Goal: Task Accomplishment & Management: Contribute content

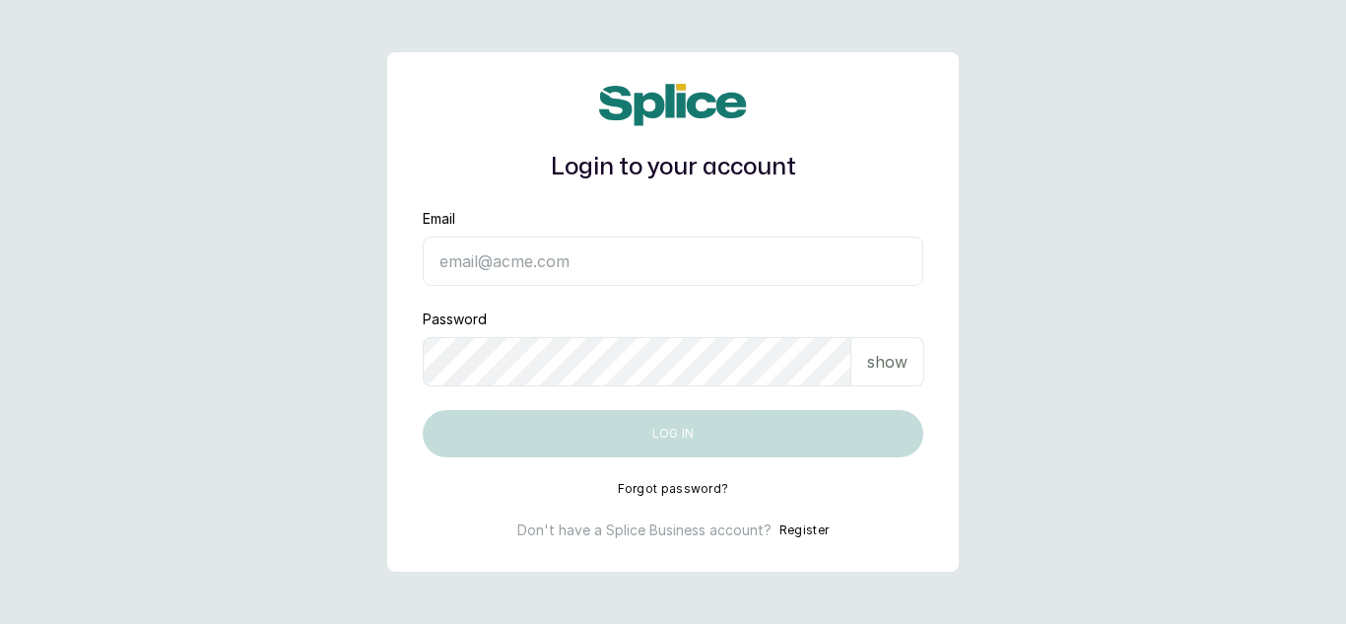
click at [619, 253] on input "Email" at bounding box center [673, 260] width 500 height 49
type input "dhebbiespride@gmail.com"
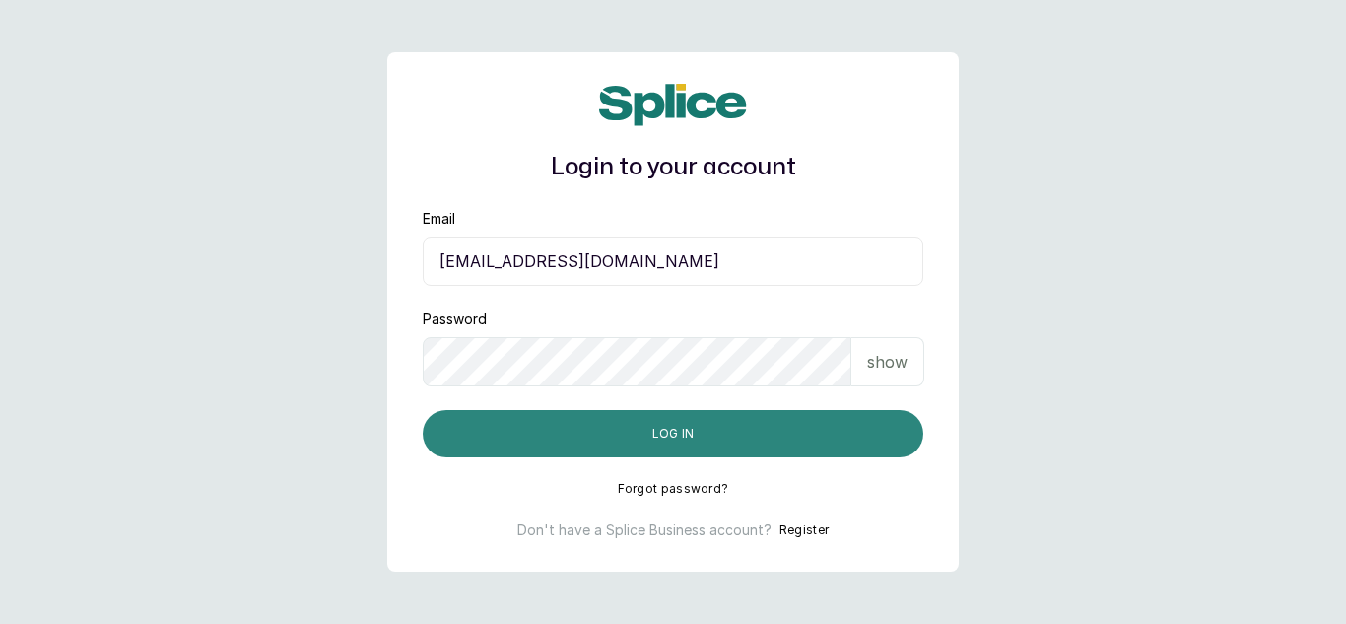
click at [690, 437] on button "Log in" at bounding box center [673, 433] width 500 height 47
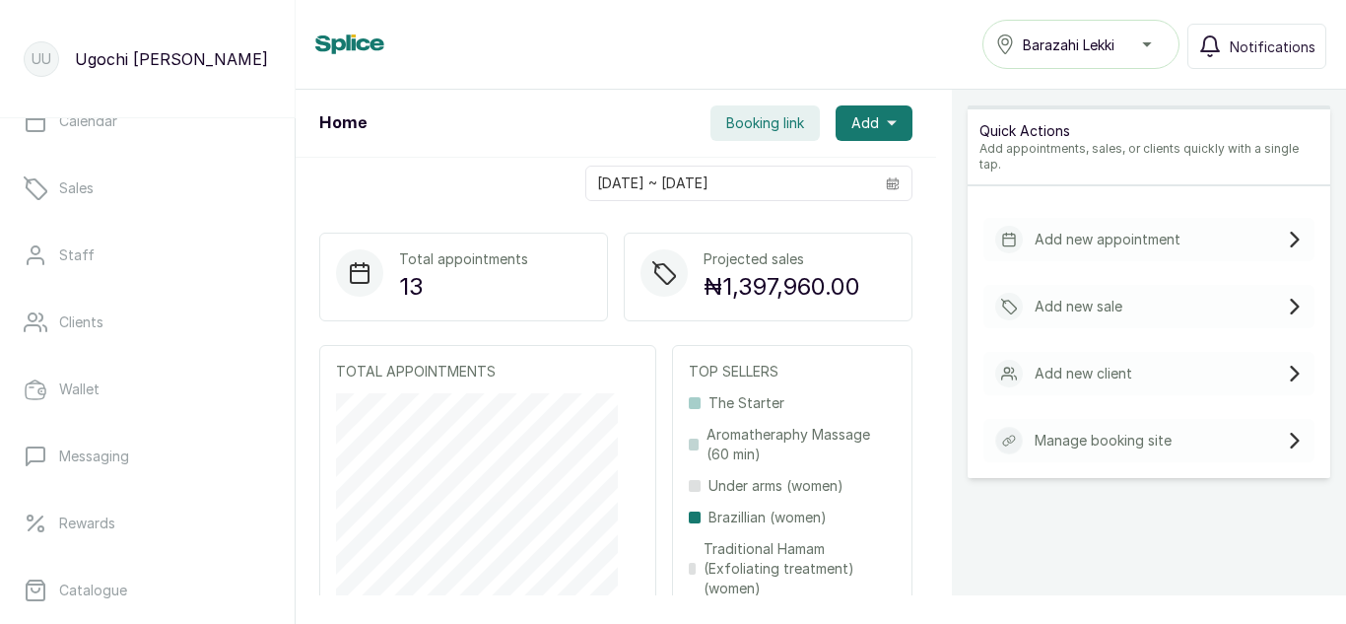
scroll to position [106, 0]
click at [116, 593] on p "Catalogue" at bounding box center [93, 587] width 68 height 20
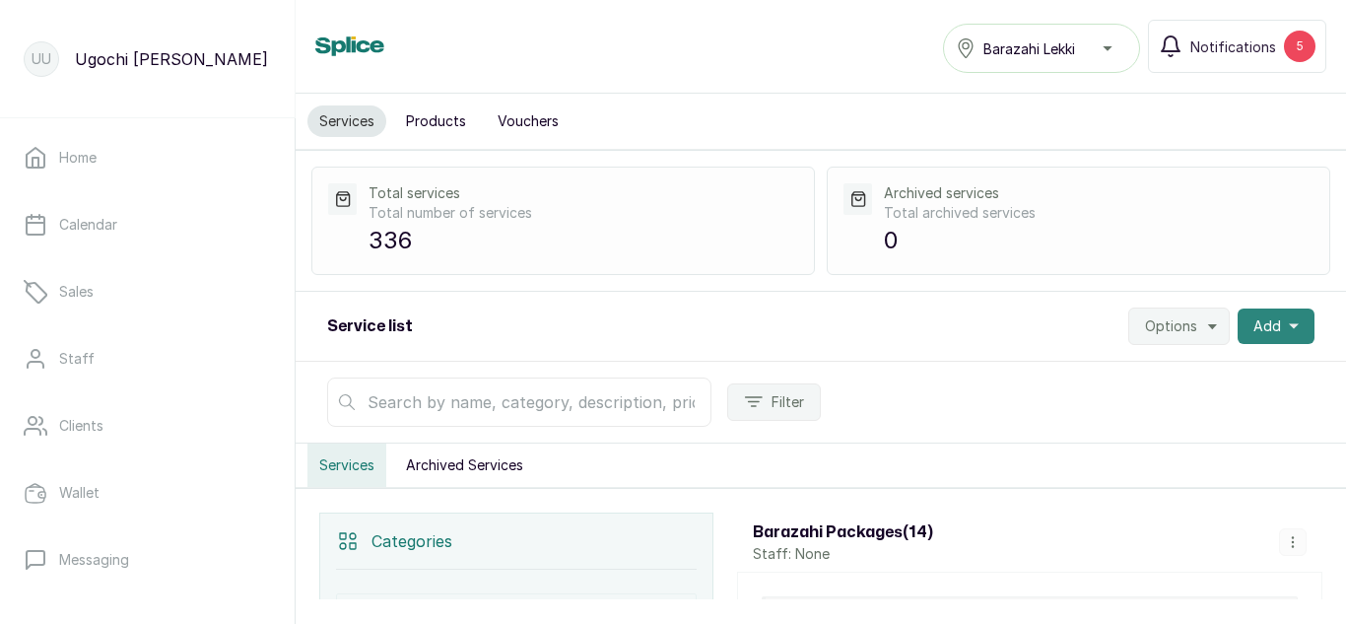
click at [1289, 323] on button "Add" at bounding box center [1275, 325] width 77 height 35
click at [1149, 370] on span "Add Service" at bounding box center [1203, 379] width 189 height 24
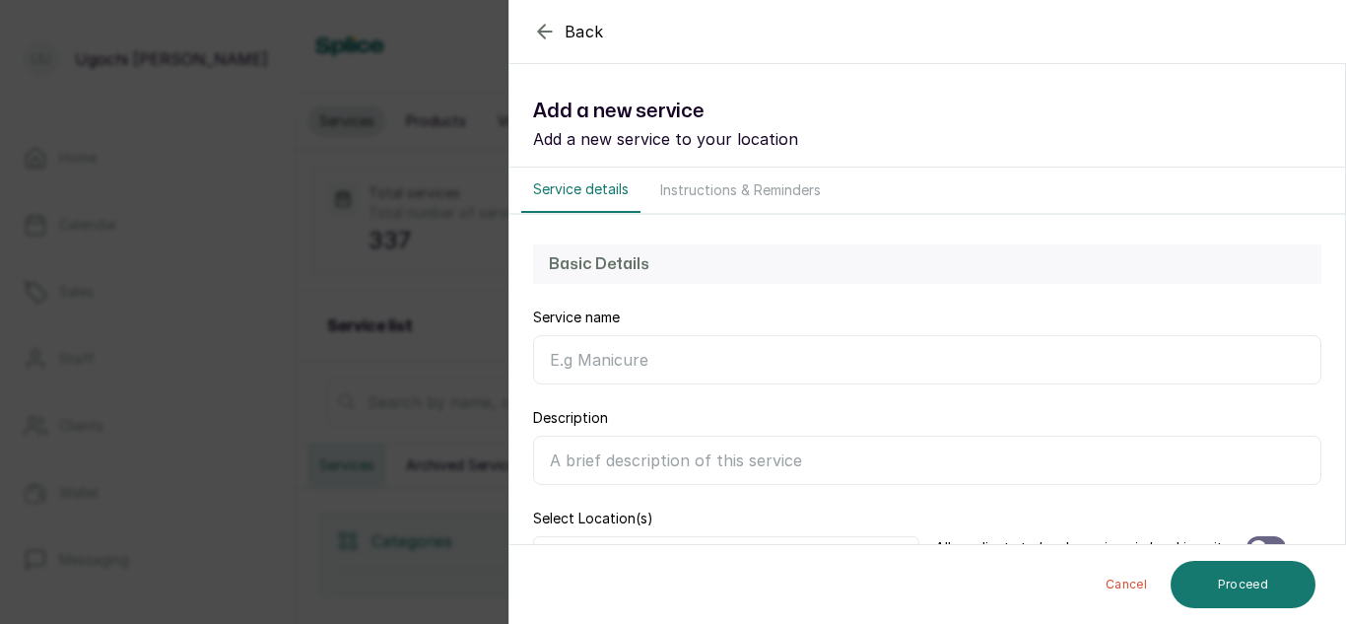
click at [713, 367] on input "Service name" at bounding box center [927, 359] width 788 height 49
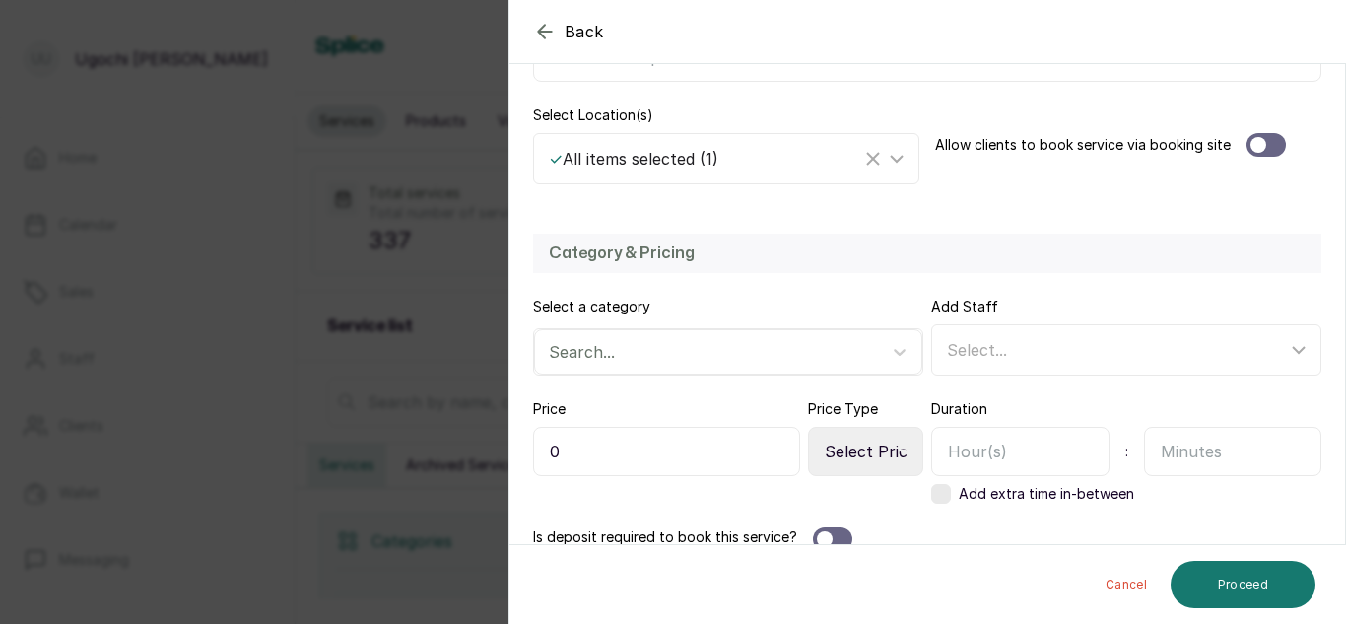
scroll to position [430, 0]
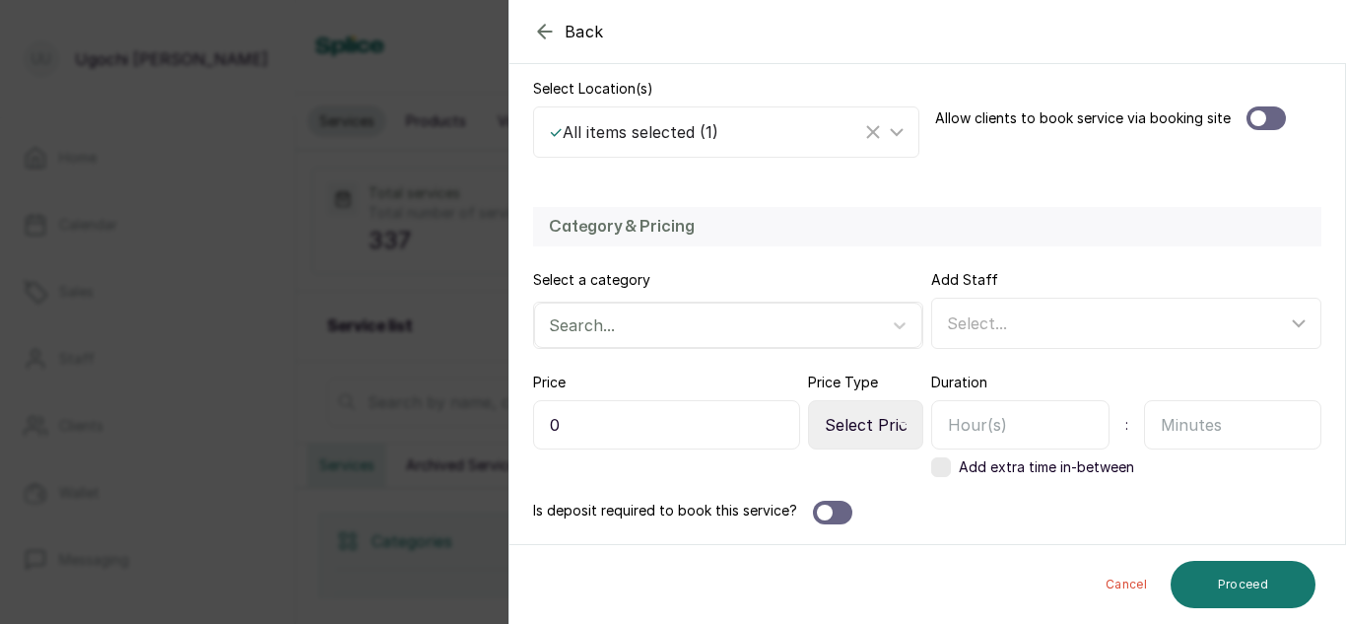
type input "Braid Twist Long Length (small)"
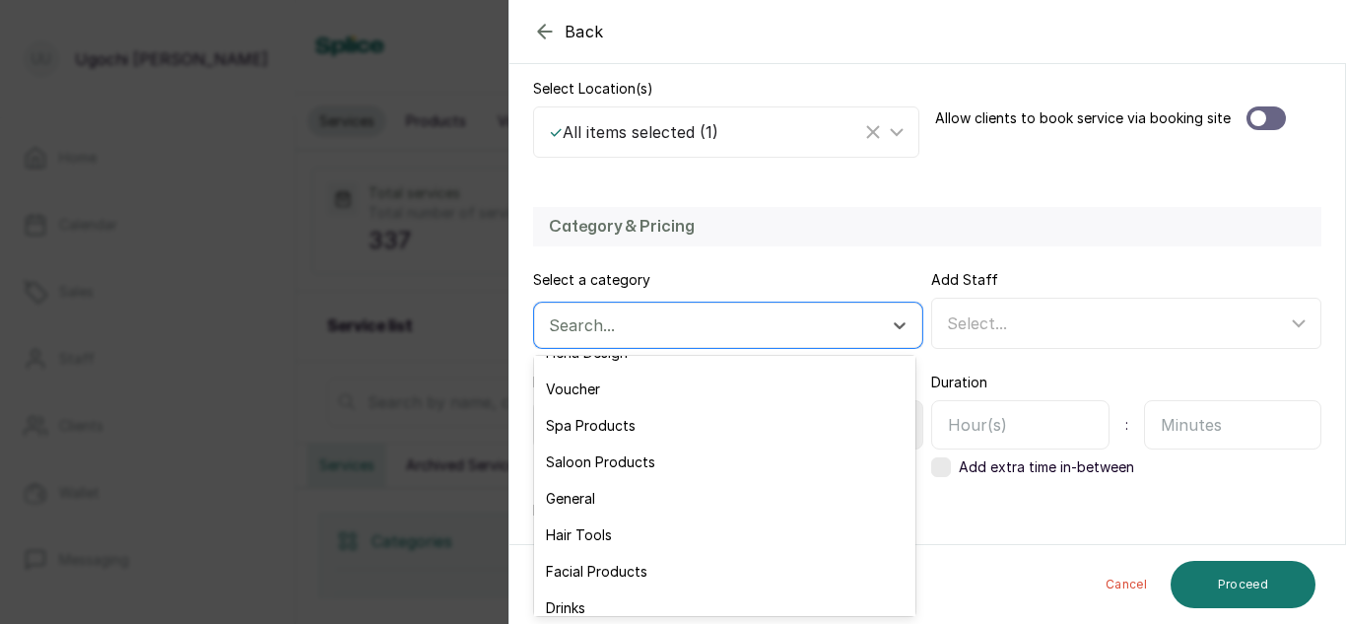
scroll to position [137, 0]
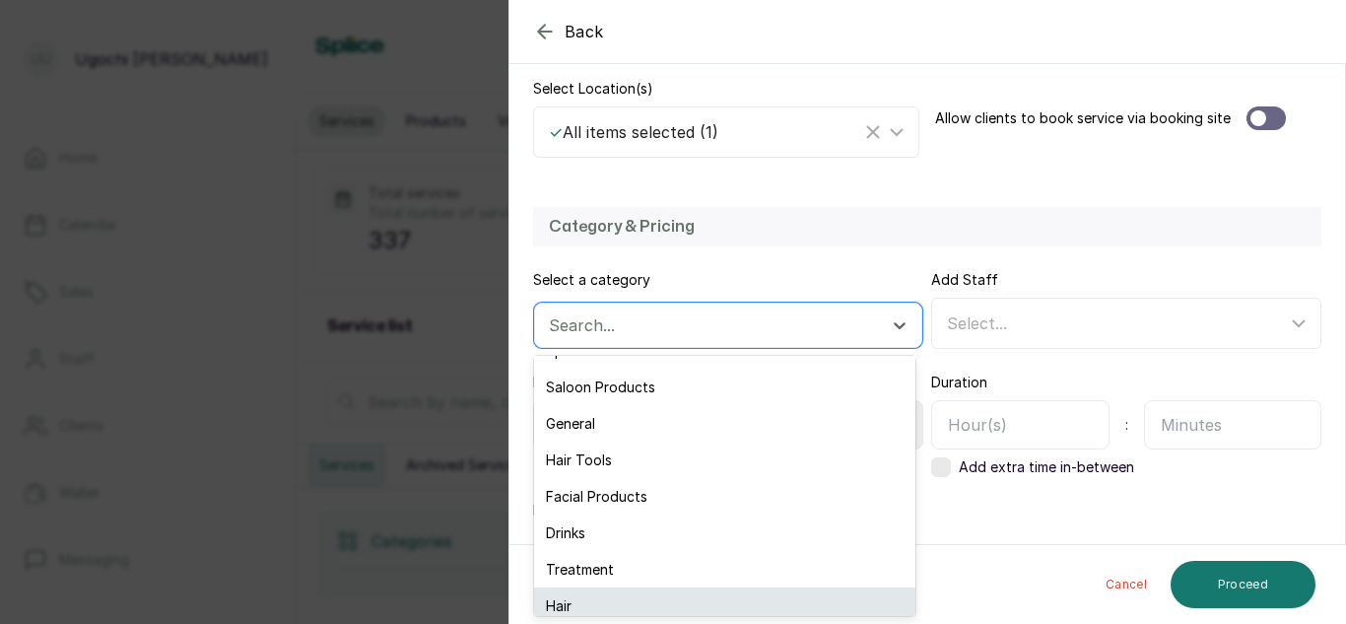
click at [563, 605] on div "Hair" at bounding box center [724, 605] width 381 height 36
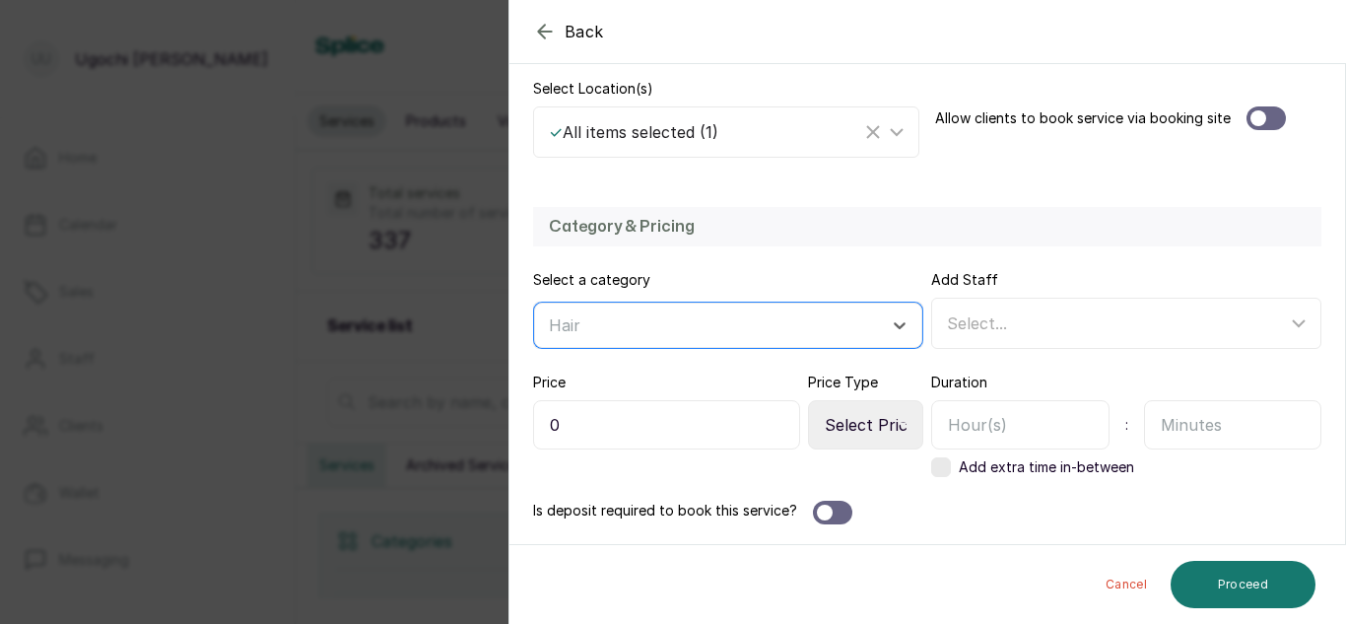
click at [884, 424] on select "Select Price Type Fixed From" at bounding box center [865, 424] width 115 height 49
select select "starting_at"
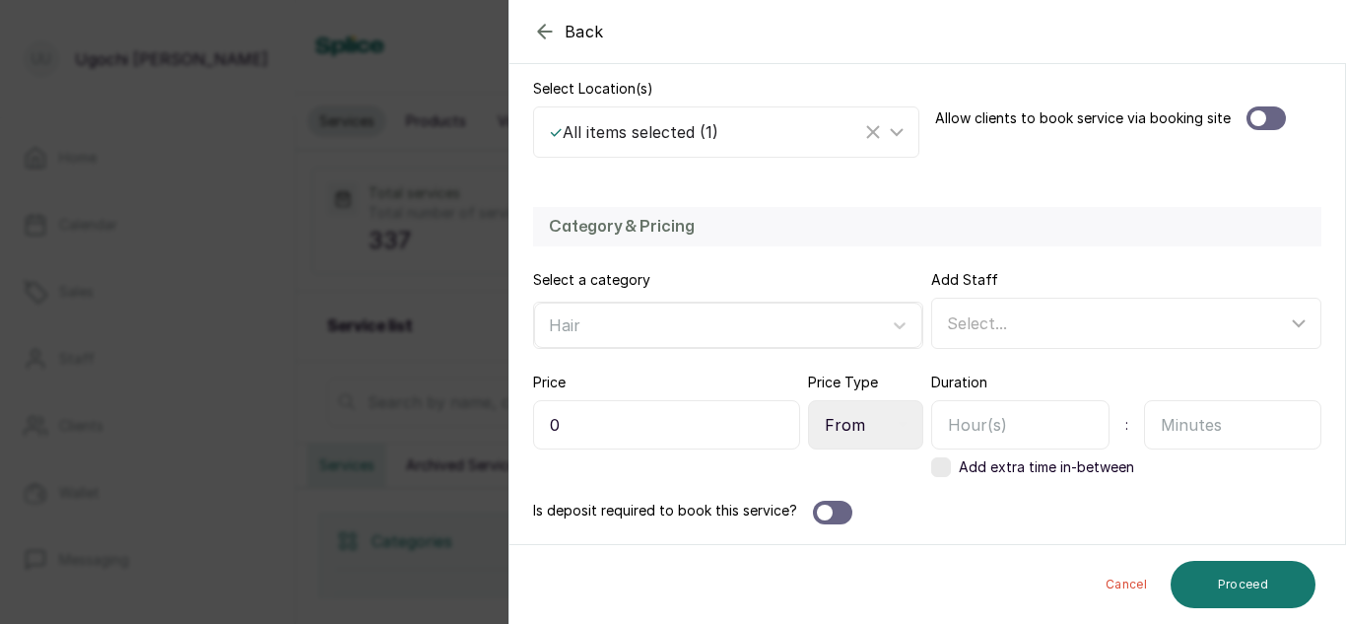
click at [808, 400] on select "Select Price Type Fixed From" at bounding box center [865, 424] width 115 height 49
click at [596, 418] on input "0" at bounding box center [666, 424] width 267 height 49
type input "60,000"
click at [985, 422] on input "text" at bounding box center [1020, 424] width 178 height 49
type input "2"
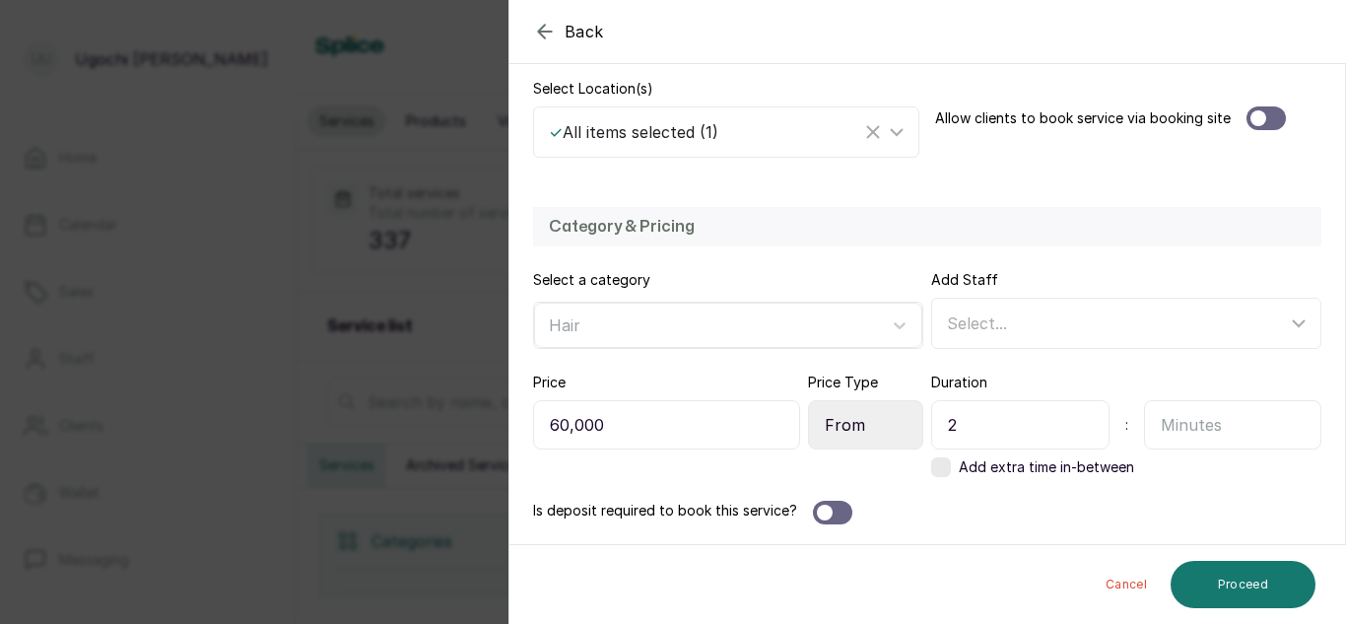
click at [1224, 434] on input "text" at bounding box center [1233, 424] width 178 height 49
type input "30"
click at [1267, 563] on button "Proceed" at bounding box center [1242, 584] width 145 height 47
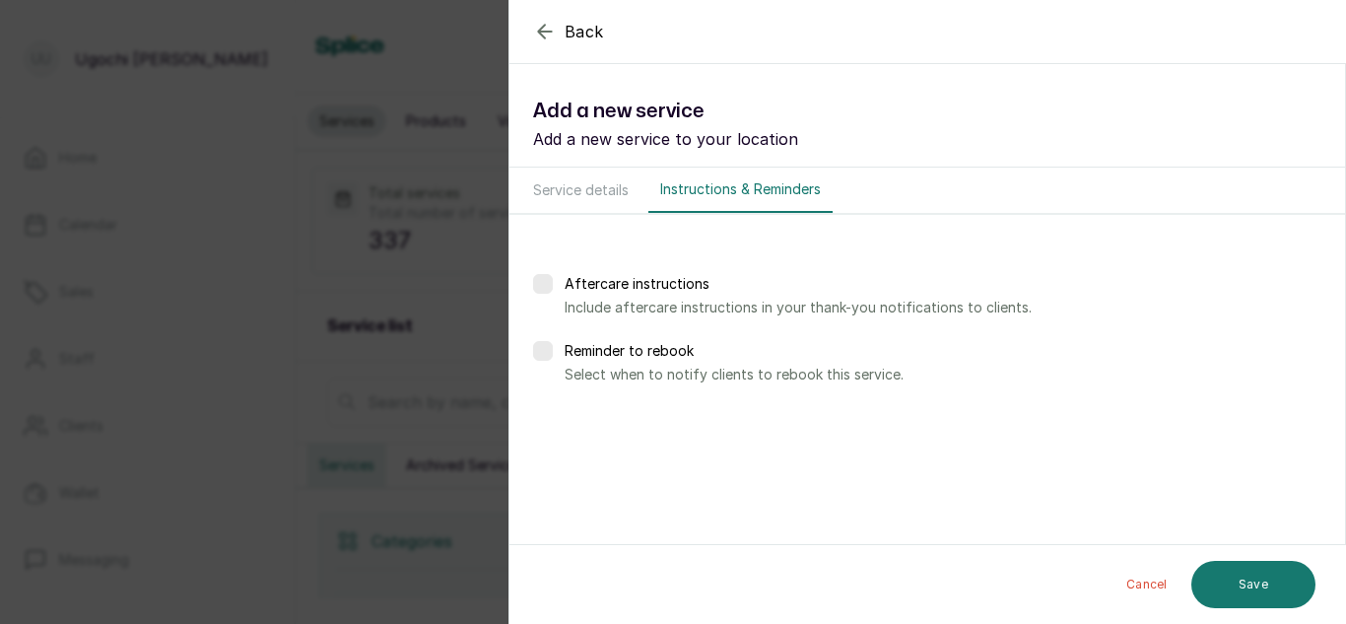
scroll to position [0, 0]
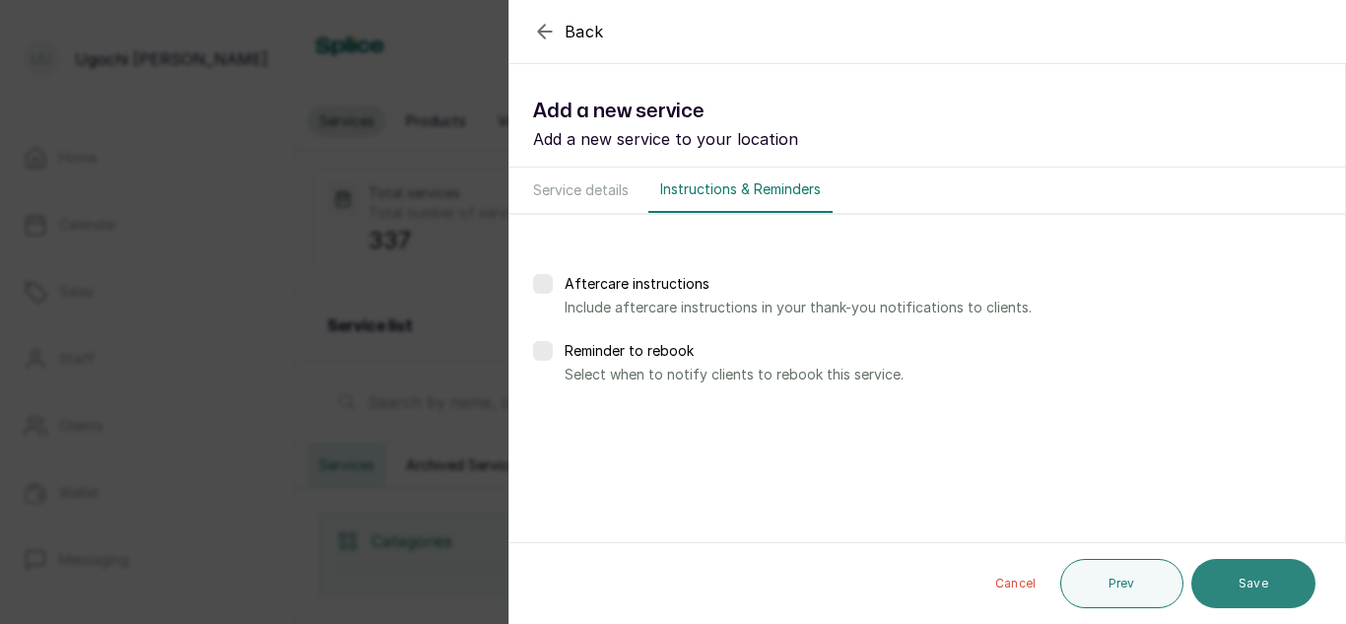
click at [1271, 570] on button "Save" at bounding box center [1253, 583] width 124 height 49
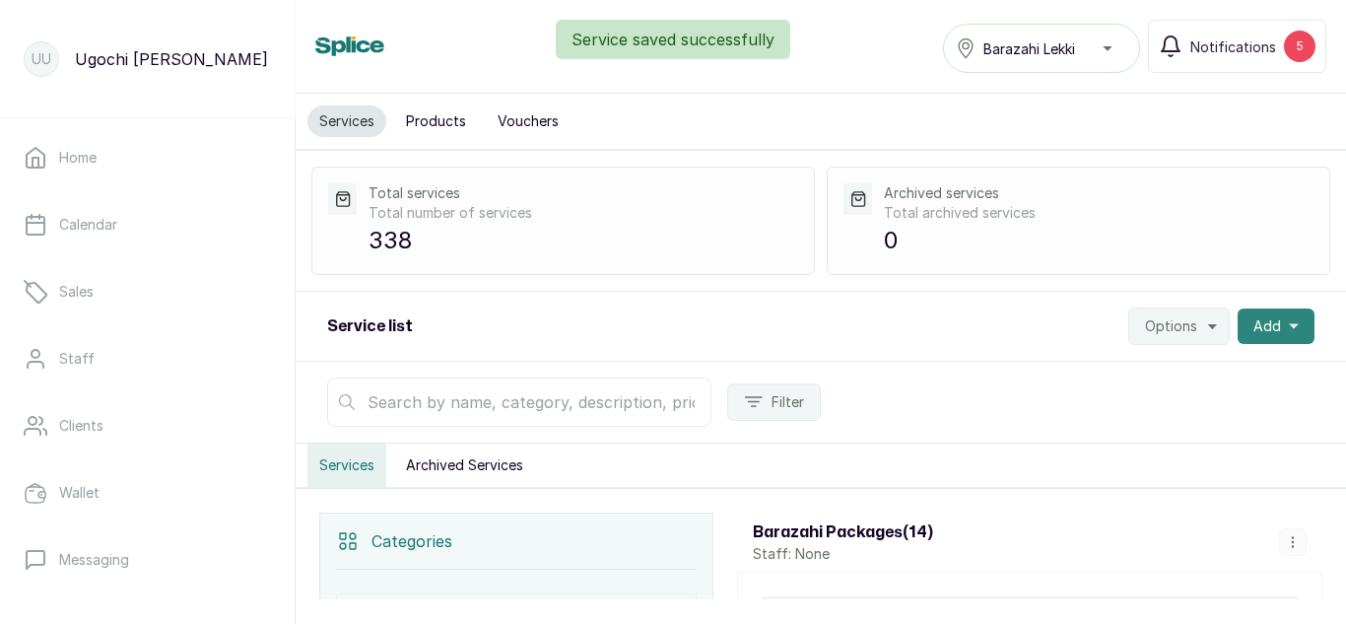
click at [1259, 319] on span "Add" at bounding box center [1267, 326] width 28 height 20
click at [1155, 367] on span "Add Service" at bounding box center [1203, 379] width 189 height 24
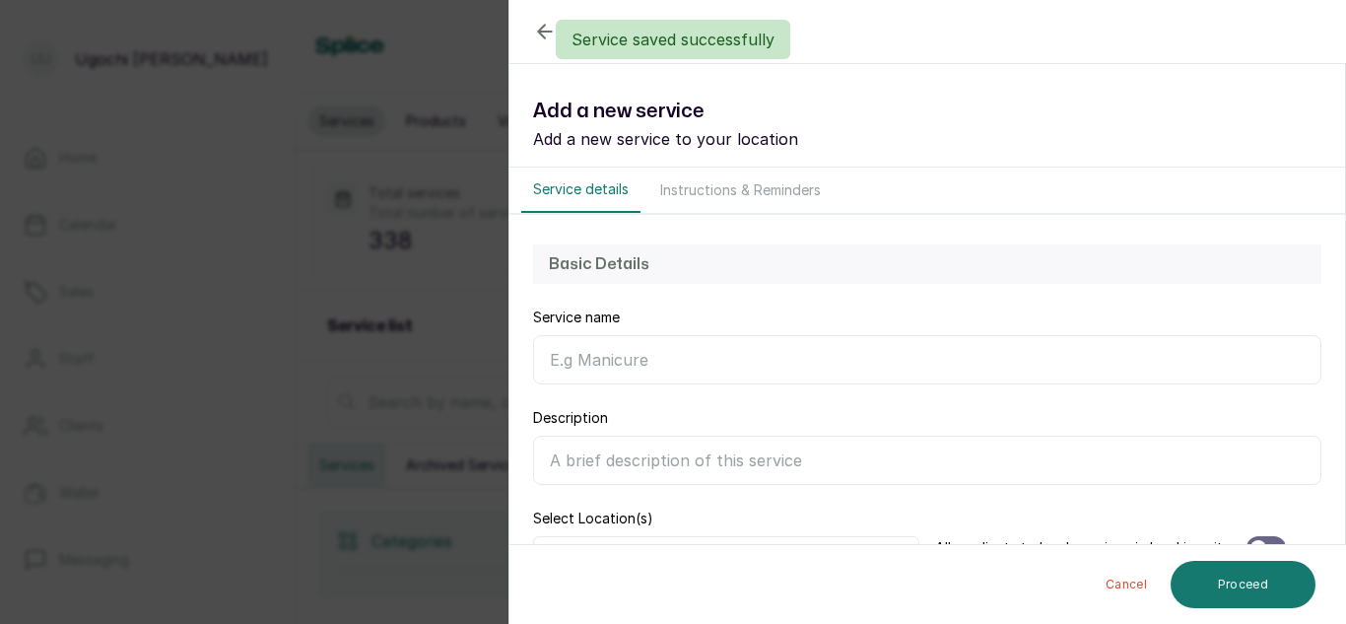
click at [671, 352] on input "Service name" at bounding box center [927, 359] width 788 height 49
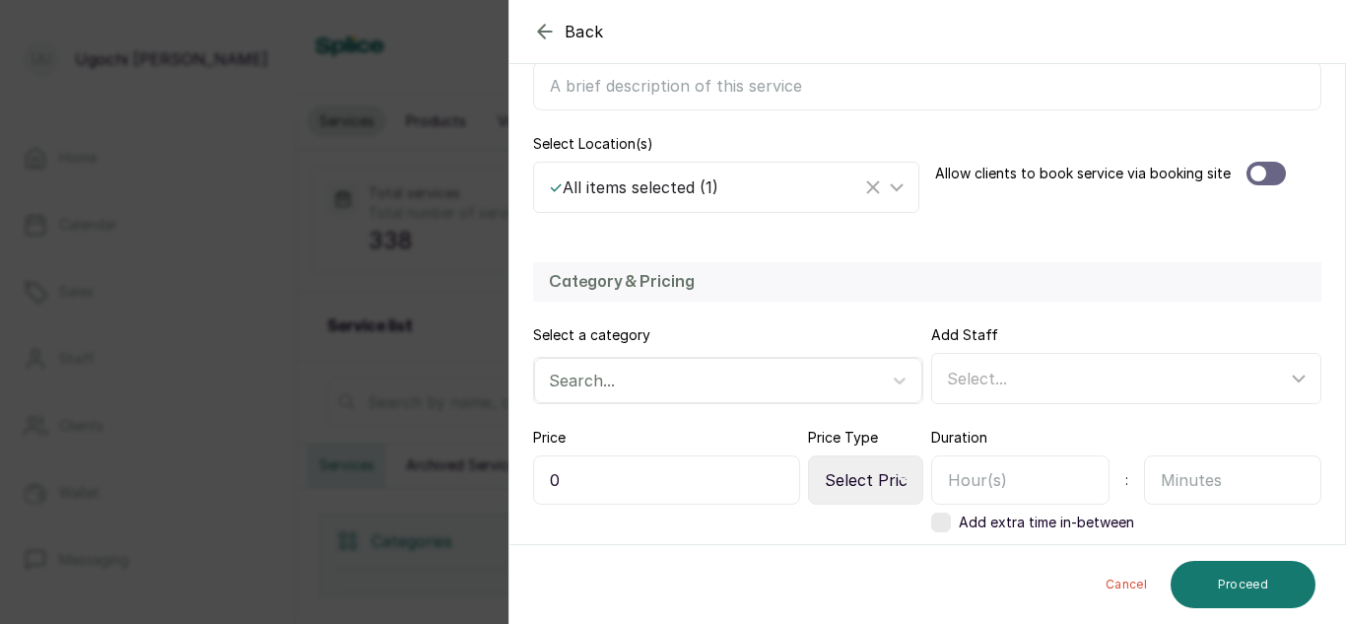
scroll to position [430, 0]
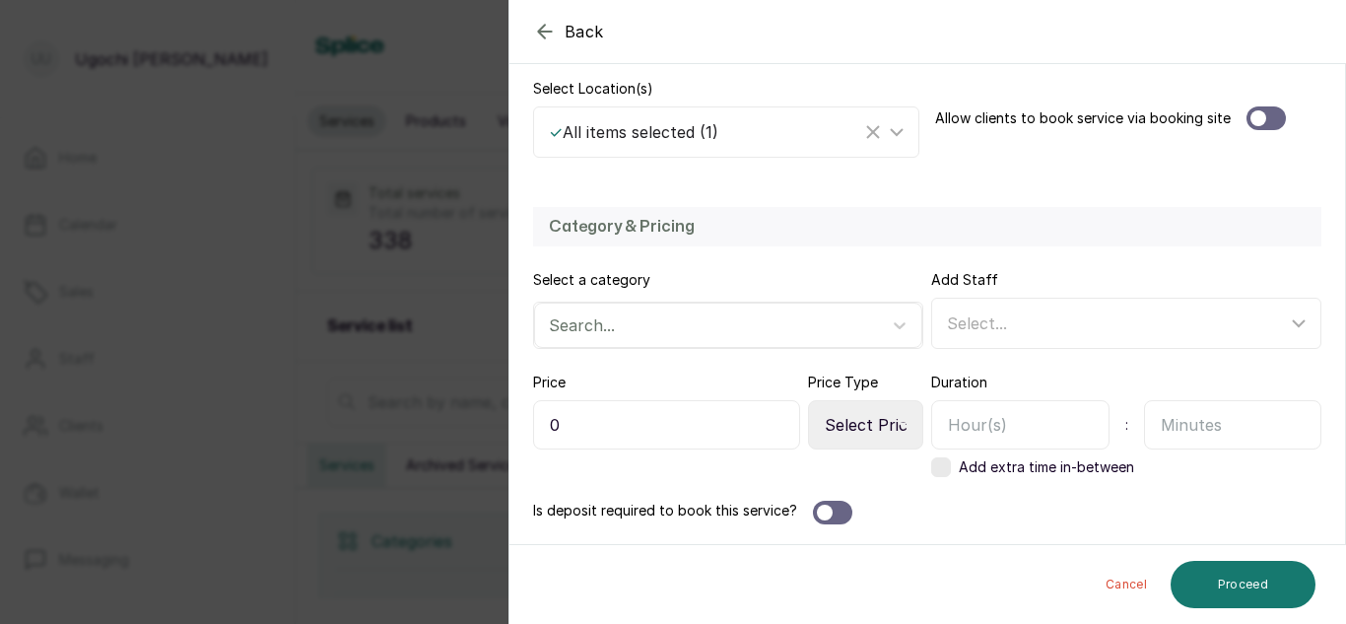
type input "Braid Twist Bra length (Medium)"
click at [885, 410] on select "Select Price Type Fixed From" at bounding box center [865, 424] width 115 height 49
select select "fixed"
click at [808, 400] on select "Select Price Type Fixed From" at bounding box center [865, 424] width 115 height 49
click at [539, 402] on input "0" at bounding box center [666, 424] width 267 height 49
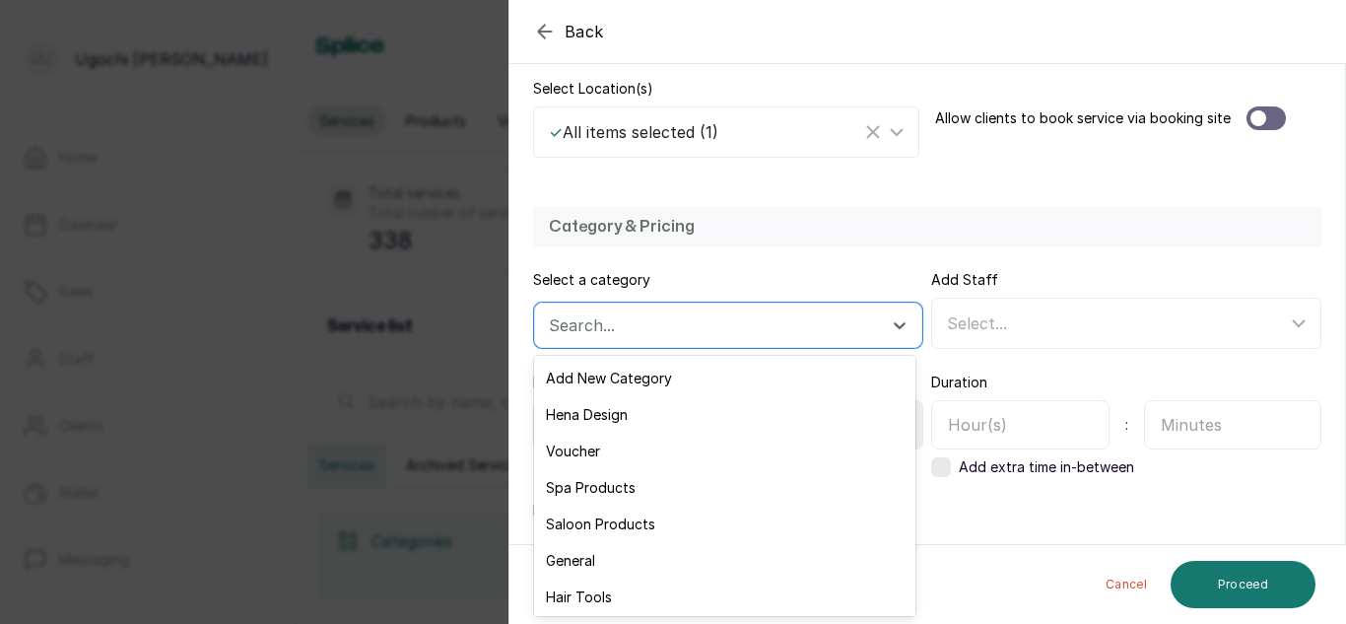
scroll to position [166, 0]
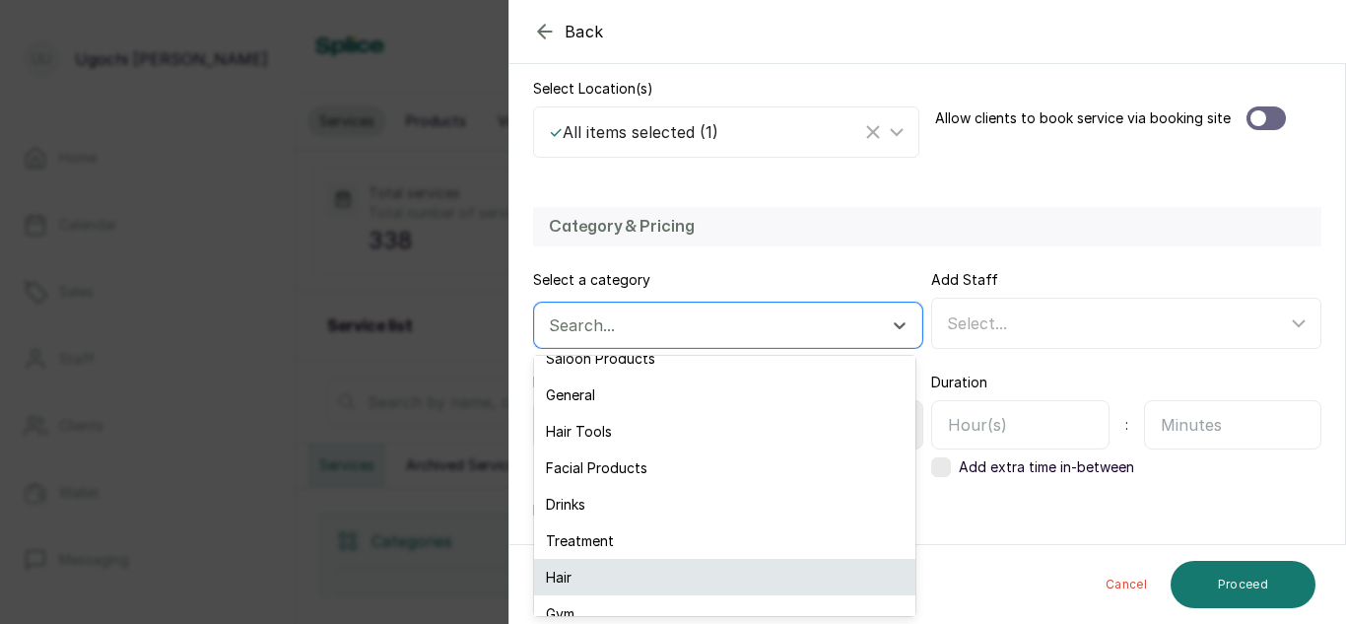
click at [577, 576] on div "Hair" at bounding box center [724, 577] width 381 height 36
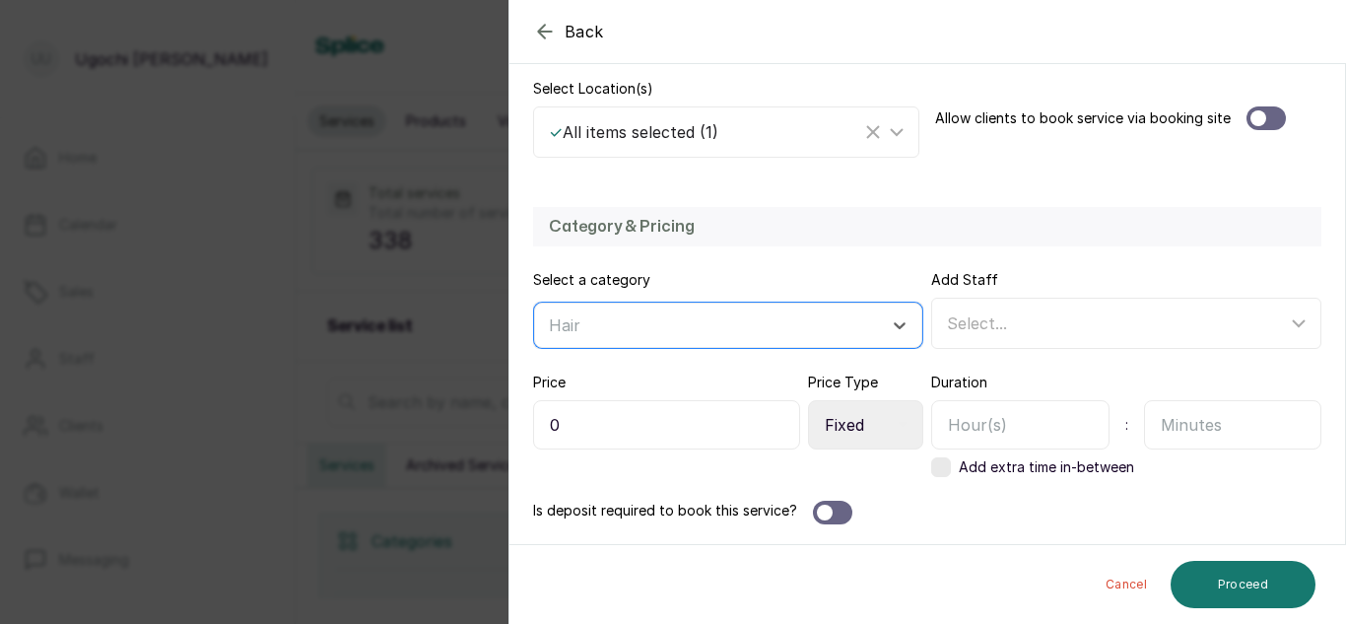
click at [568, 420] on input "0" at bounding box center [666, 424] width 267 height 49
click at [550, 428] on input "0" at bounding box center [666, 424] width 267 height 49
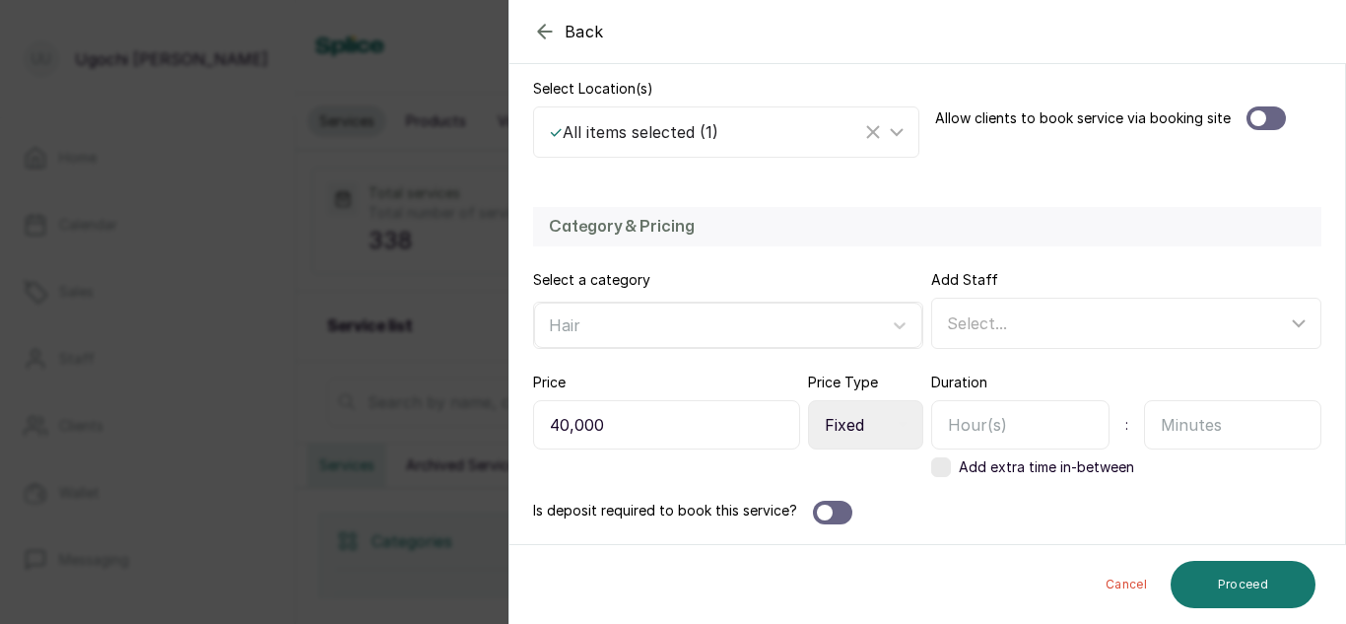
type input "40,000"
click at [980, 432] on input "text" at bounding box center [1020, 424] width 178 height 49
type input "2"
click at [1172, 425] on input "text" at bounding box center [1233, 424] width 178 height 49
type input "30"
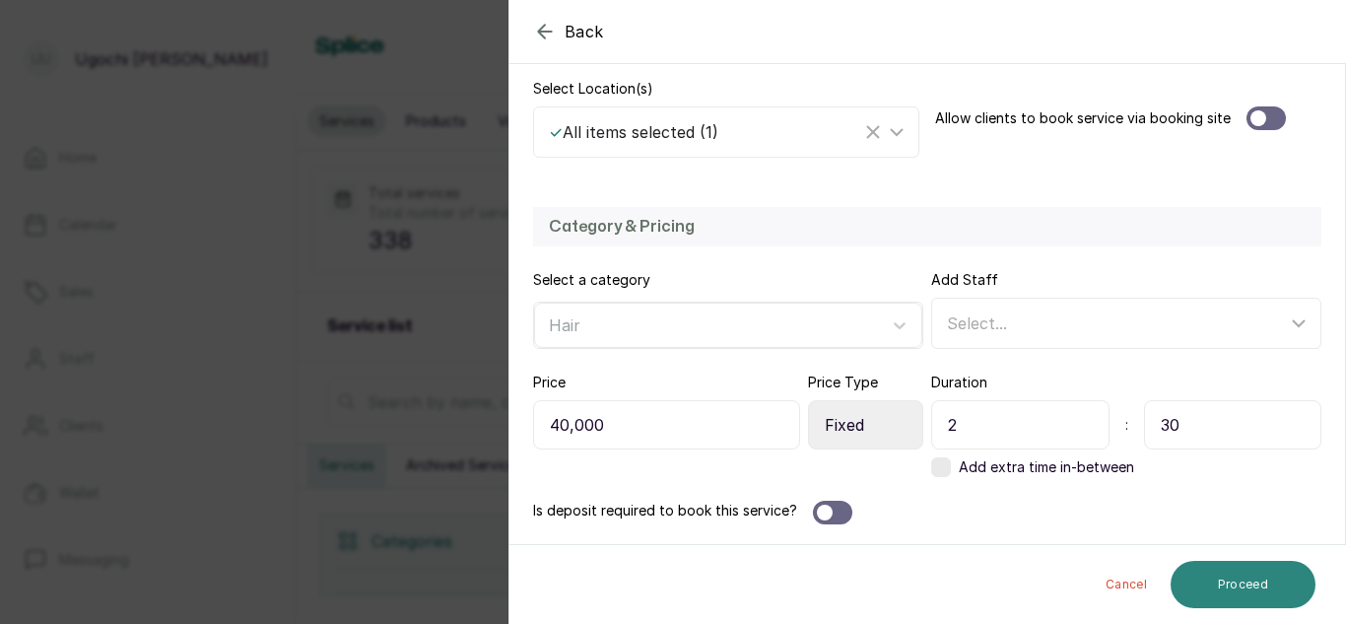
click at [1259, 576] on button "Proceed" at bounding box center [1242, 584] width 145 height 47
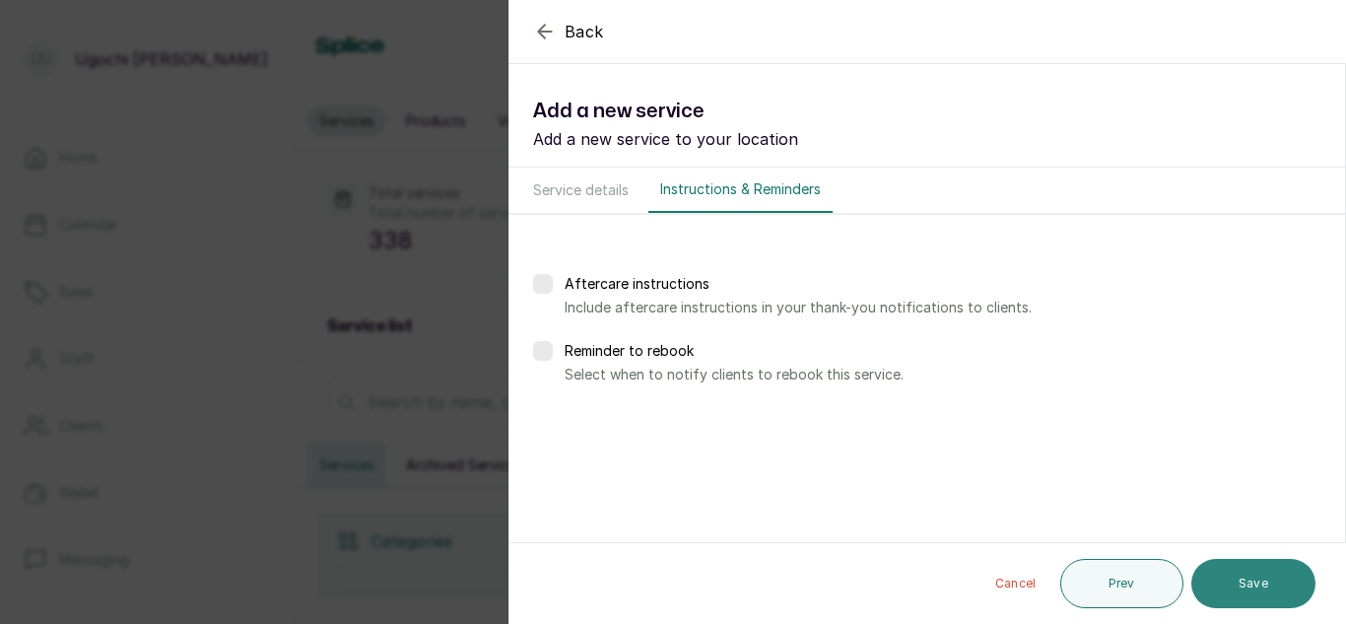
click at [1269, 585] on button "Save" at bounding box center [1253, 583] width 124 height 49
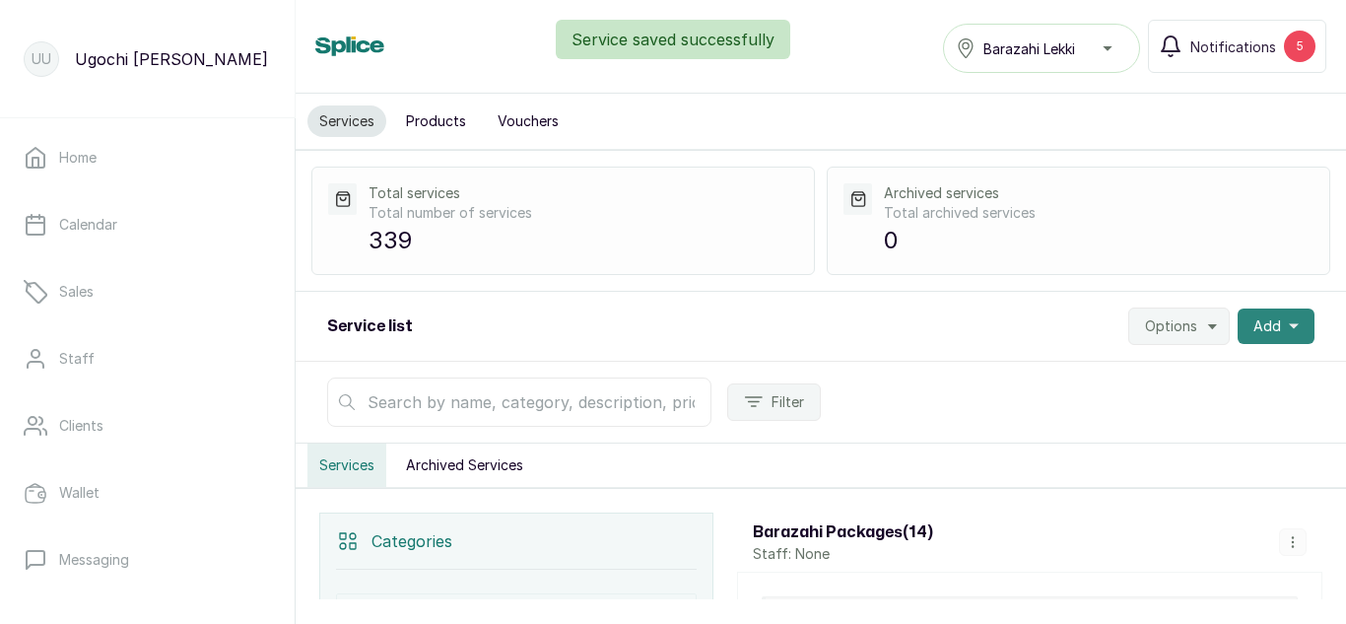
click at [1289, 323] on icon "button" at bounding box center [1294, 326] width 10 height 10
click at [1145, 377] on span "Add Service" at bounding box center [1203, 379] width 189 height 24
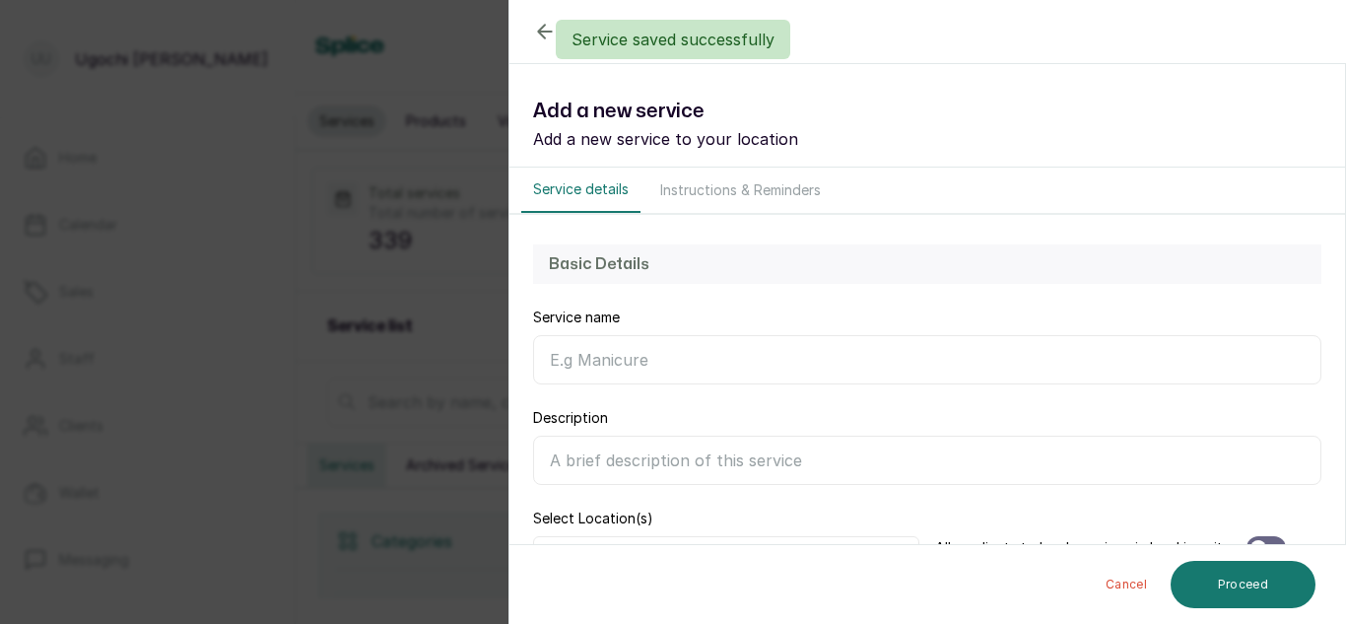
click at [776, 354] on input "Service name" at bounding box center [927, 359] width 788 height 49
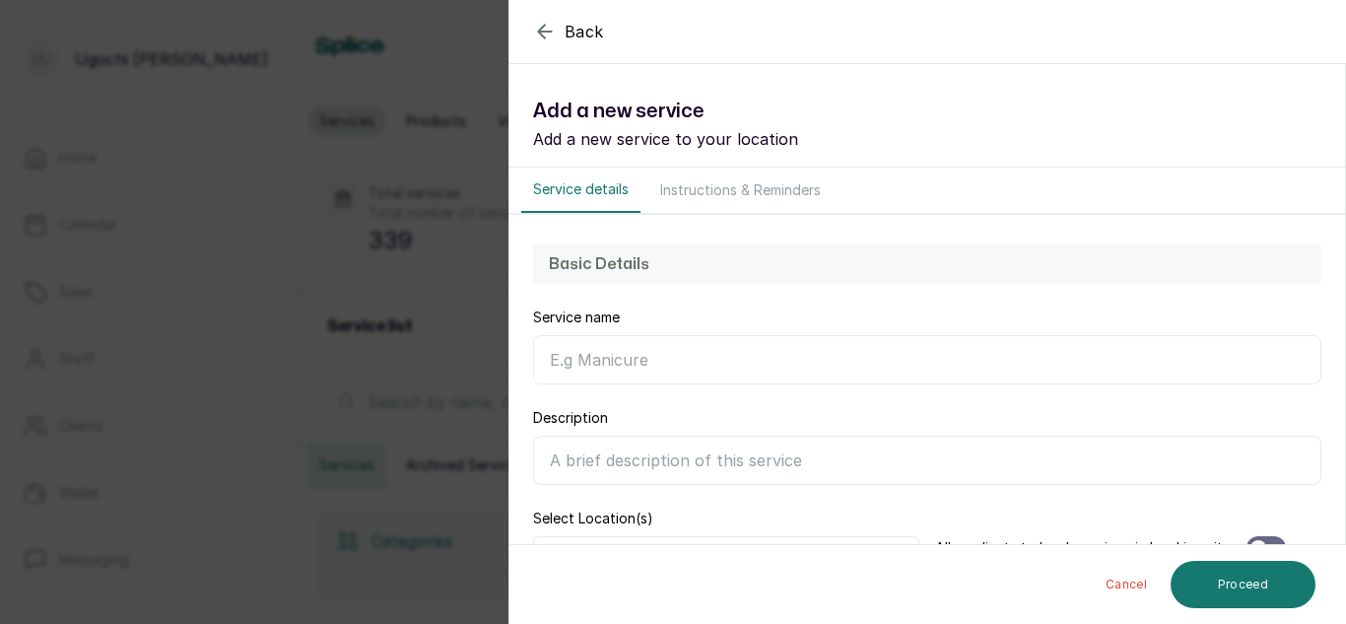
click at [386, 397] on div "Back Service Add a new service Add a new service to your location Service detai…" at bounding box center [673, 312] width 1346 height 624
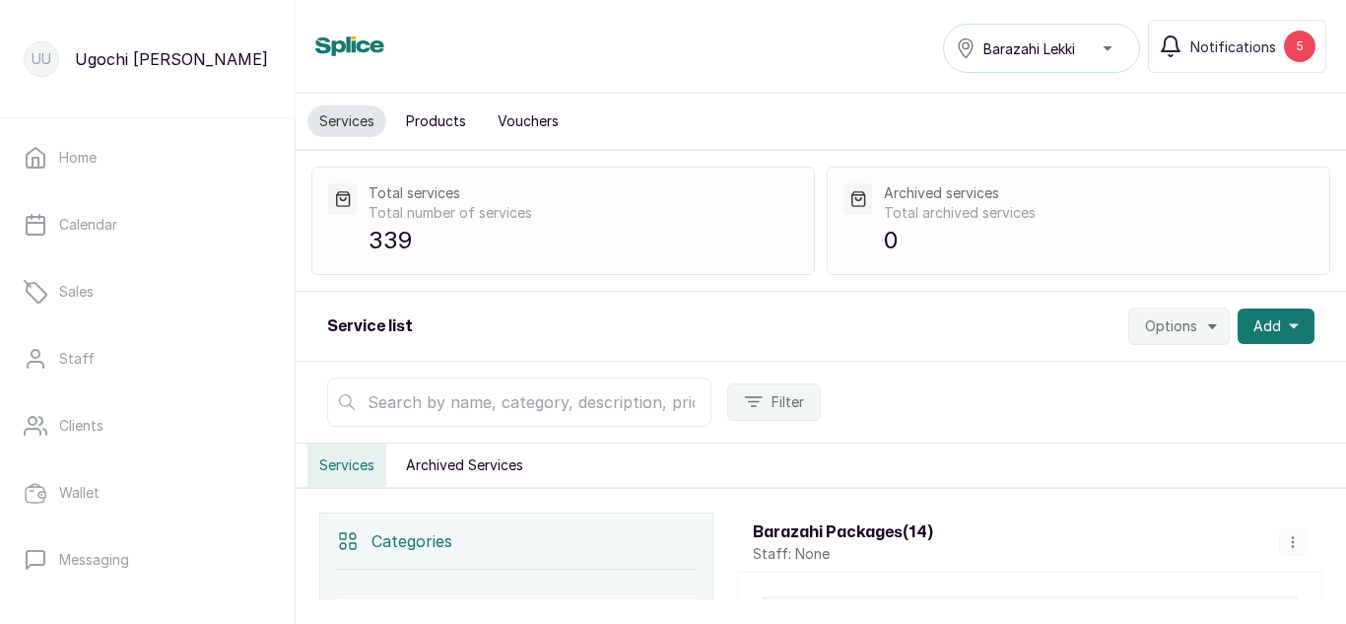
click at [480, 405] on input "text" at bounding box center [519, 401] width 384 height 49
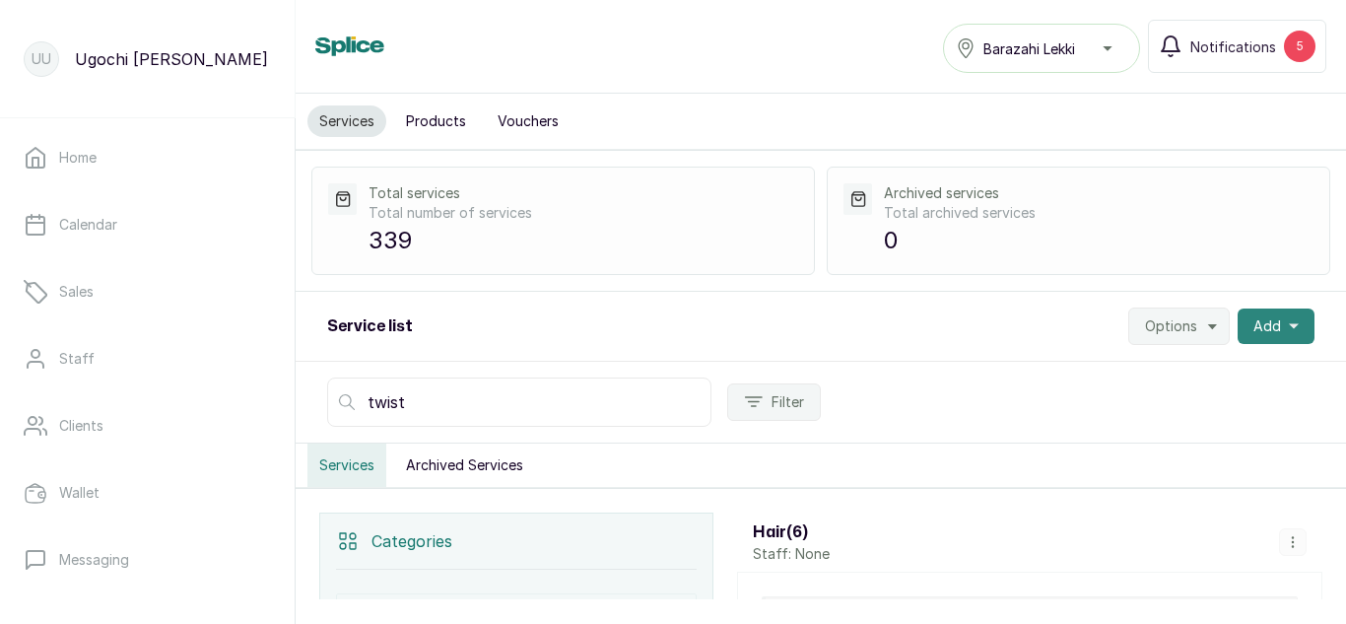
type input "twist"
click at [1267, 309] on button "Add" at bounding box center [1275, 325] width 77 height 35
click at [1139, 379] on span "Add Service" at bounding box center [1203, 379] width 189 height 24
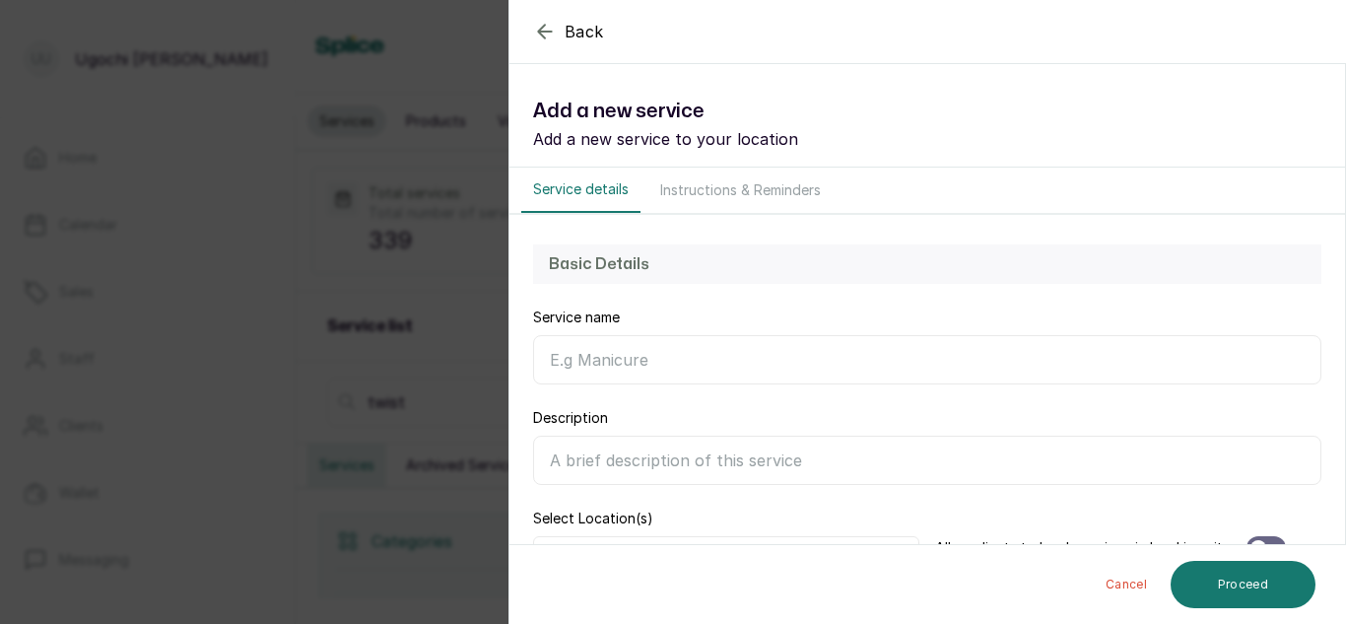
click at [758, 369] on input "Service name" at bounding box center [927, 359] width 788 height 49
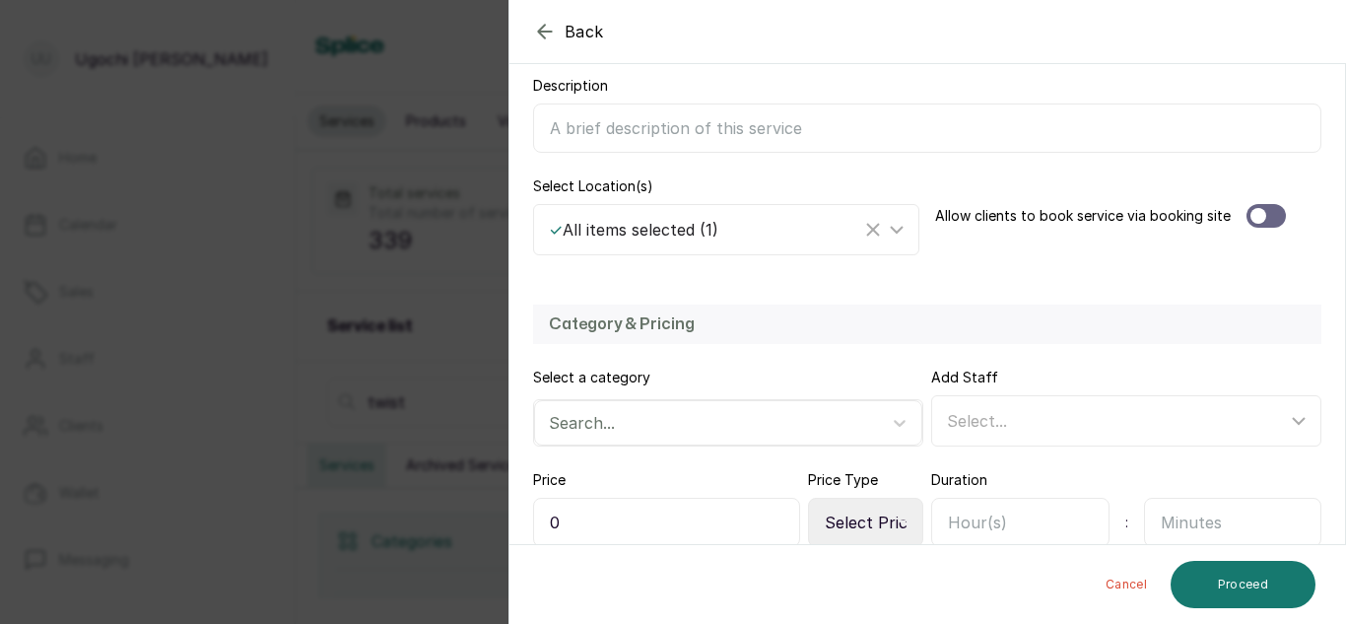
scroll to position [430, 0]
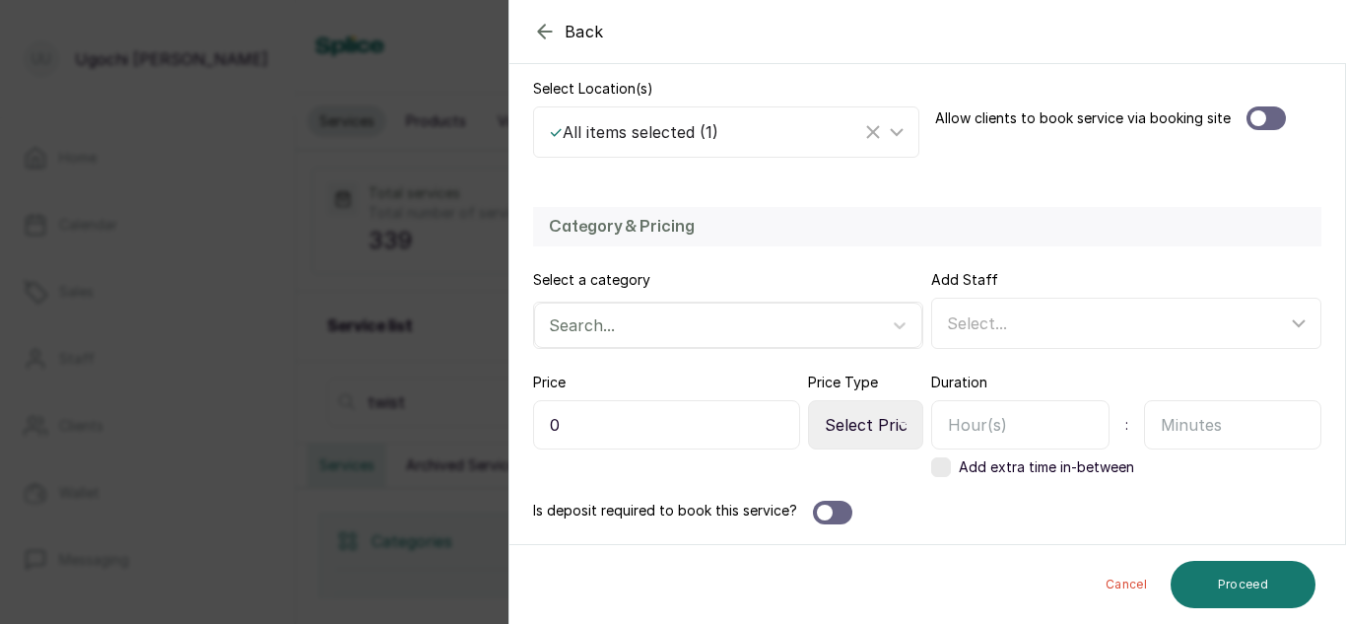
type input "Braid Twist Waist Length (Medium)"
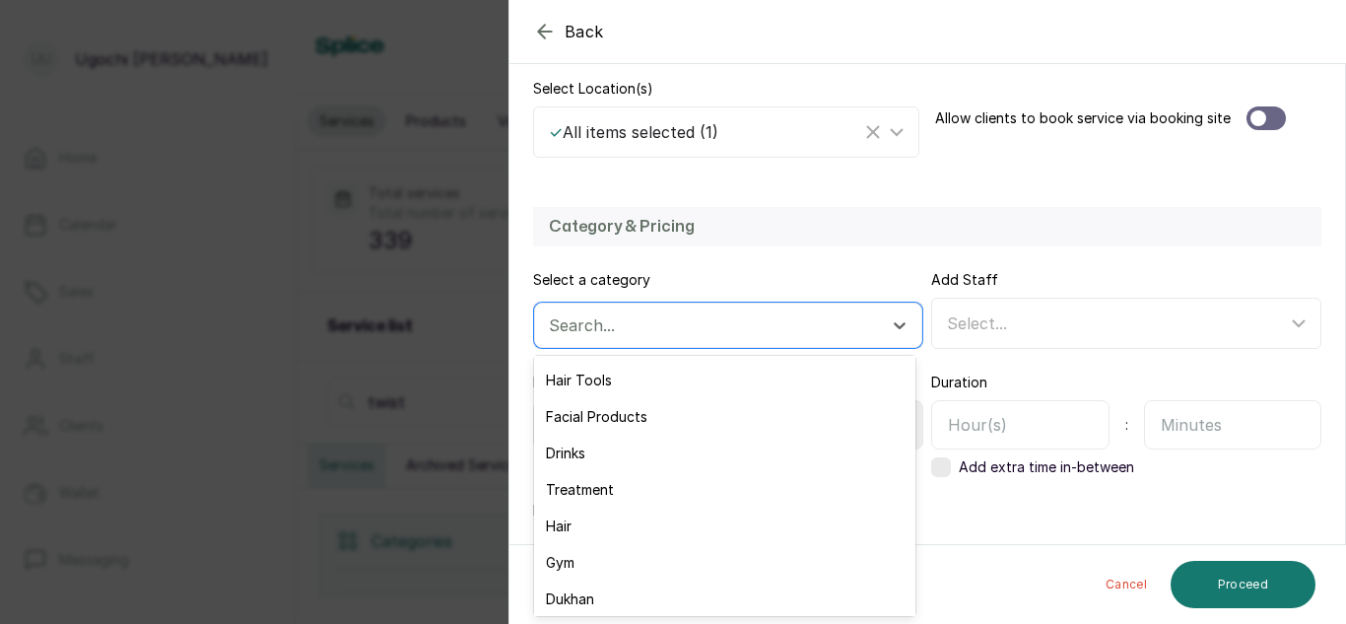
scroll to position [233, 0]
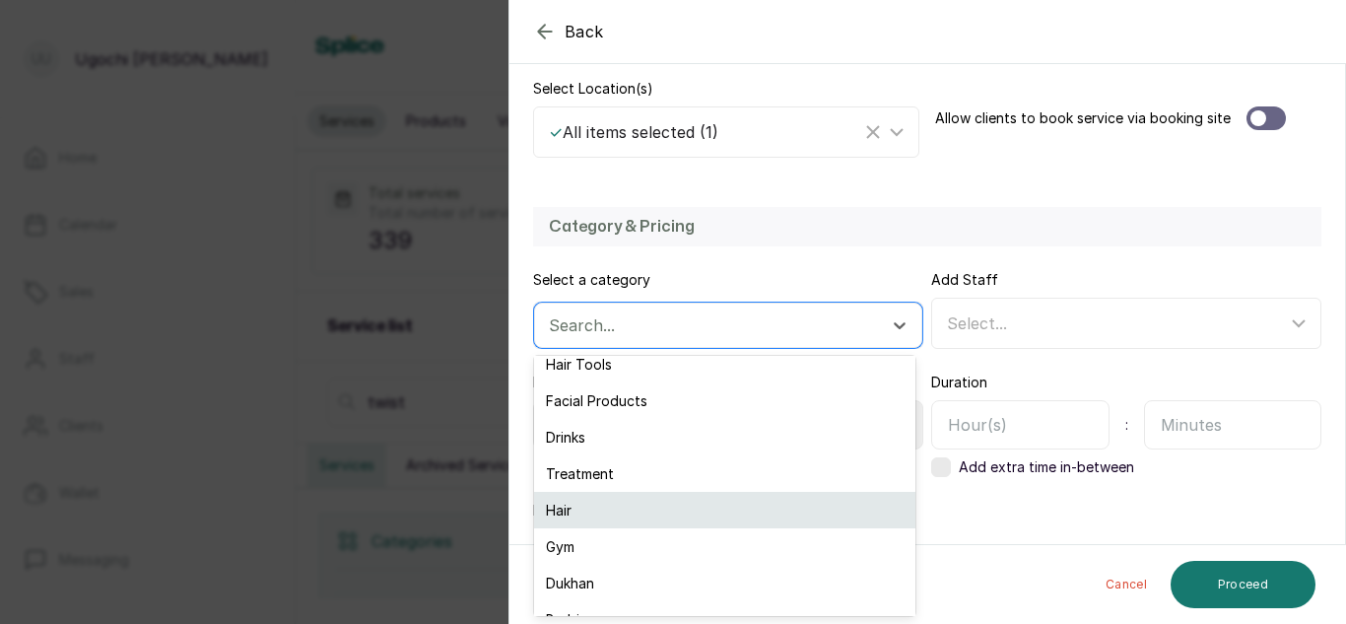
click at [584, 513] on div "Hair" at bounding box center [724, 510] width 381 height 36
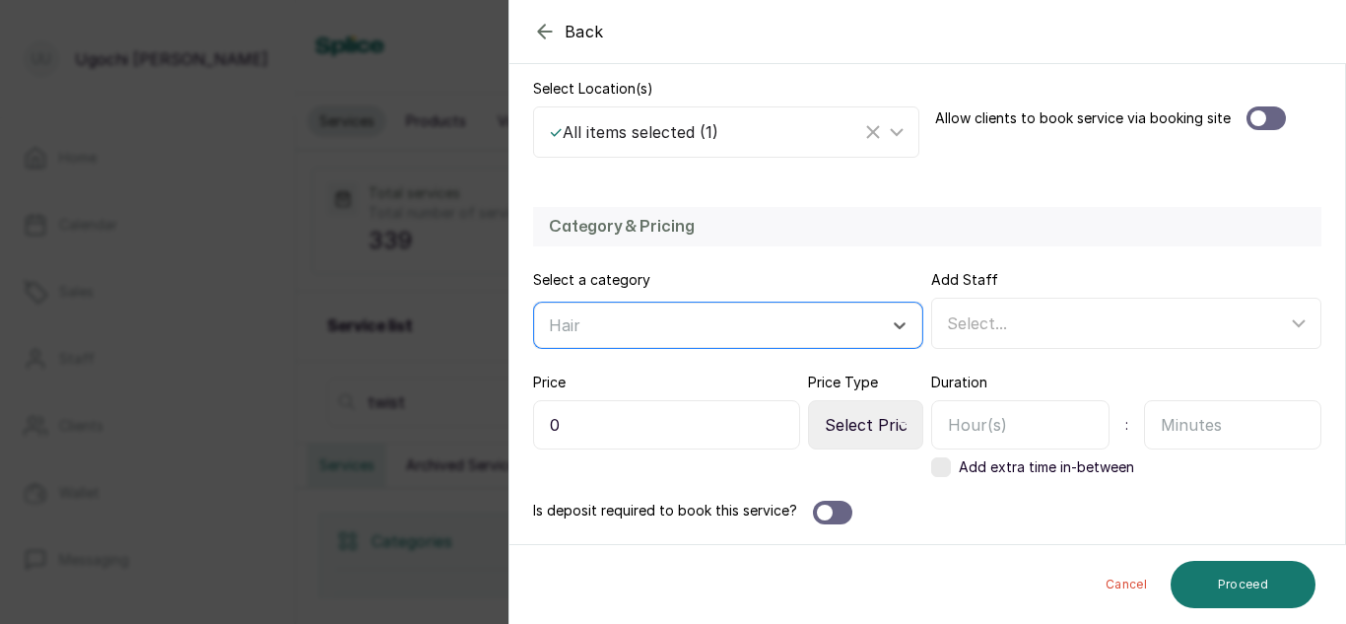
click at [554, 420] on input "0" at bounding box center [666, 424] width 267 height 49
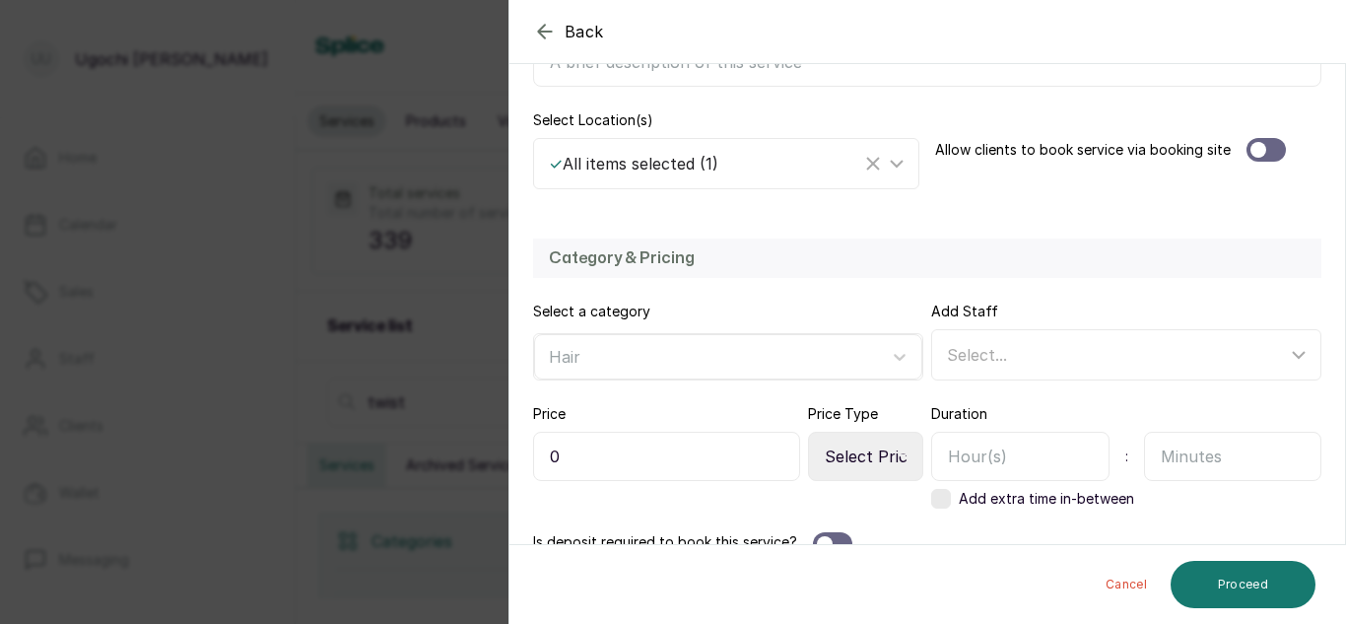
scroll to position [414, 0]
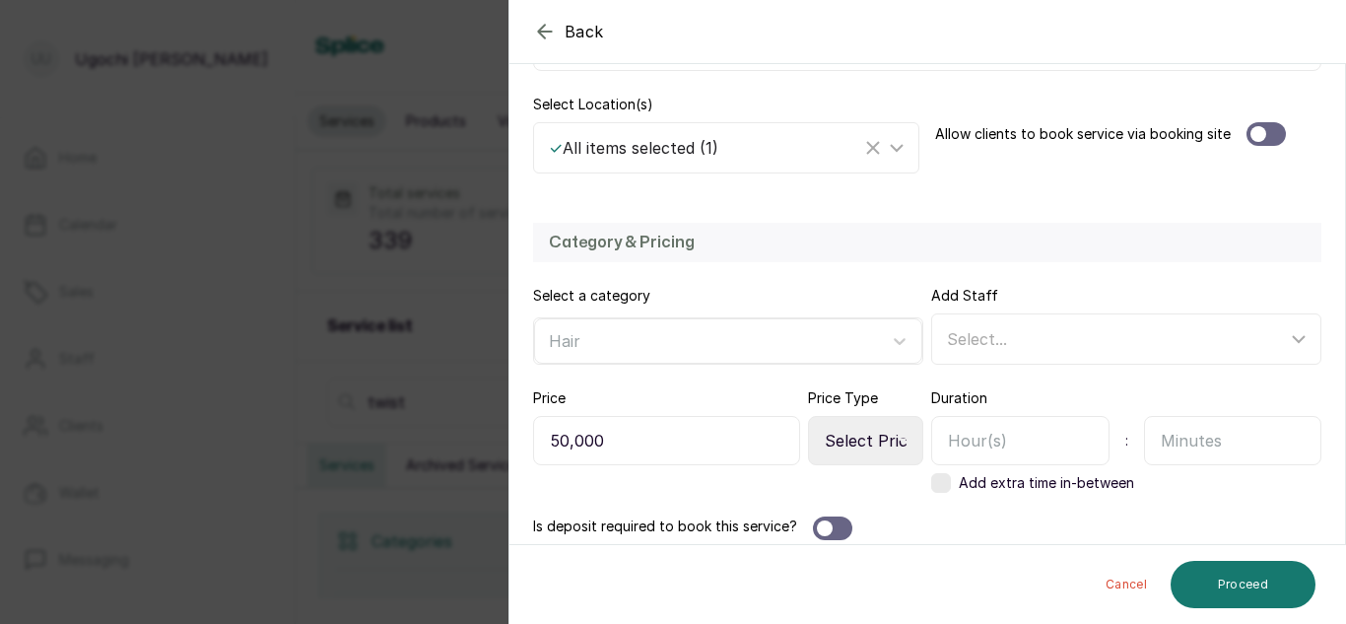
type input "50,000"
click at [873, 434] on select "Select Price Type Fixed From" at bounding box center [865, 440] width 115 height 49
select select "fixed"
click at [808, 416] on select "Select Price Type Fixed From" at bounding box center [865, 440] width 115 height 49
click at [994, 440] on input "text" at bounding box center [1020, 440] width 178 height 49
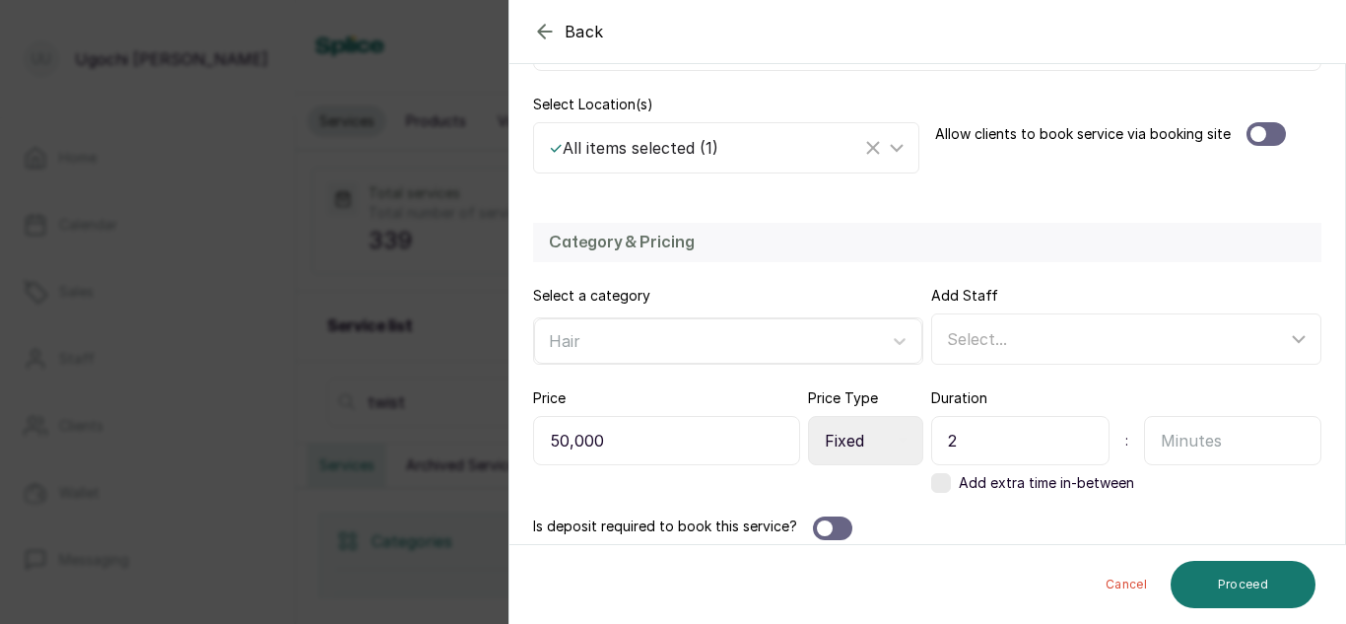
type input "2"
click at [1178, 448] on input "text" at bounding box center [1233, 440] width 178 height 49
type input "30"
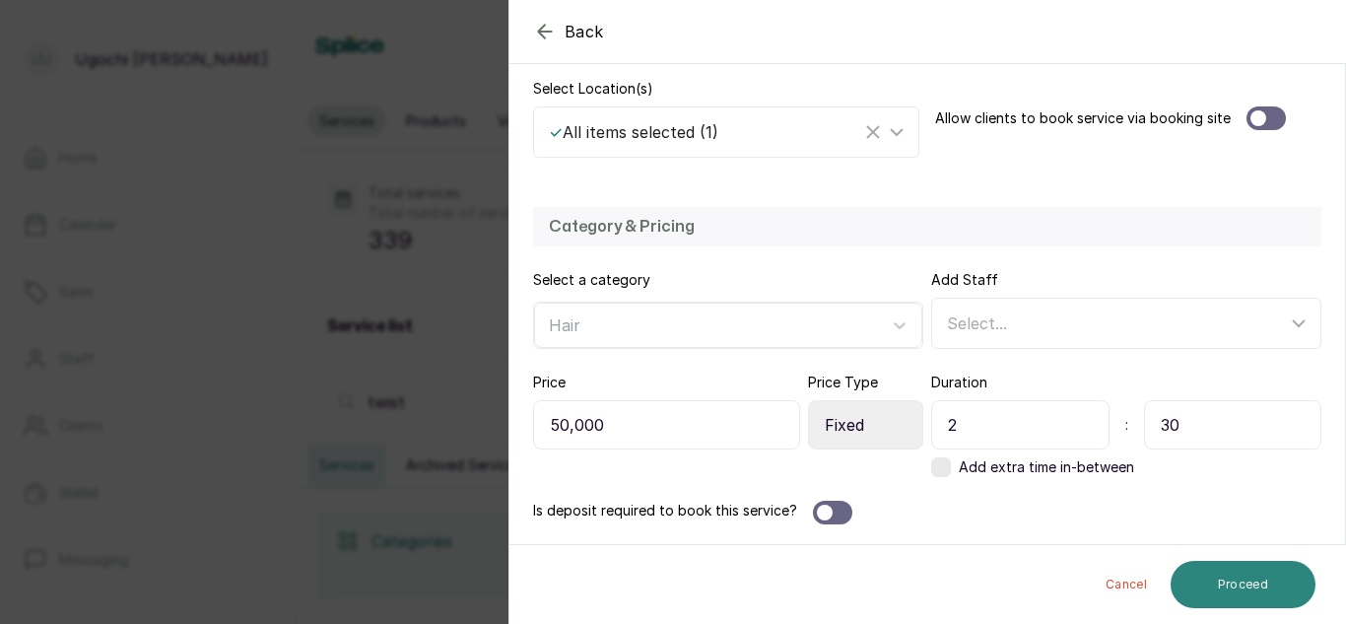
click at [1267, 585] on button "Proceed" at bounding box center [1242, 584] width 145 height 47
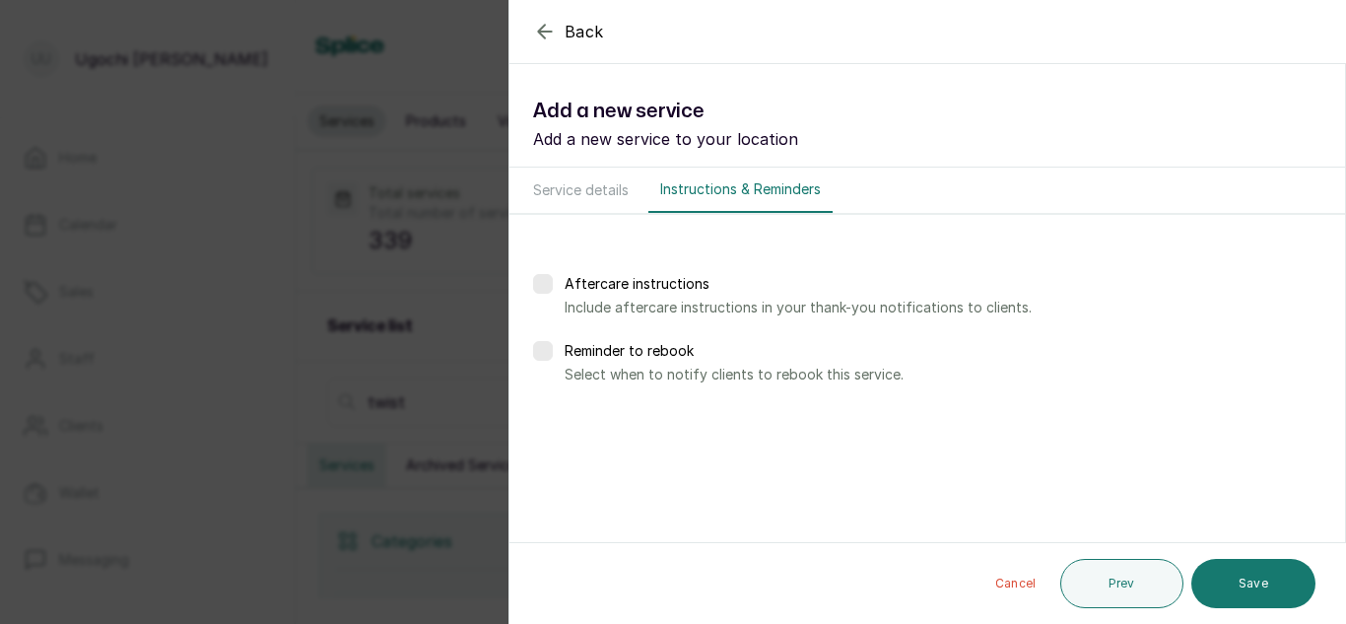
scroll to position [0, 0]
click at [1271, 576] on button "Save" at bounding box center [1253, 583] width 124 height 49
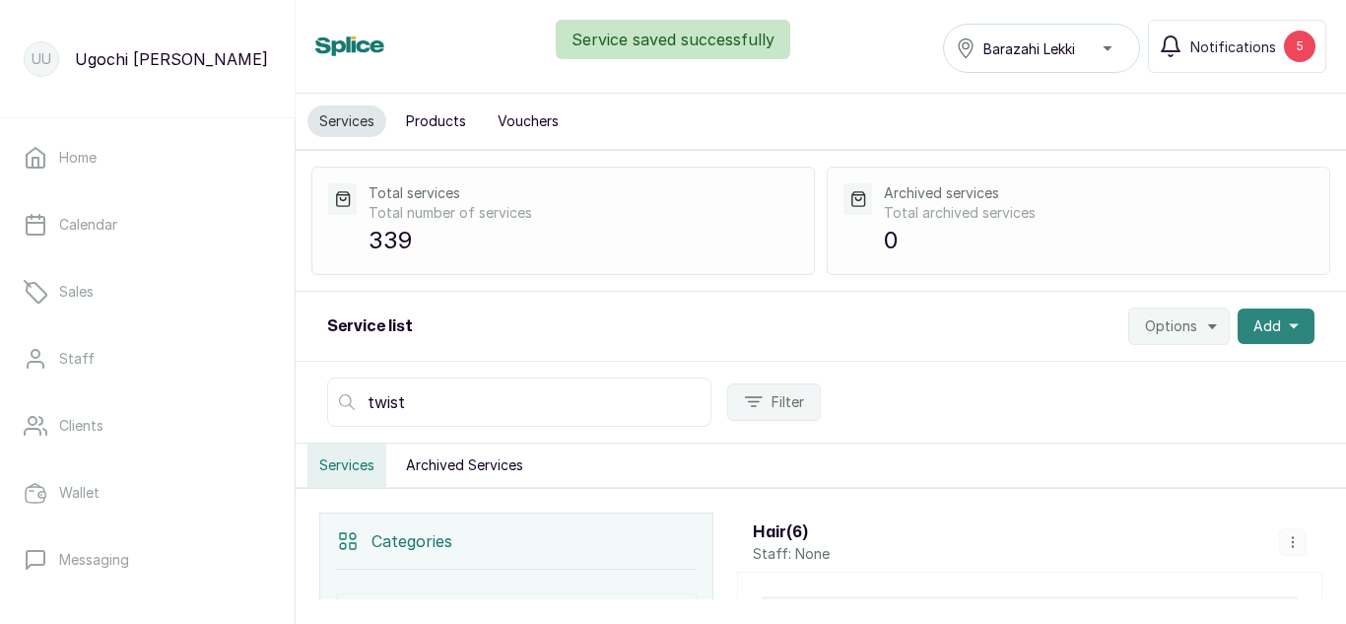
click at [1253, 323] on span "Add" at bounding box center [1267, 326] width 28 height 20
click at [1127, 389] on span "Add Service" at bounding box center [1203, 379] width 189 height 24
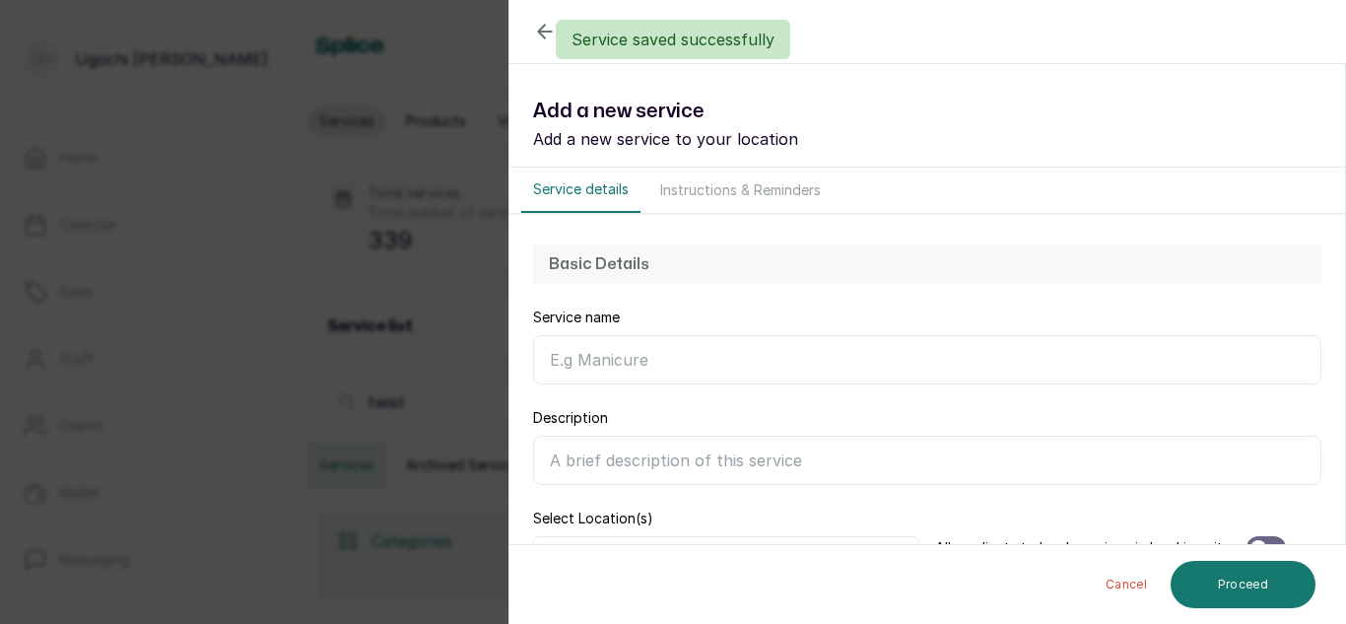
click at [844, 370] on input "Service name" at bounding box center [927, 359] width 788 height 49
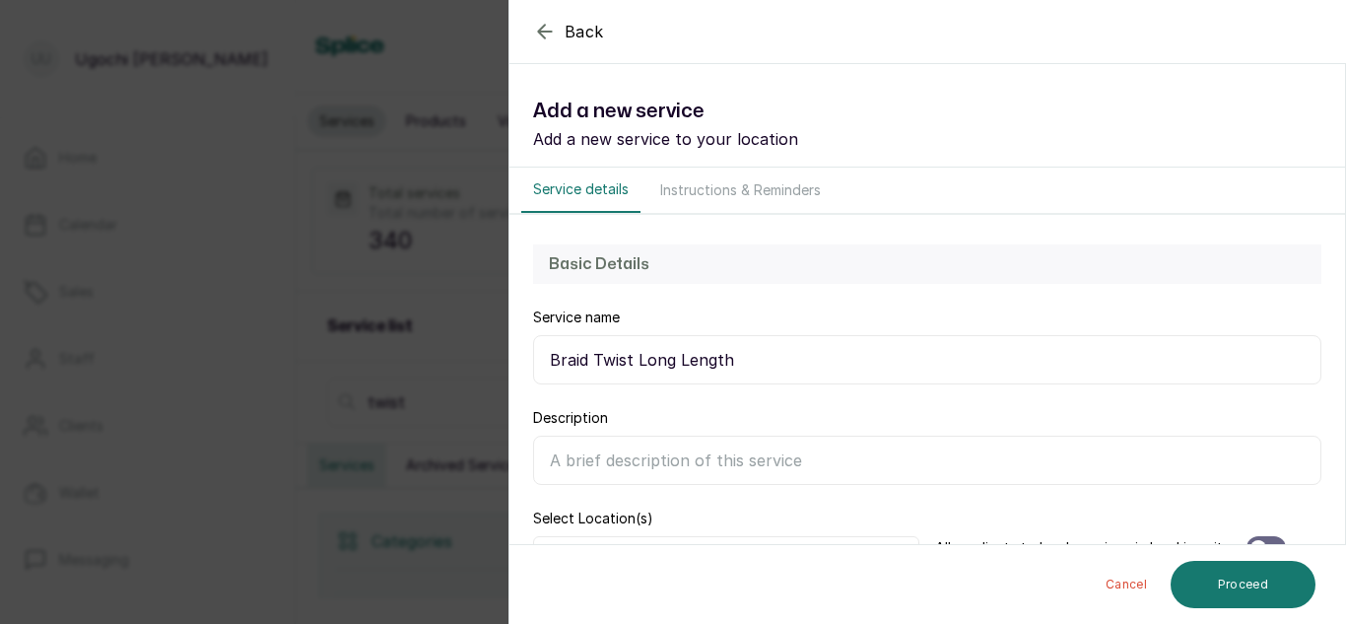
scroll to position [1, 0]
click at [673, 365] on input "Braid Twist Long Length" at bounding box center [927, 358] width 788 height 49
click at [780, 349] on input "Braid Twist Long Length" at bounding box center [927, 358] width 788 height 49
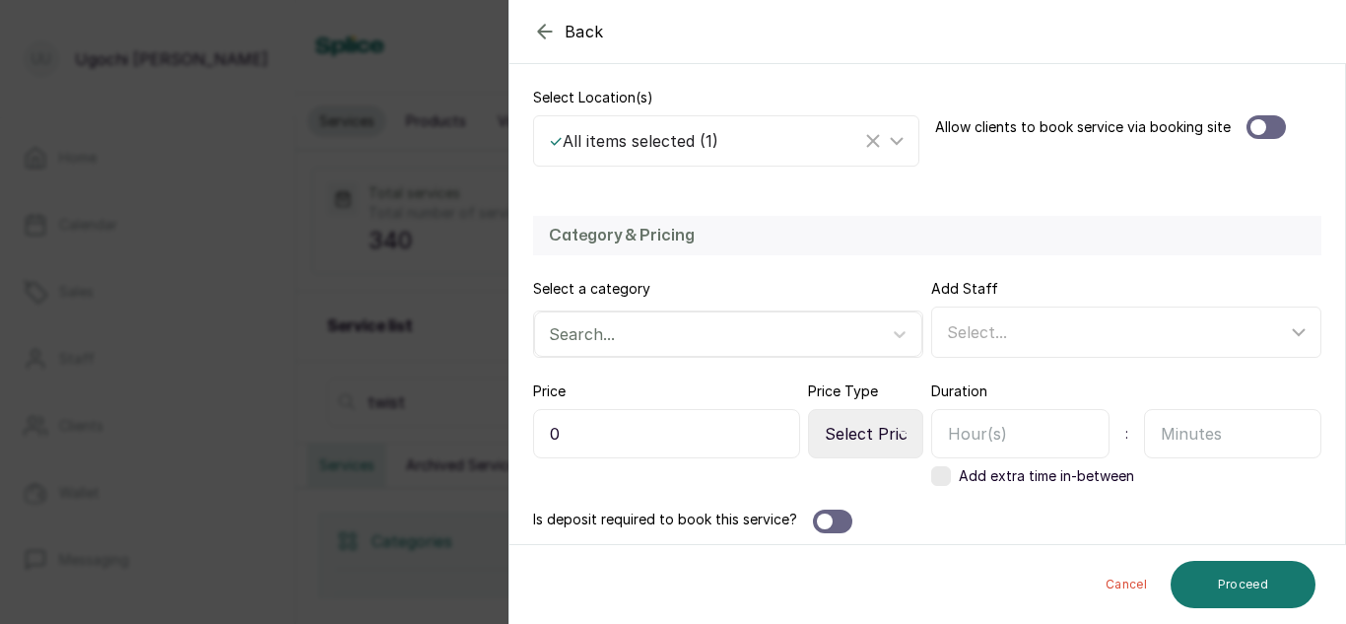
scroll to position [430, 0]
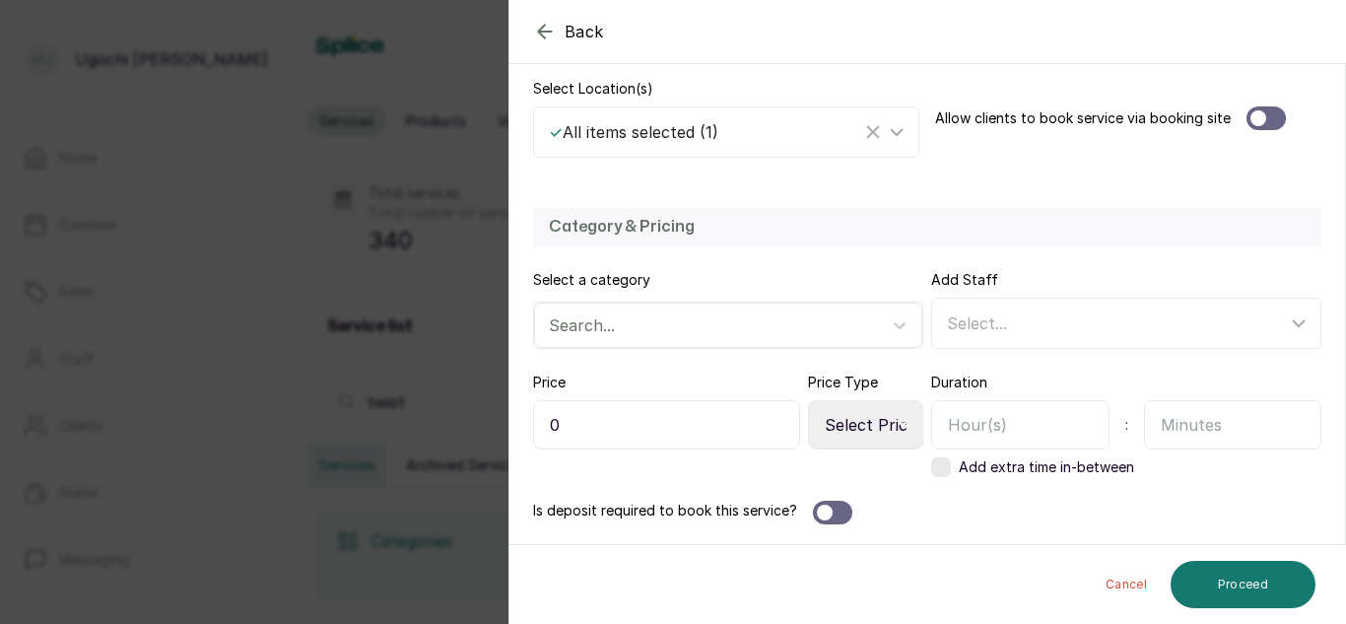
type input "Braid Twist Long Length (Medium)"
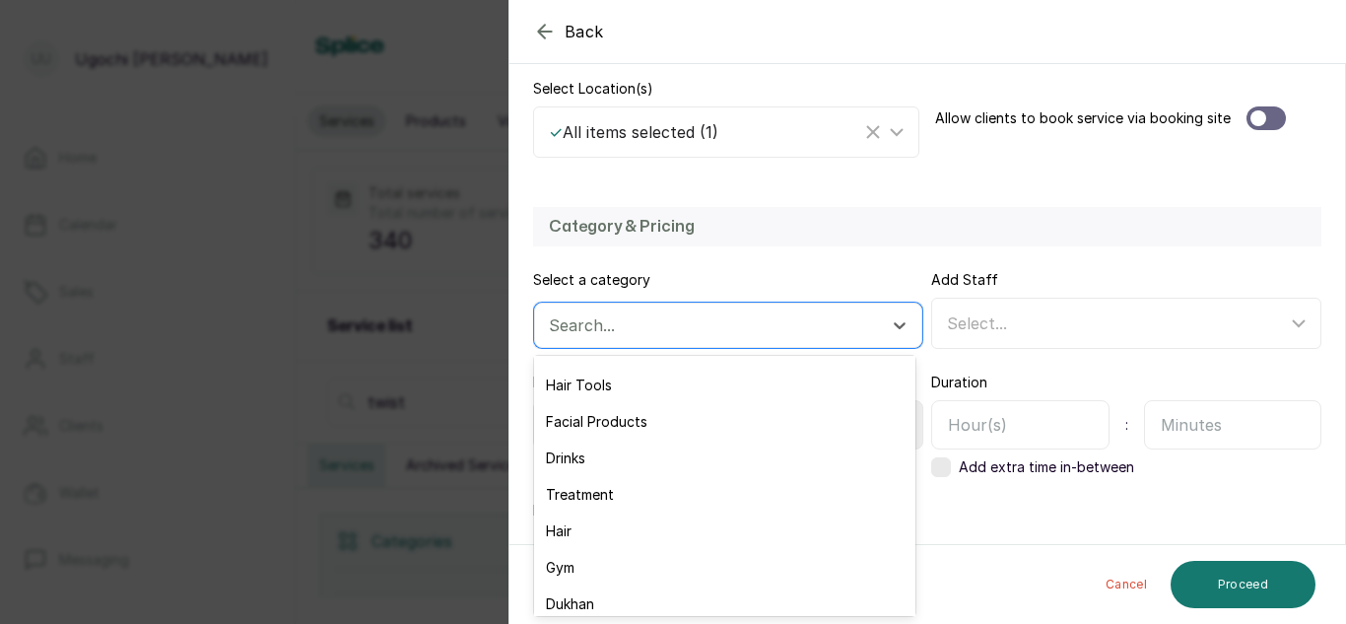
scroll to position [226, 0]
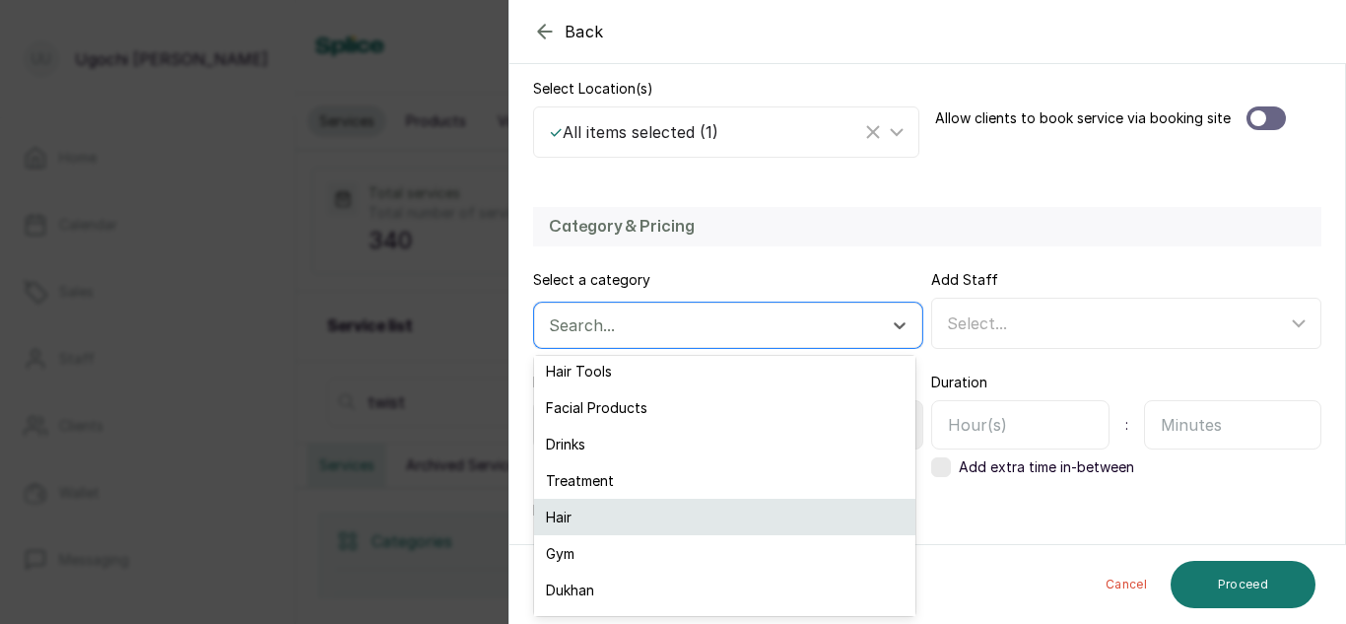
click at [585, 521] on div "Hair" at bounding box center [724, 516] width 381 height 36
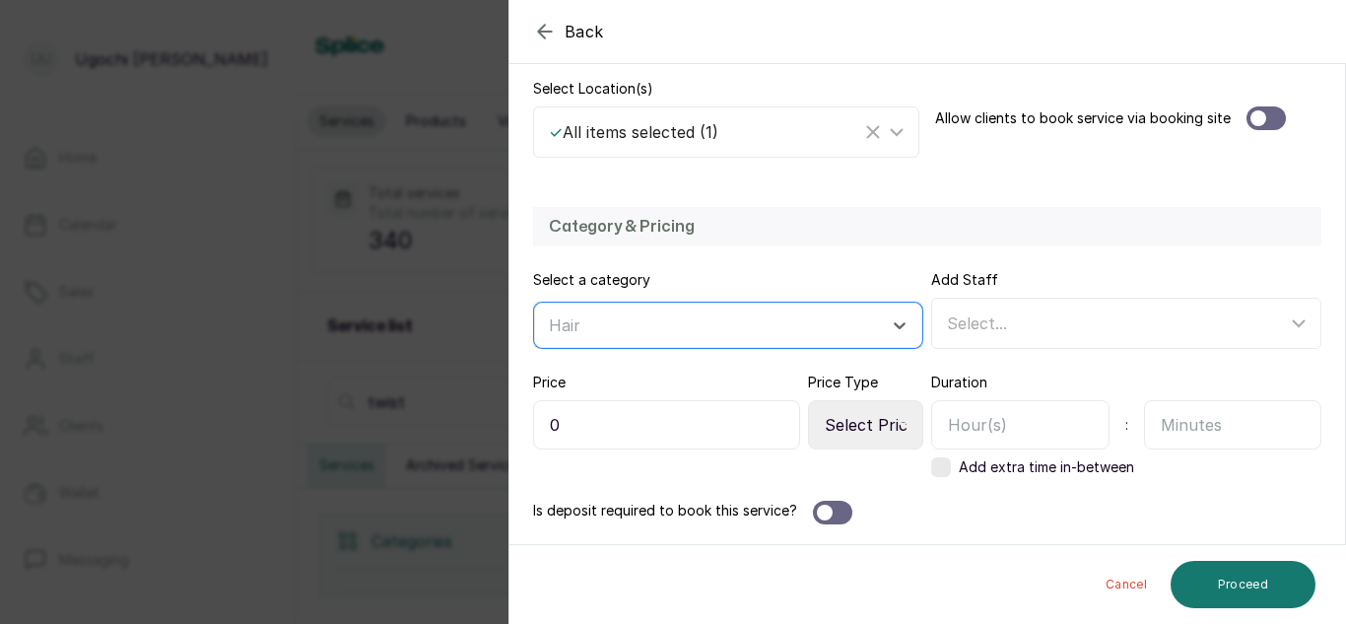
click at [535, 424] on input "0" at bounding box center [666, 424] width 267 height 49
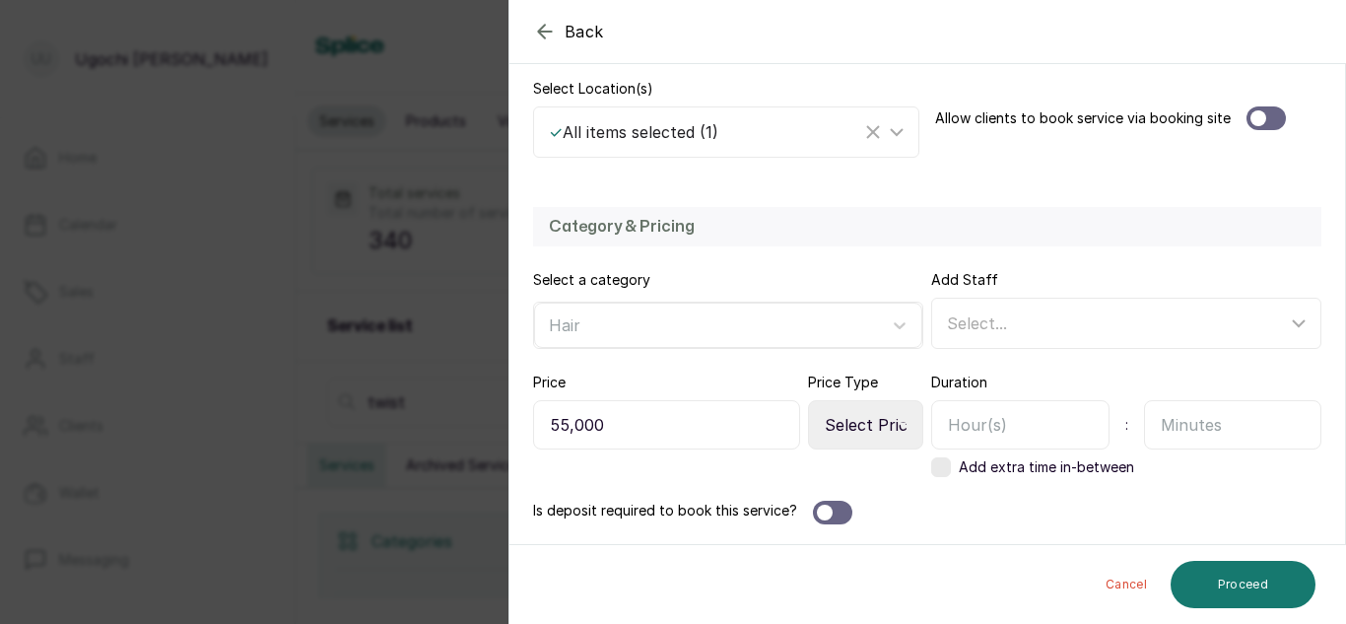
type input "55,000"
click at [860, 418] on select "Select Price Type Fixed From" at bounding box center [865, 424] width 115 height 49
select select "starting_at"
click at [808, 400] on select "Select Price Type Fixed From" at bounding box center [865, 424] width 115 height 49
click at [1016, 428] on input "text" at bounding box center [1020, 424] width 178 height 49
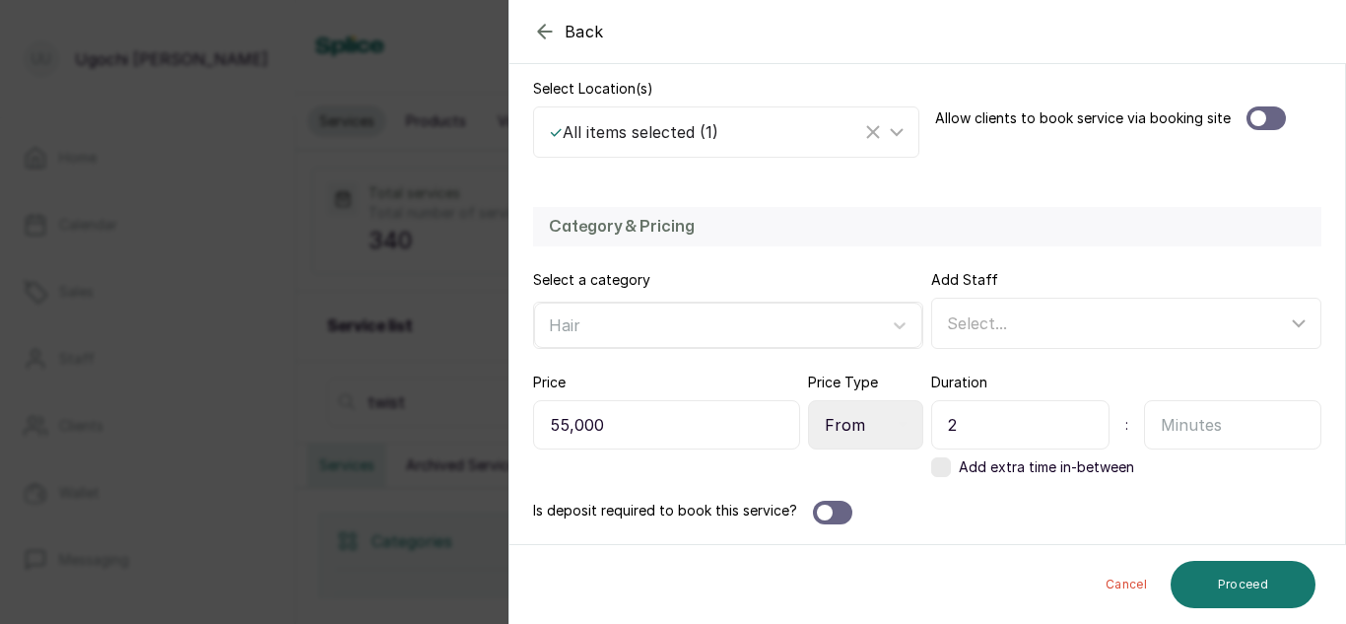
type input "2"
click at [1174, 431] on input "text" at bounding box center [1233, 424] width 178 height 49
type input "30"
click at [1260, 604] on button "Proceed" at bounding box center [1242, 584] width 145 height 47
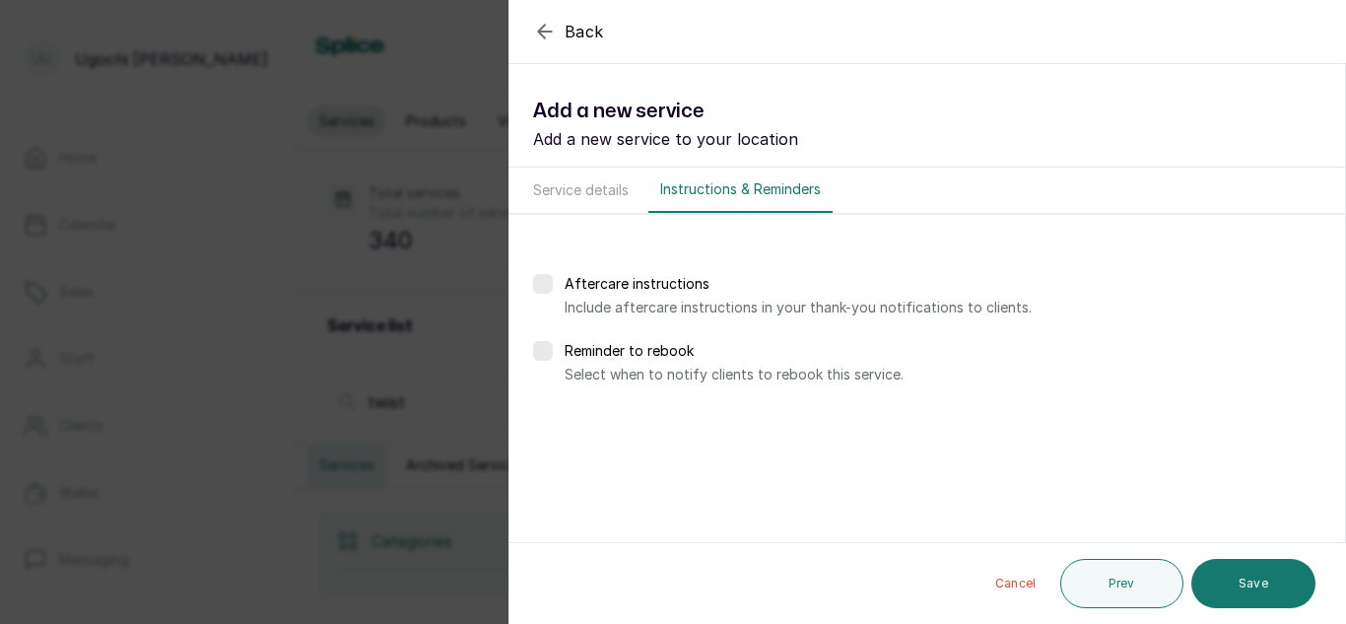
scroll to position [0, 0]
click at [1259, 585] on button "Save" at bounding box center [1253, 583] width 124 height 49
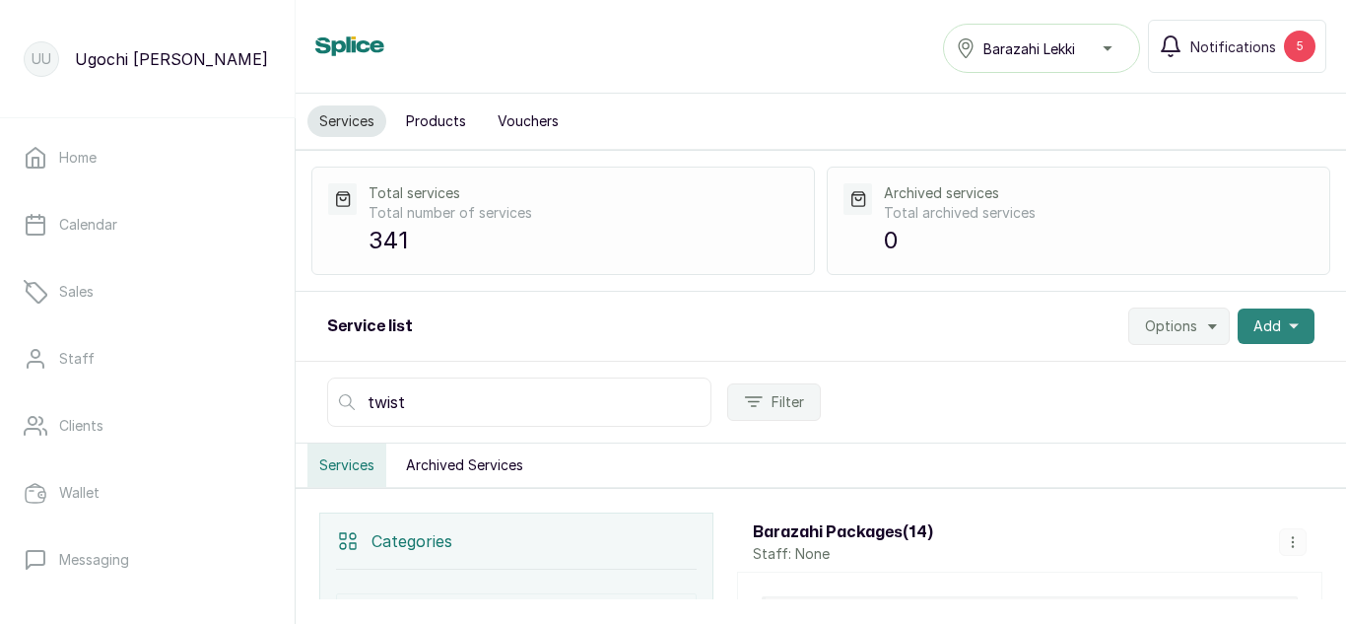
click at [1254, 316] on span "Add" at bounding box center [1267, 326] width 28 height 20
click at [1142, 381] on span "Add Service" at bounding box center [1203, 379] width 189 height 24
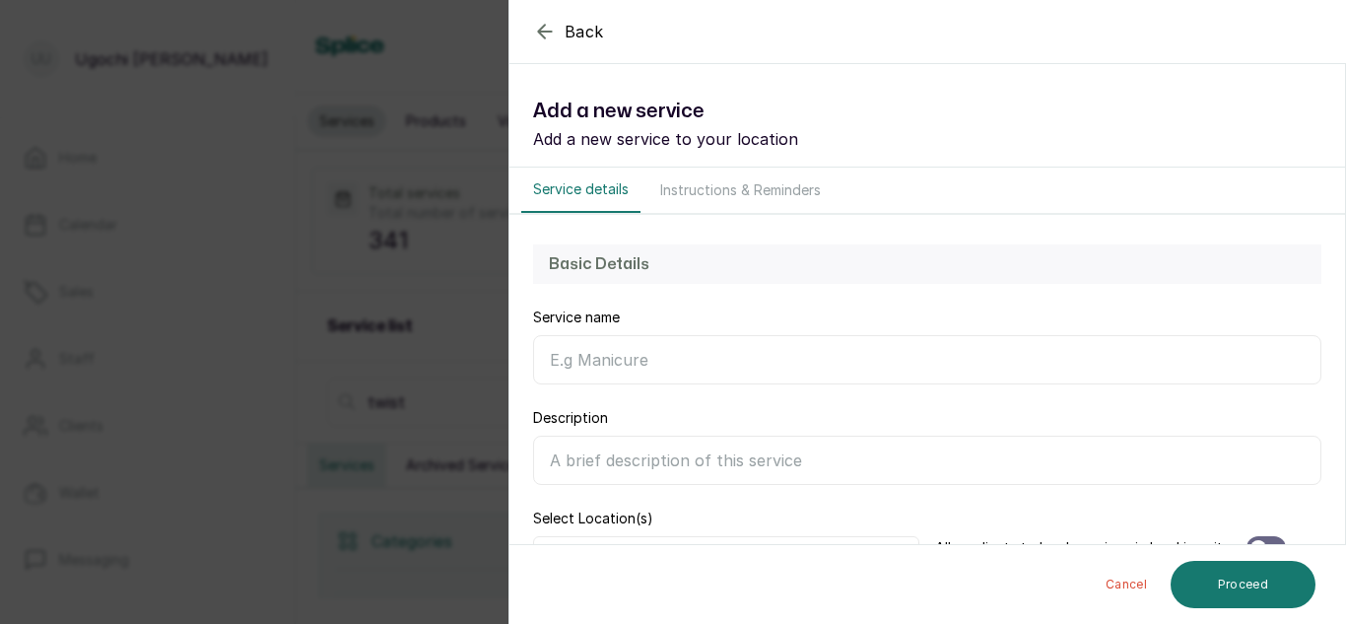
click at [655, 363] on input "Service name" at bounding box center [927, 359] width 788 height 49
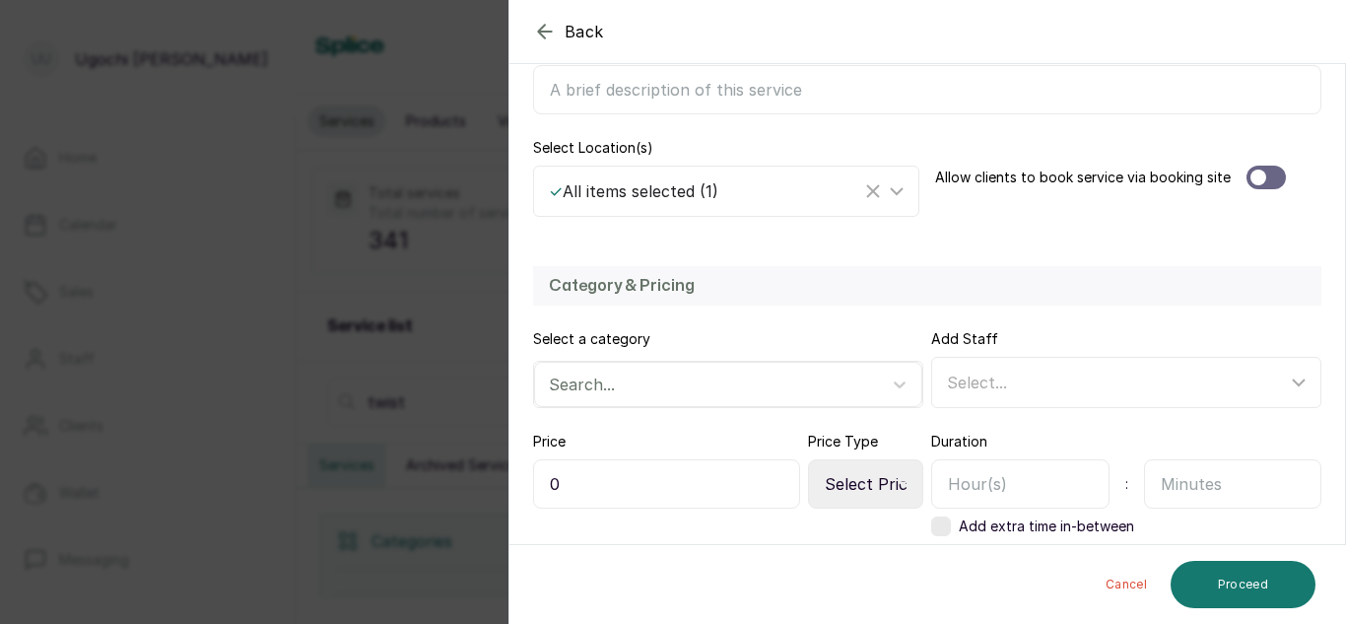
scroll to position [376, 0]
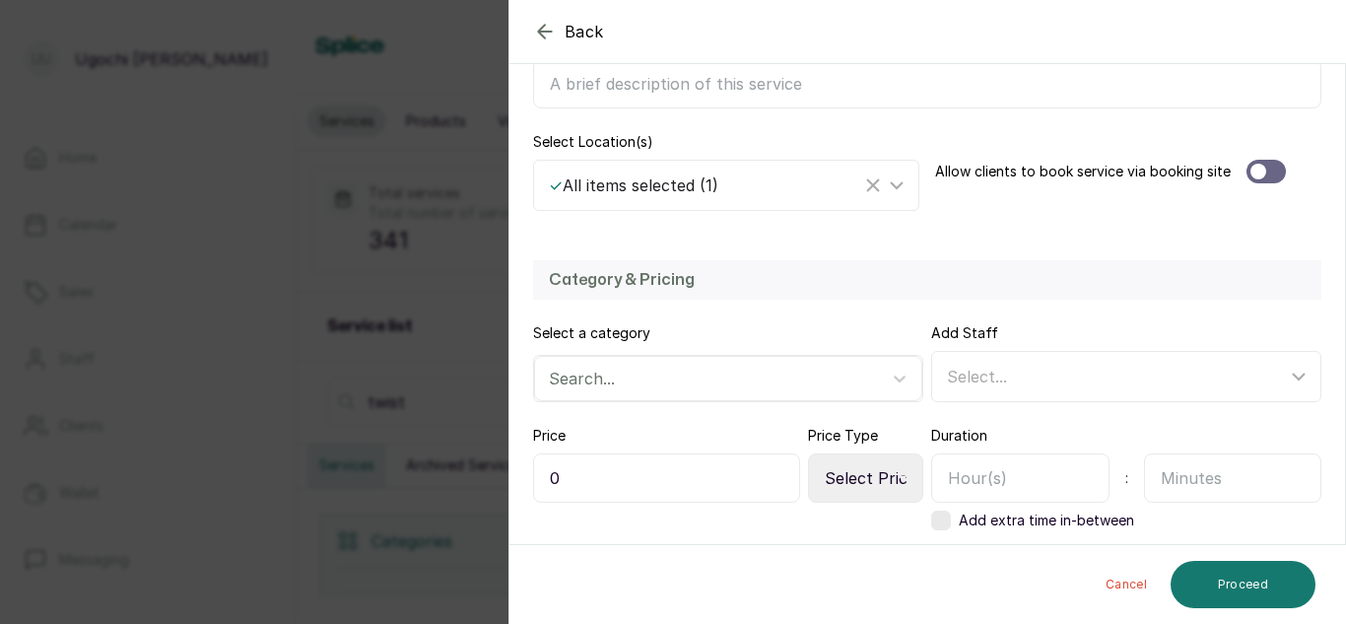
type input "Braid Twist Bra length (Big)"
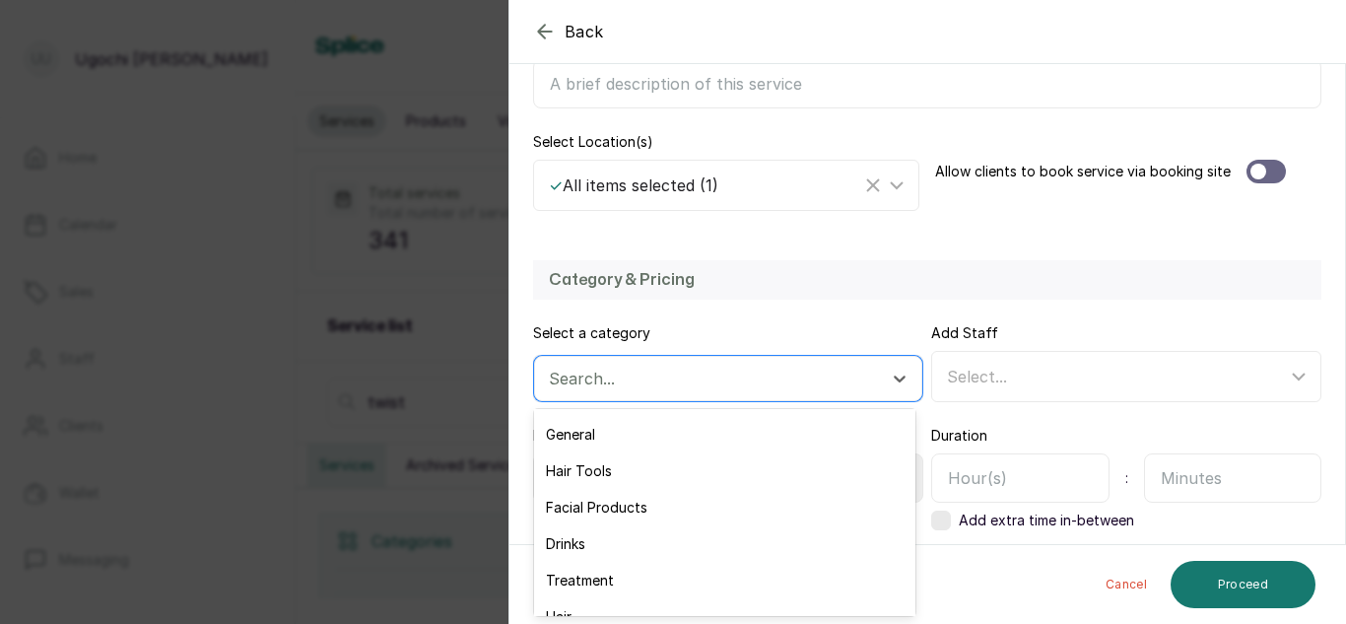
scroll to position [227, 0]
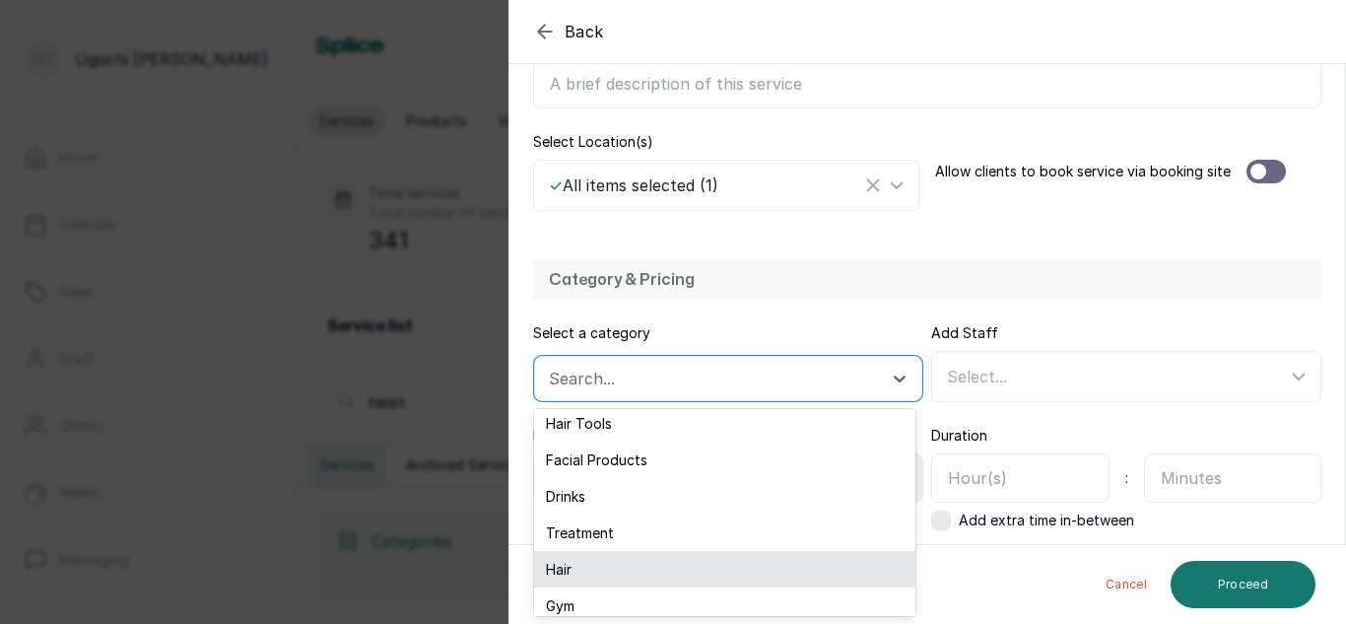
click at [594, 575] on div "Hair" at bounding box center [724, 569] width 381 height 36
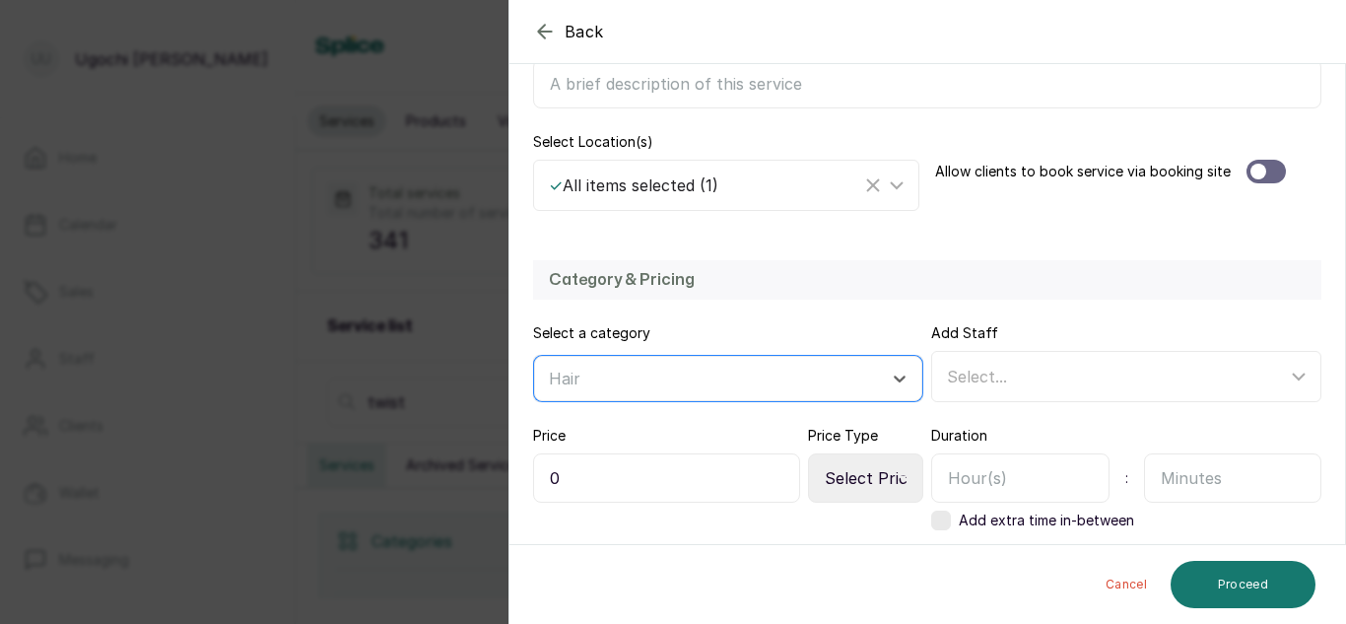
click at [556, 472] on input "0" at bounding box center [666, 477] width 267 height 49
type input "37,000"
click at [859, 462] on select "Select Price Type Fixed From" at bounding box center [865, 477] width 115 height 49
select select "fixed"
click at [808, 453] on select "Select Price Type Fixed From" at bounding box center [865, 477] width 115 height 49
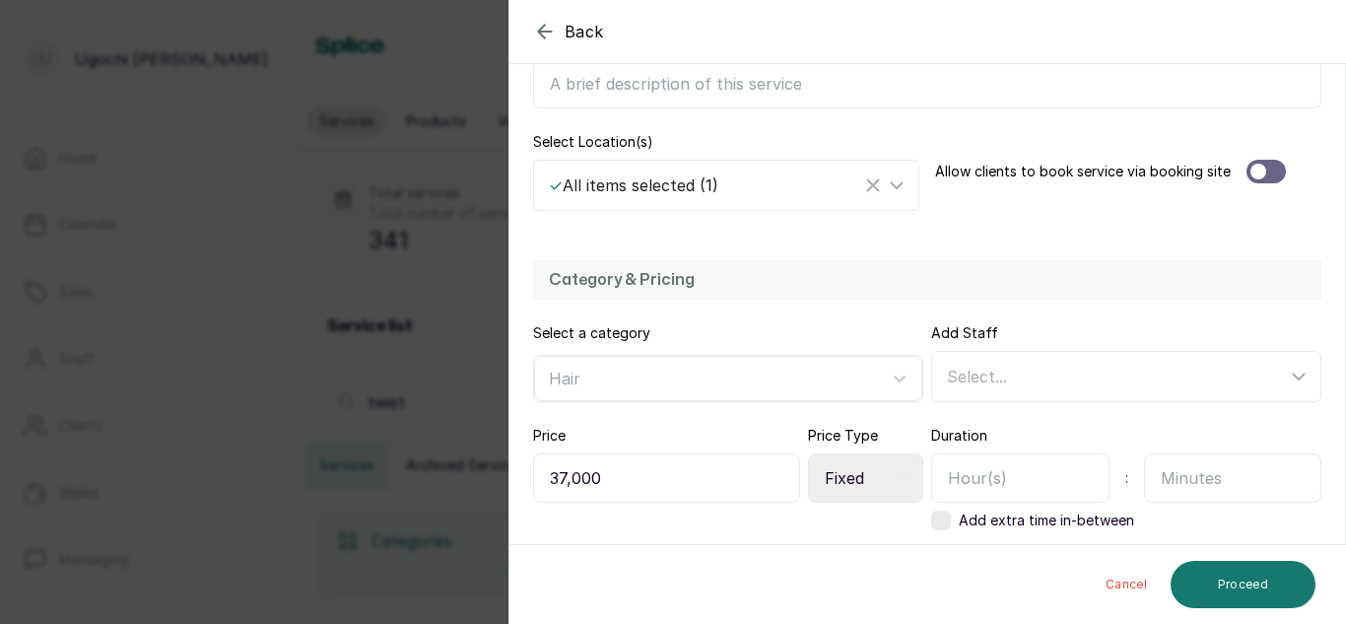
click at [995, 484] on input "text" at bounding box center [1020, 477] width 178 height 49
type input "2"
click at [1190, 485] on input "text" at bounding box center [1233, 477] width 178 height 49
type input "30"
click at [896, 561] on div "Cancel Proceed" at bounding box center [927, 584] width 837 height 79
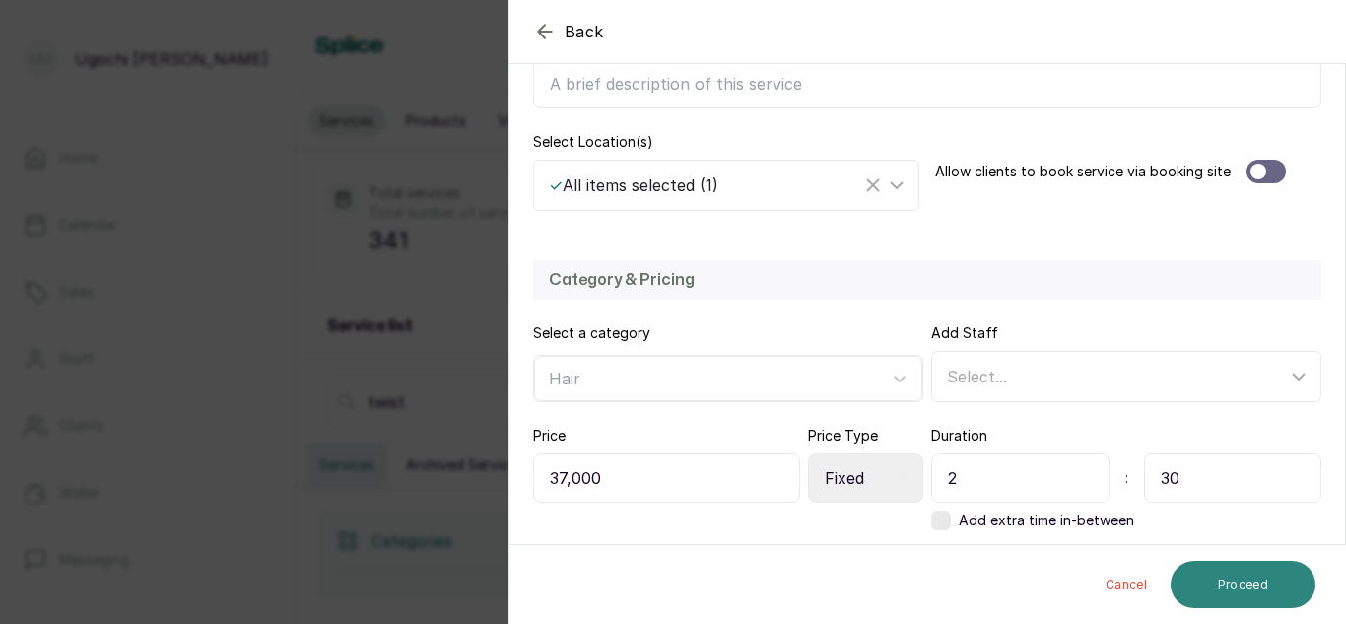
click at [1253, 589] on button "Proceed" at bounding box center [1242, 584] width 145 height 47
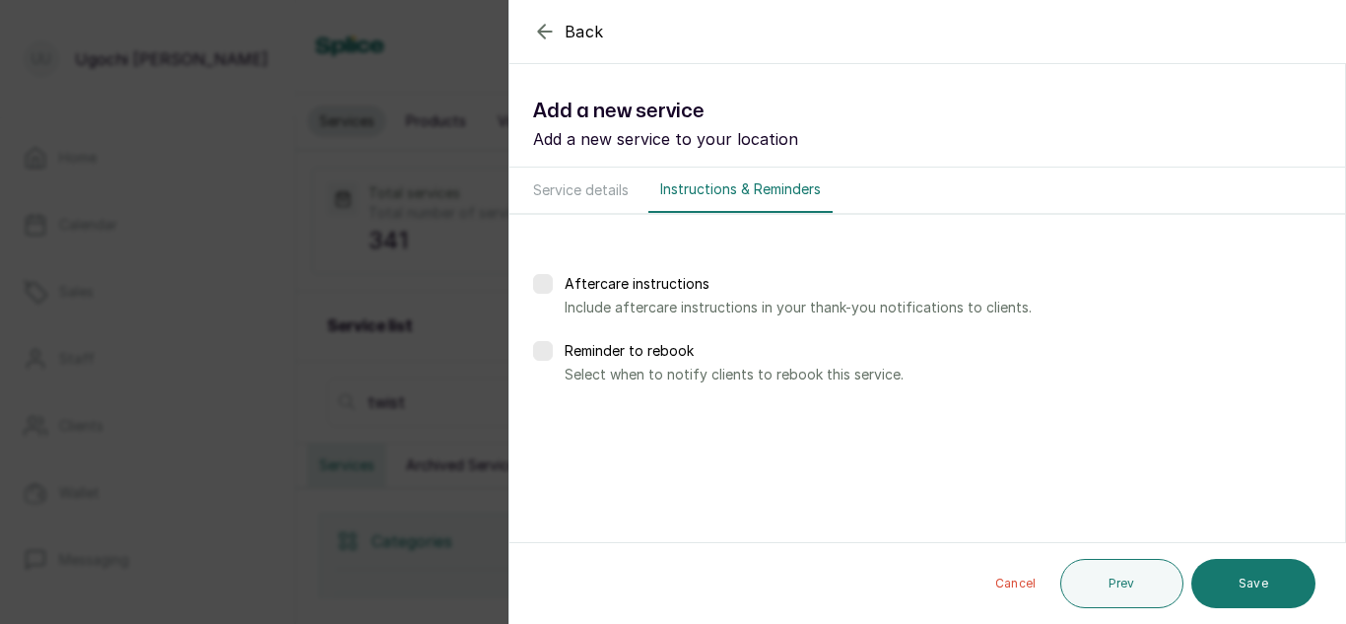
scroll to position [0, 0]
click at [1276, 581] on button "Save" at bounding box center [1253, 583] width 124 height 49
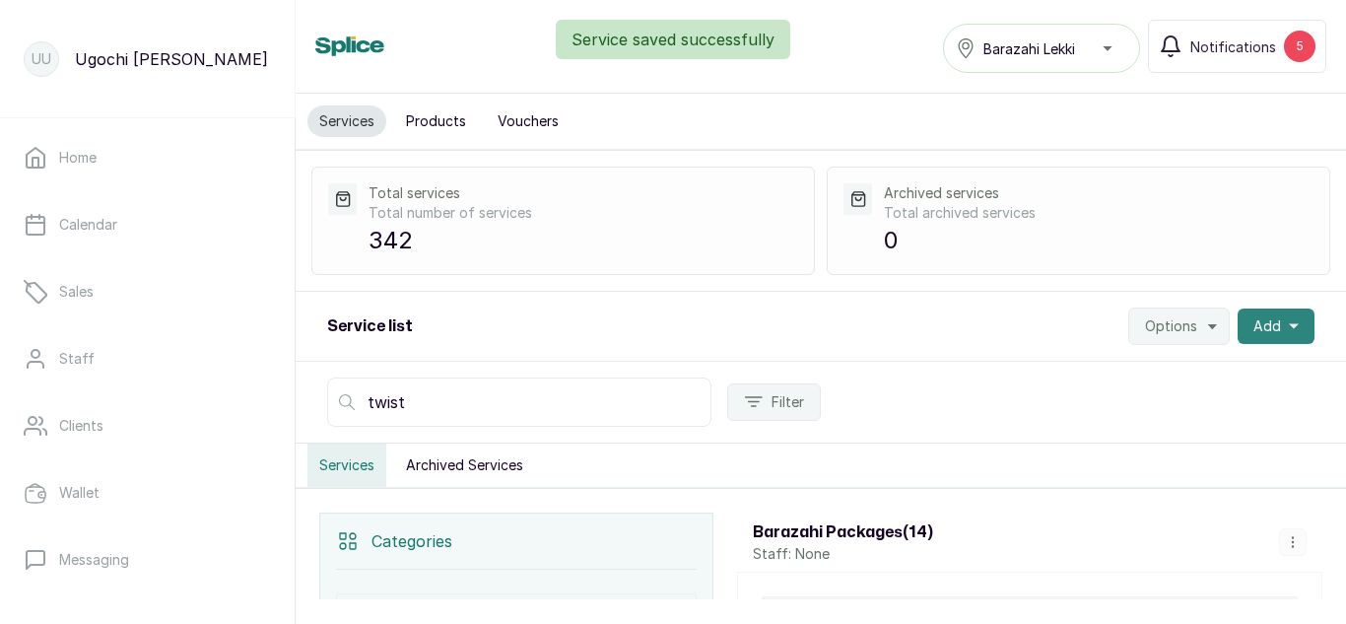
click at [1295, 319] on button "Add" at bounding box center [1275, 325] width 77 height 35
click at [1141, 377] on span "Add Service" at bounding box center [1203, 379] width 189 height 24
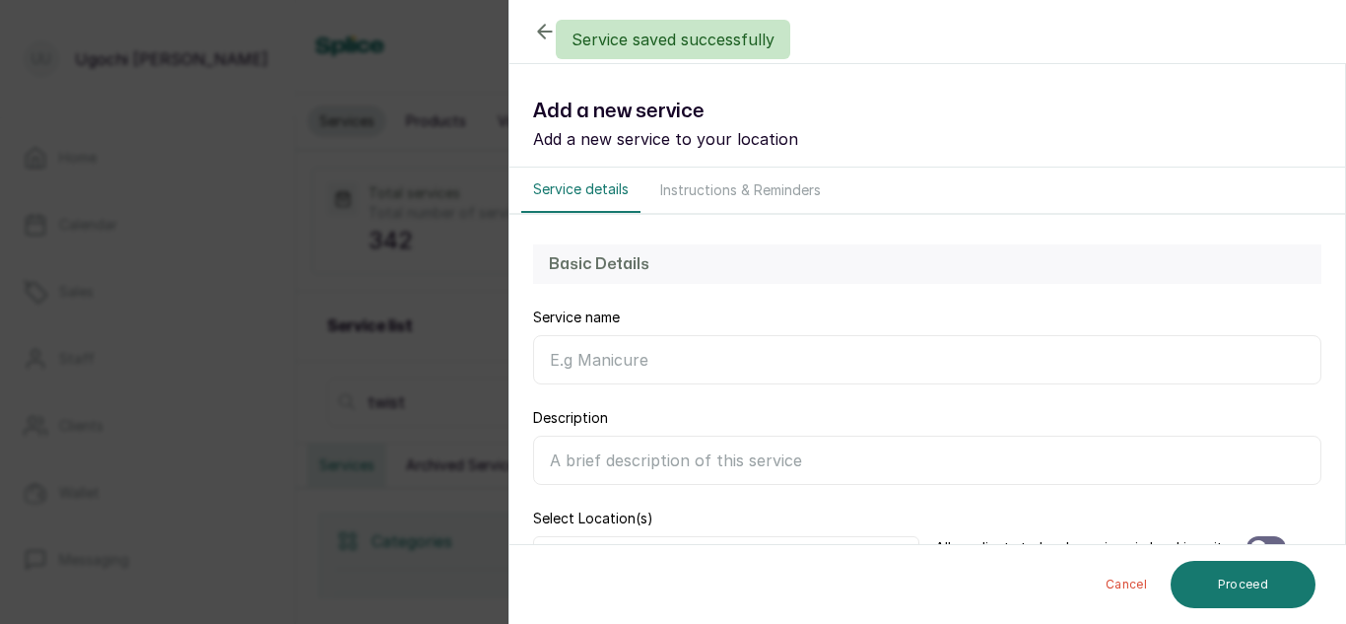
click at [716, 364] on input "Service name" at bounding box center [927, 359] width 788 height 49
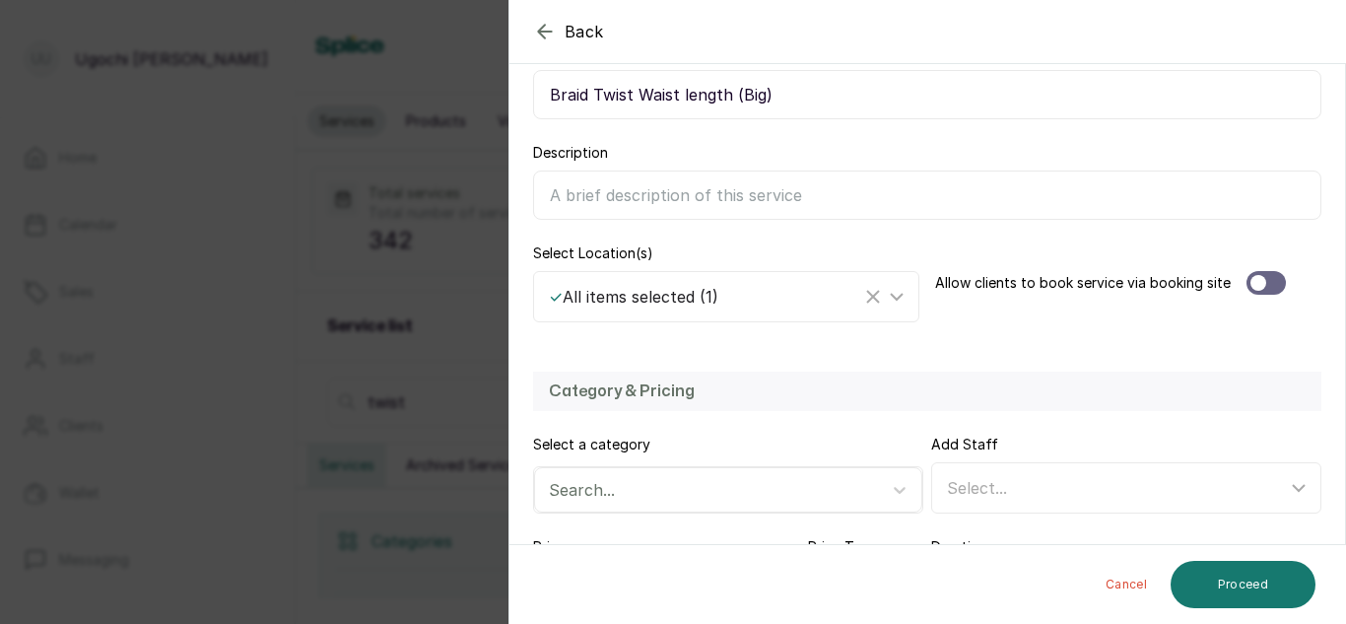
scroll to position [430, 0]
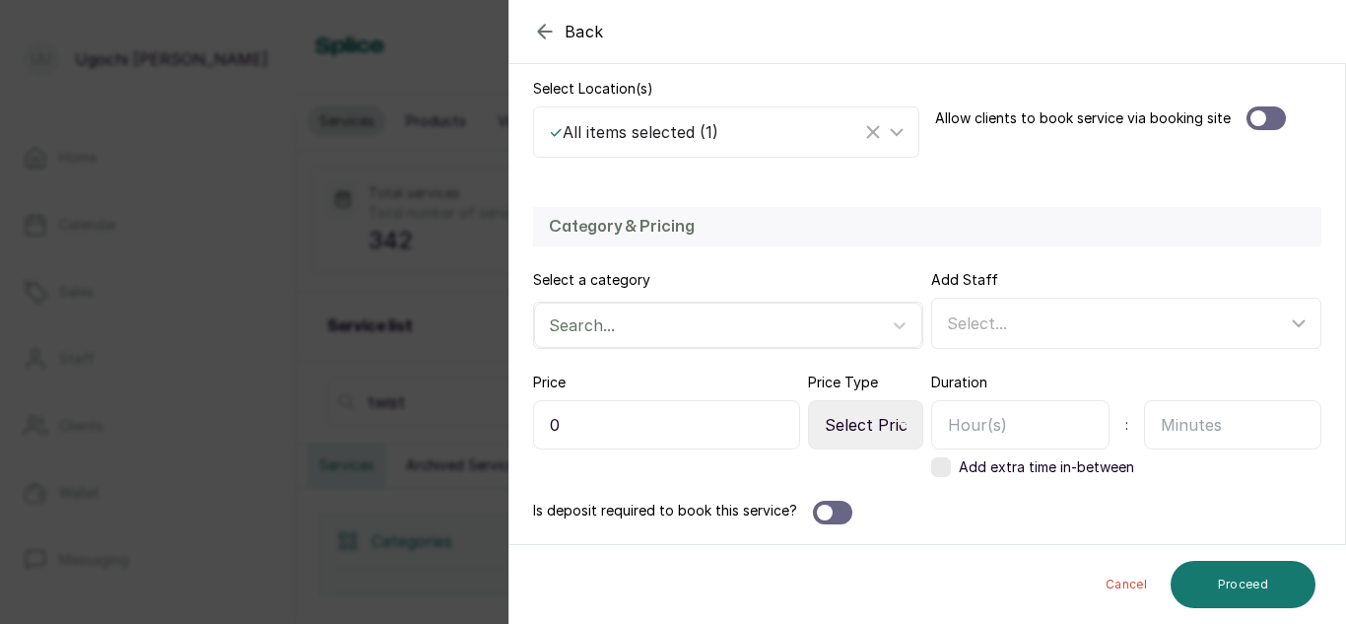
type input "Braid Twist Waist length (Big)"
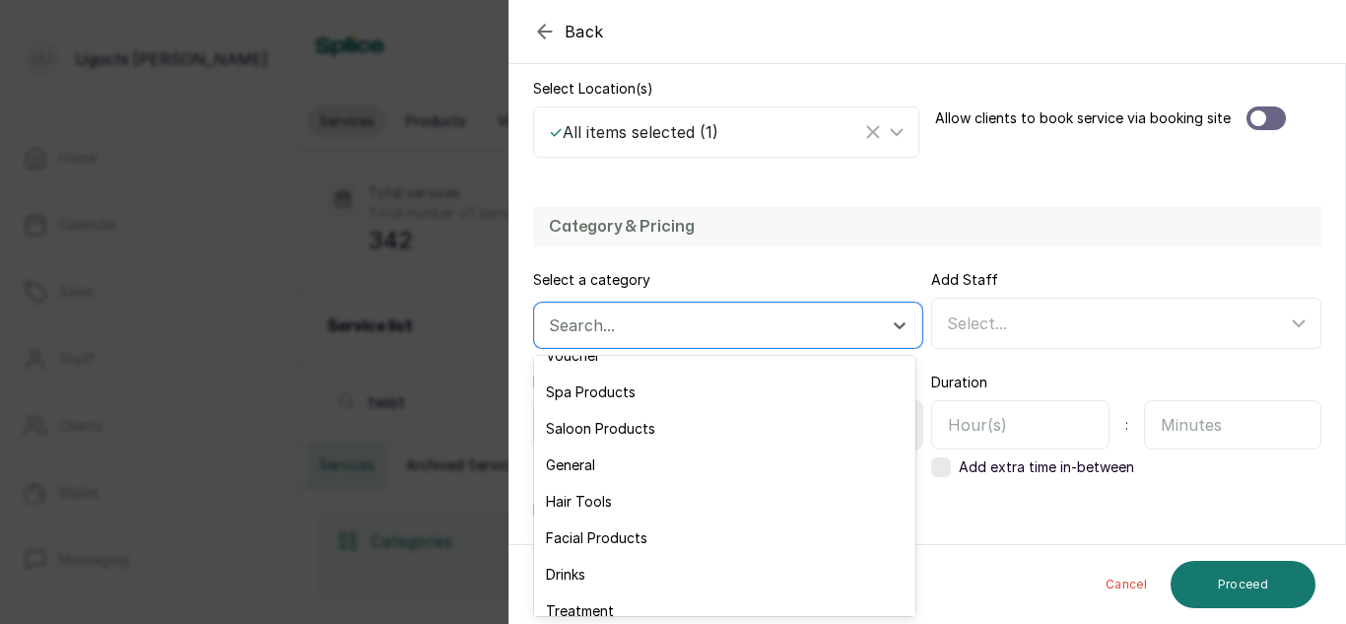
scroll to position [138, 0]
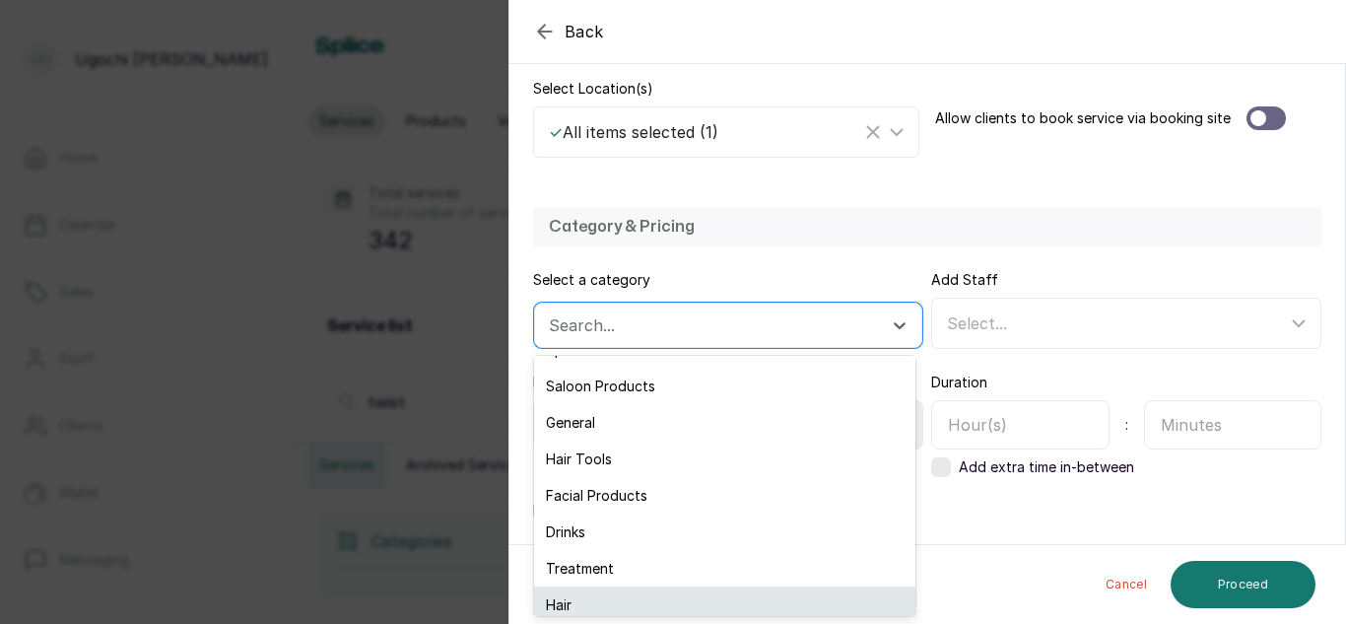
click at [575, 609] on div "Hair" at bounding box center [724, 604] width 381 height 36
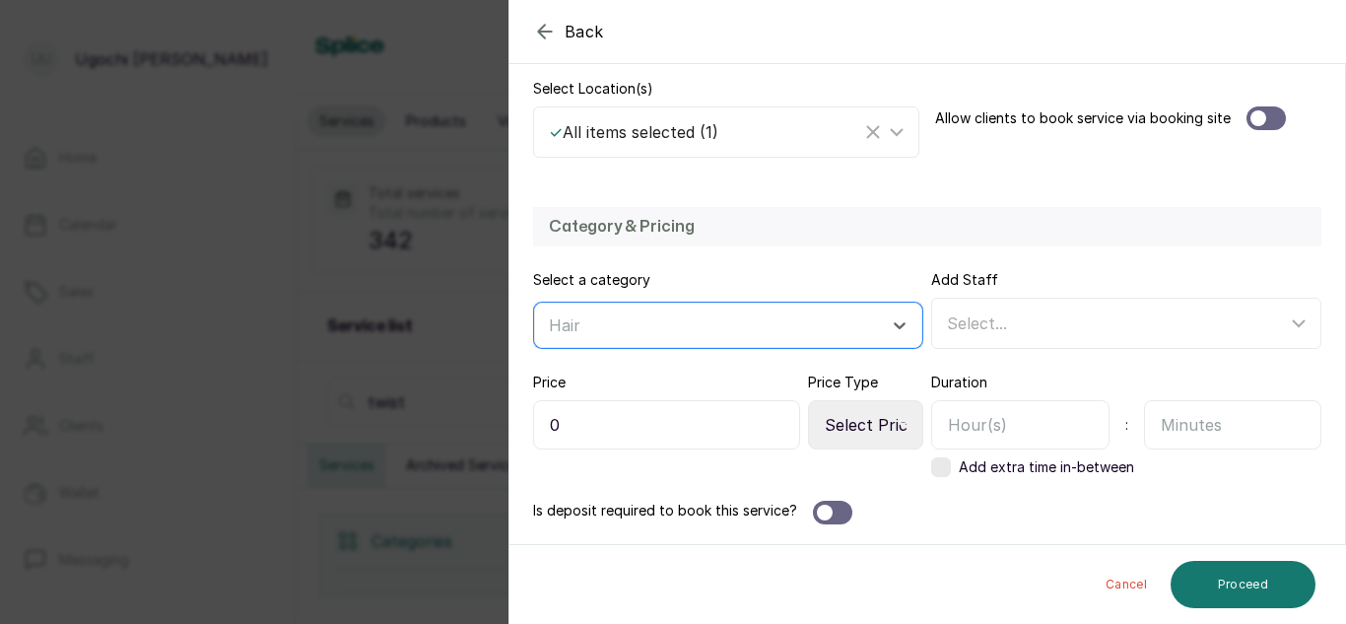
click at [877, 424] on select "Select Price Type Fixed From" at bounding box center [865, 424] width 115 height 49
select select "fixed"
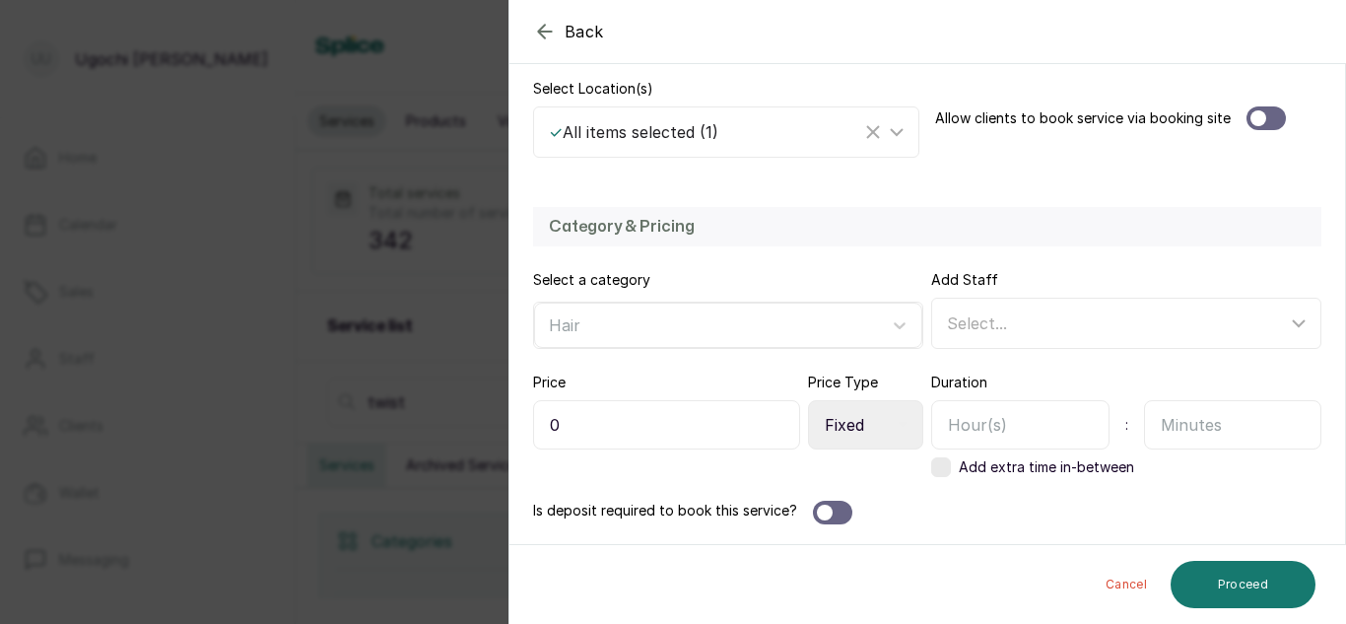
click at [808, 400] on select "Select Price Type Fixed From" at bounding box center [865, 424] width 115 height 49
click at [686, 432] on input "0" at bounding box center [666, 424] width 267 height 49
type input "42,000"
click at [1002, 417] on input "text" at bounding box center [1020, 424] width 178 height 49
type input "2"
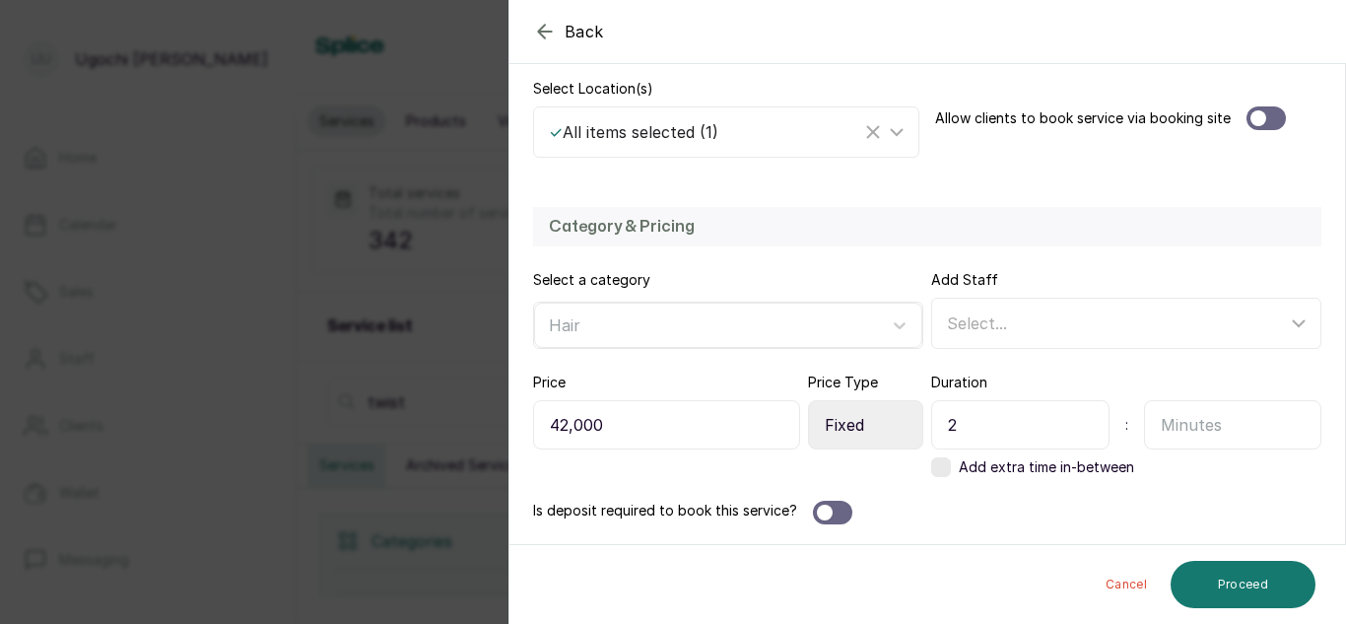
click at [1195, 431] on input "text" at bounding box center [1233, 424] width 178 height 49
type input "30"
click at [1277, 572] on button "Proceed" at bounding box center [1242, 584] width 145 height 47
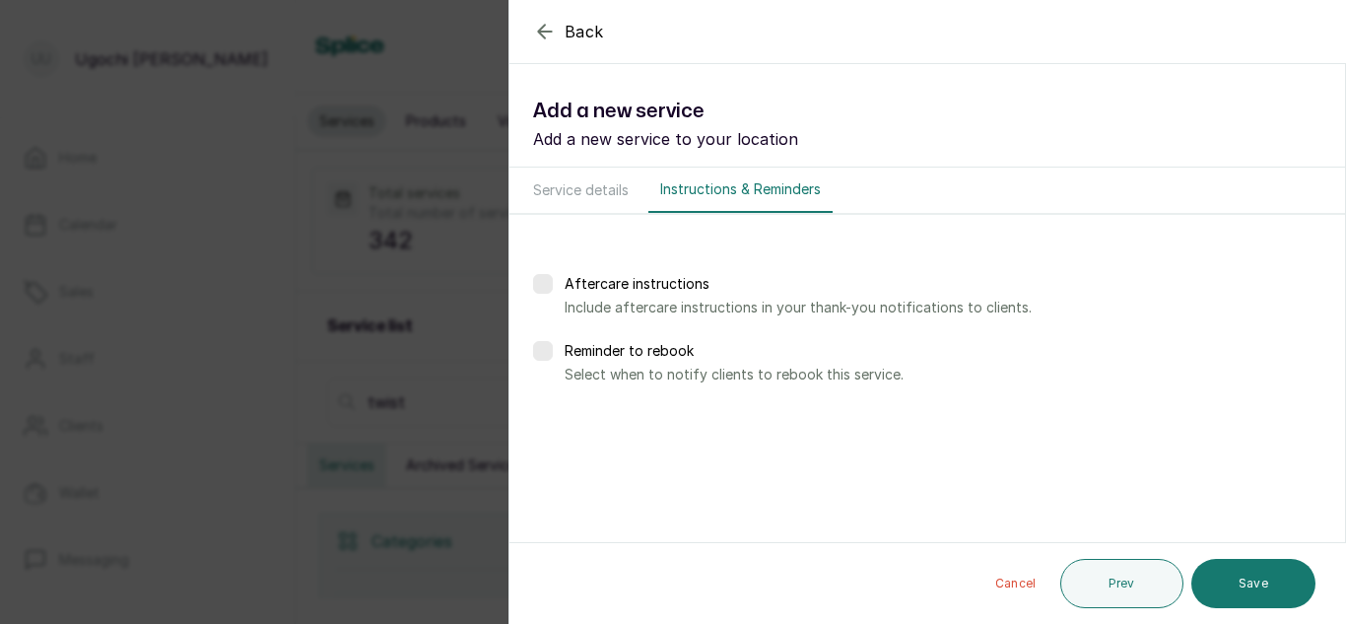
scroll to position [0, 0]
click at [1257, 584] on button "Save" at bounding box center [1253, 583] width 124 height 49
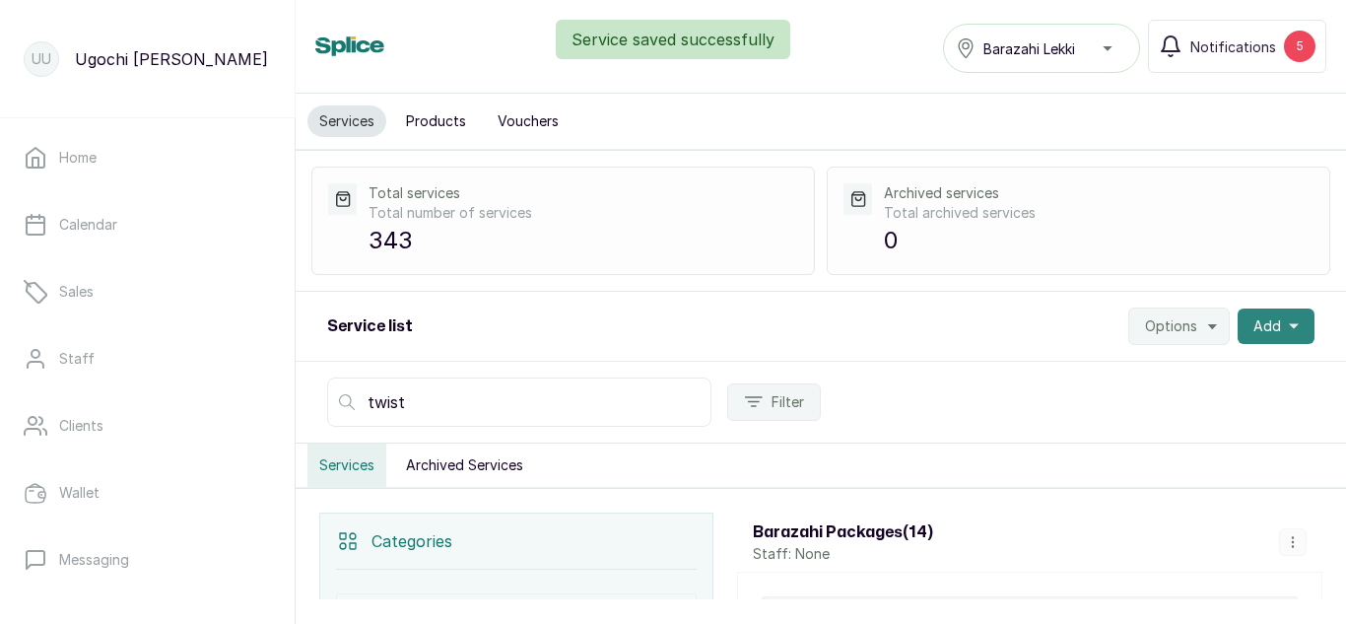
click at [1256, 325] on span "Add" at bounding box center [1267, 326] width 28 height 20
click at [1141, 379] on span "Add Service" at bounding box center [1203, 379] width 189 height 24
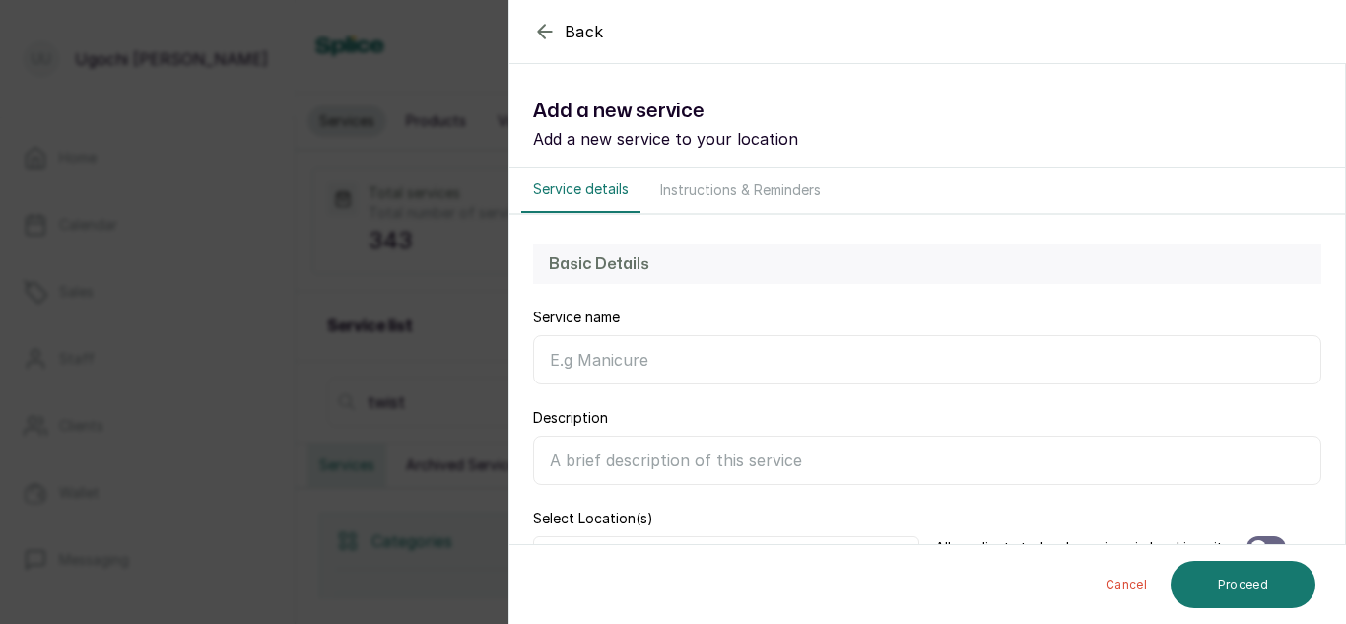
click at [622, 369] on input "Service name" at bounding box center [927, 359] width 788 height 49
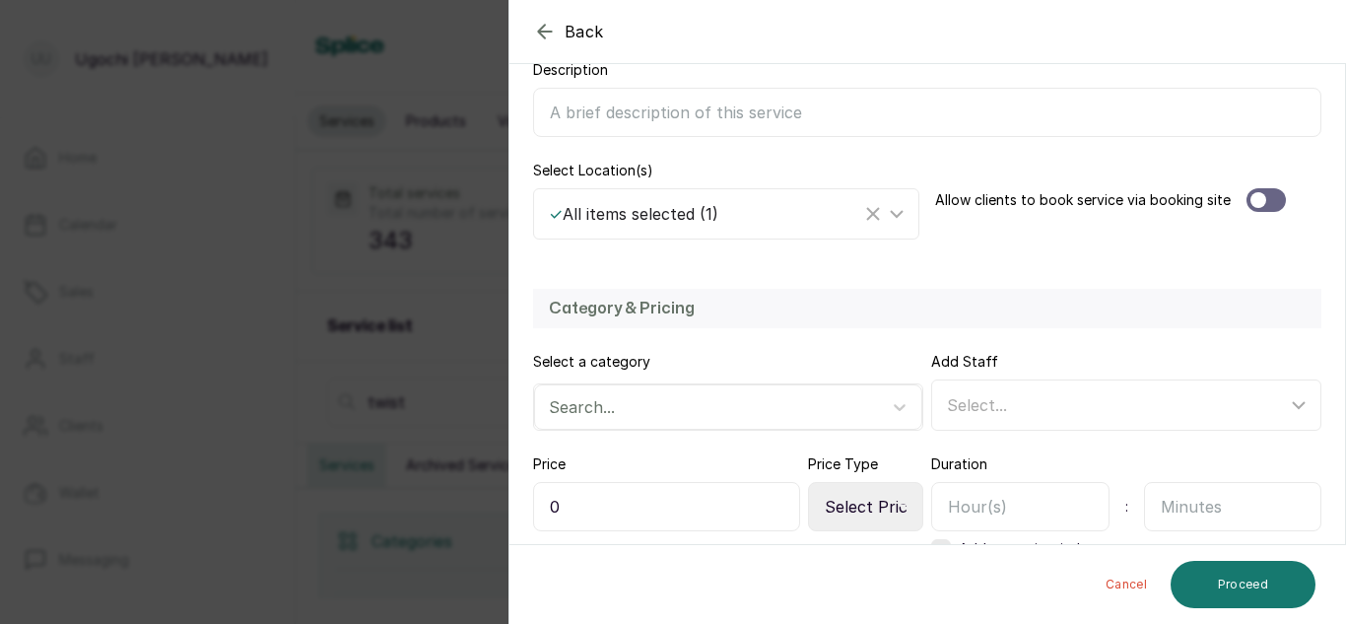
scroll to position [354, 0]
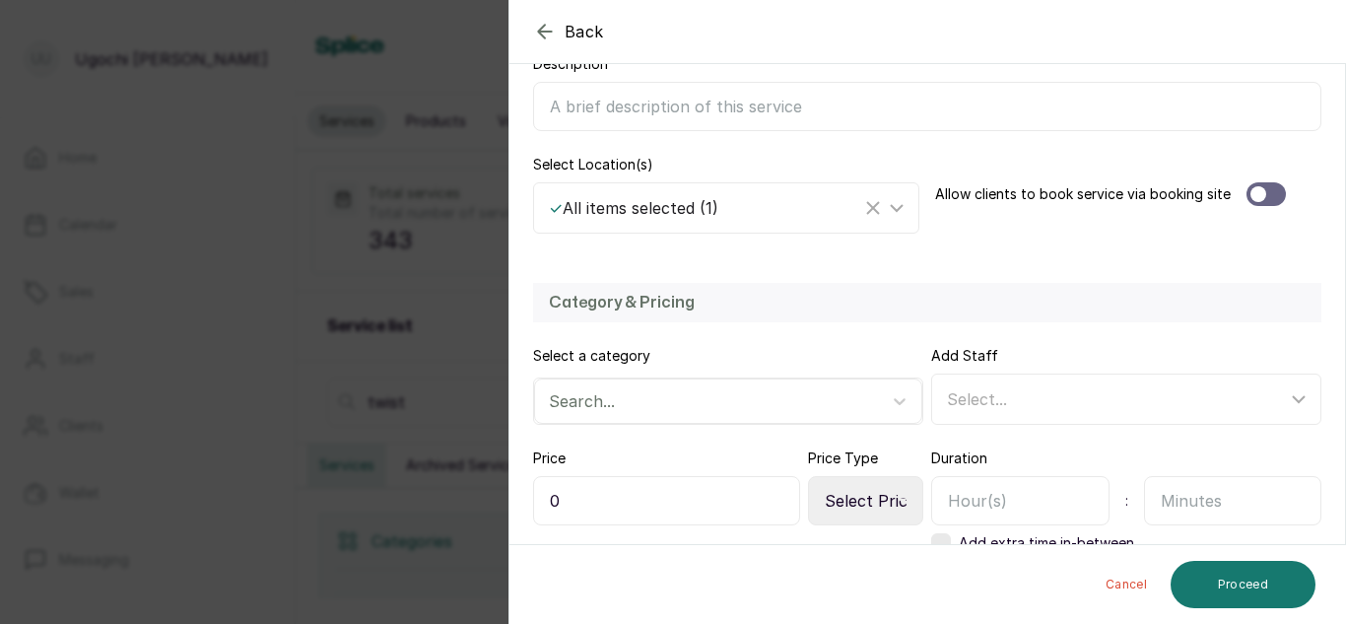
type input "Braid Twist Long Length (Big)"
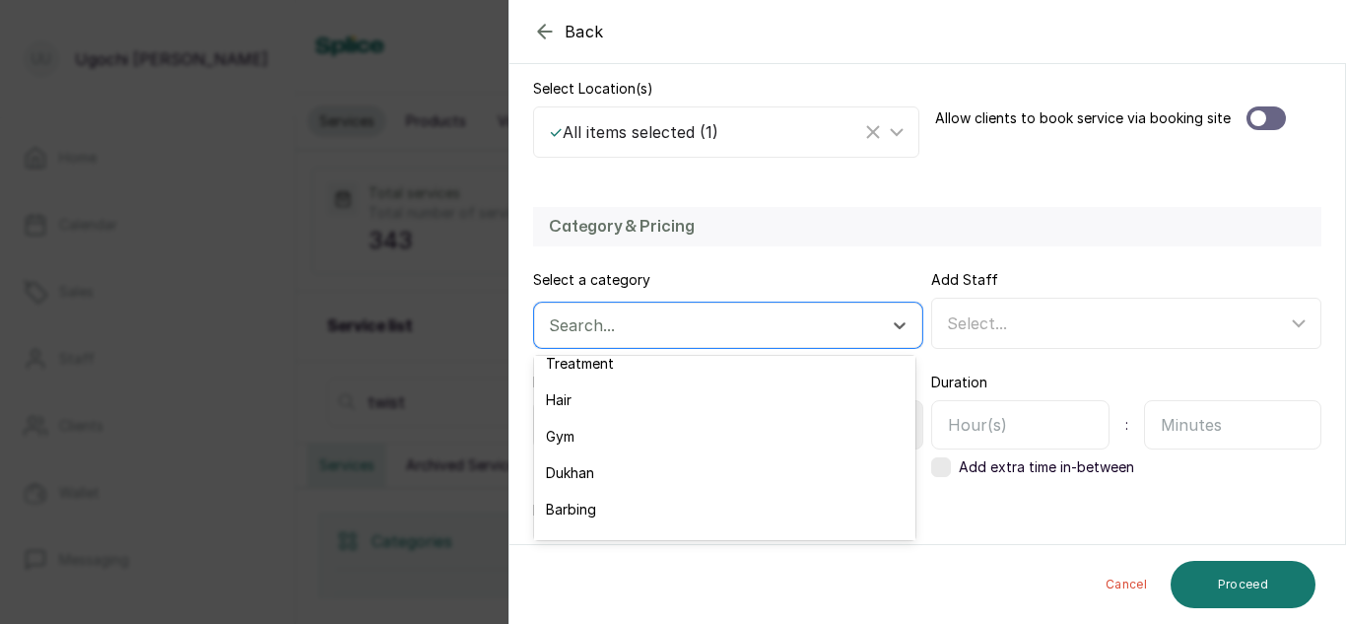
scroll to position [339, 0]
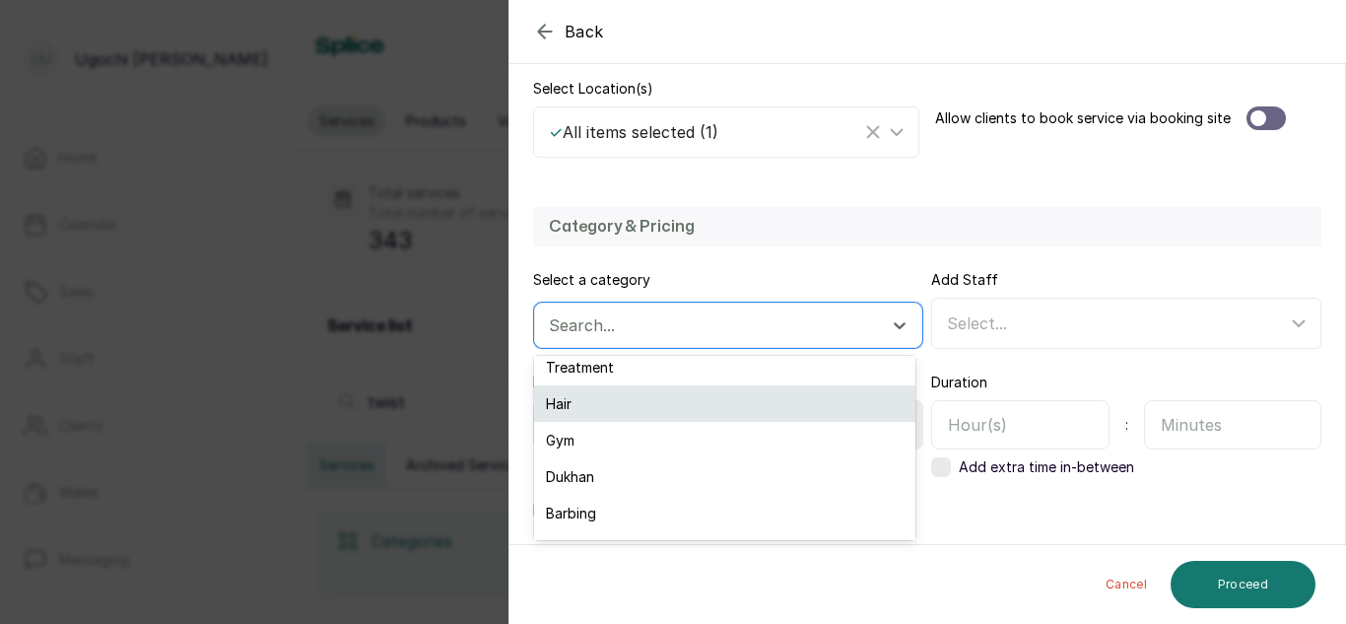
click at [566, 406] on div "Hair" at bounding box center [724, 403] width 381 height 36
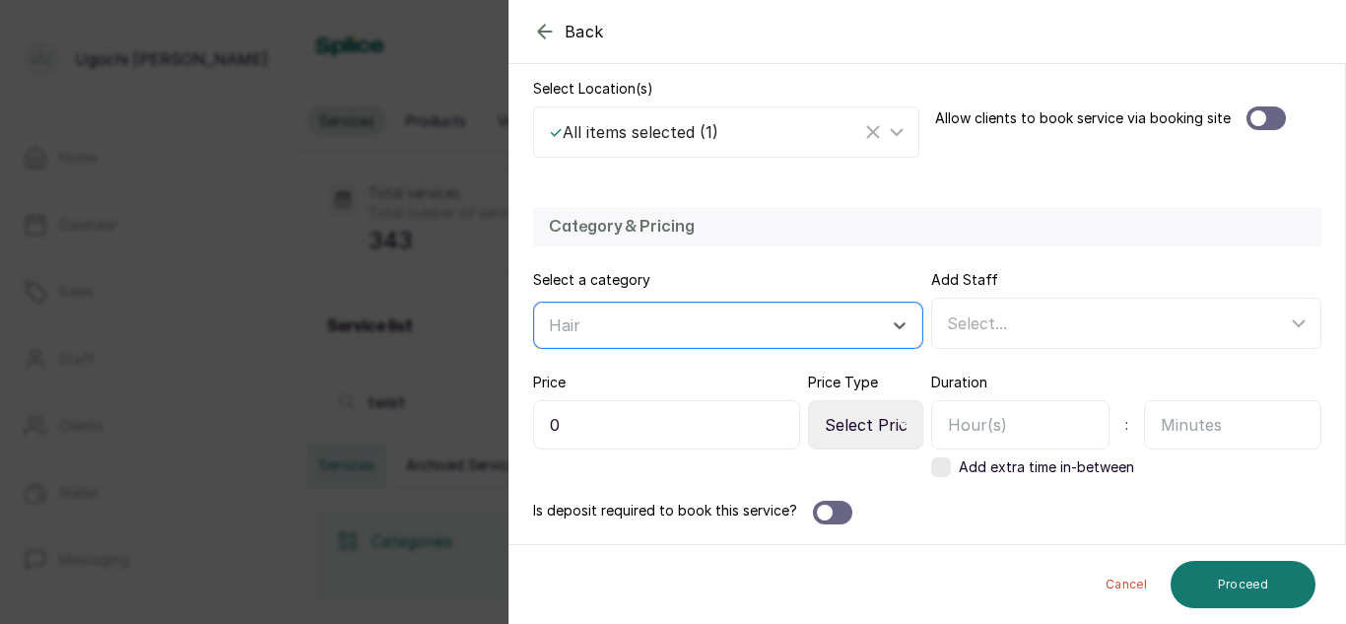
click at [552, 428] on input "0" at bounding box center [666, 424] width 267 height 49
click at [836, 412] on select "Select Price Type Fixed From" at bounding box center [865, 424] width 115 height 49
select select "fixed"
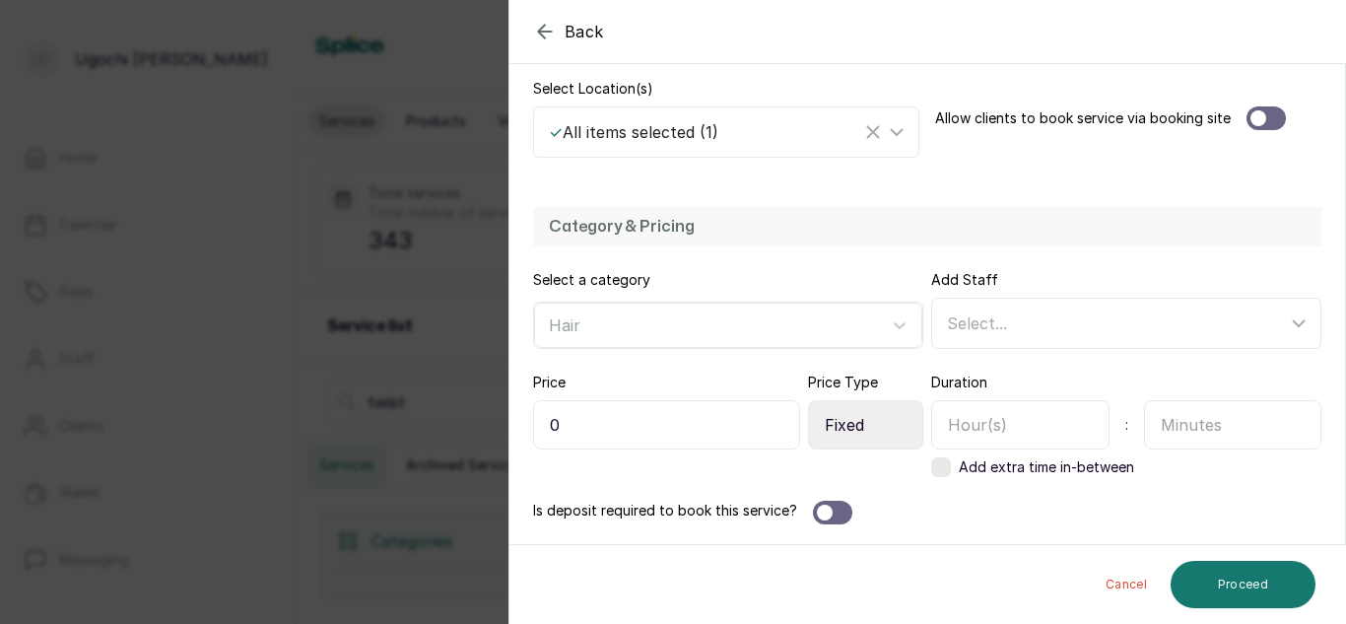
click at [808, 400] on select "Select Price Type Fixed From" at bounding box center [865, 424] width 115 height 49
click at [973, 432] on input "text" at bounding box center [1020, 424] width 178 height 49
type input "2"
click at [1218, 433] on input "text" at bounding box center [1233, 424] width 178 height 49
type input "30"
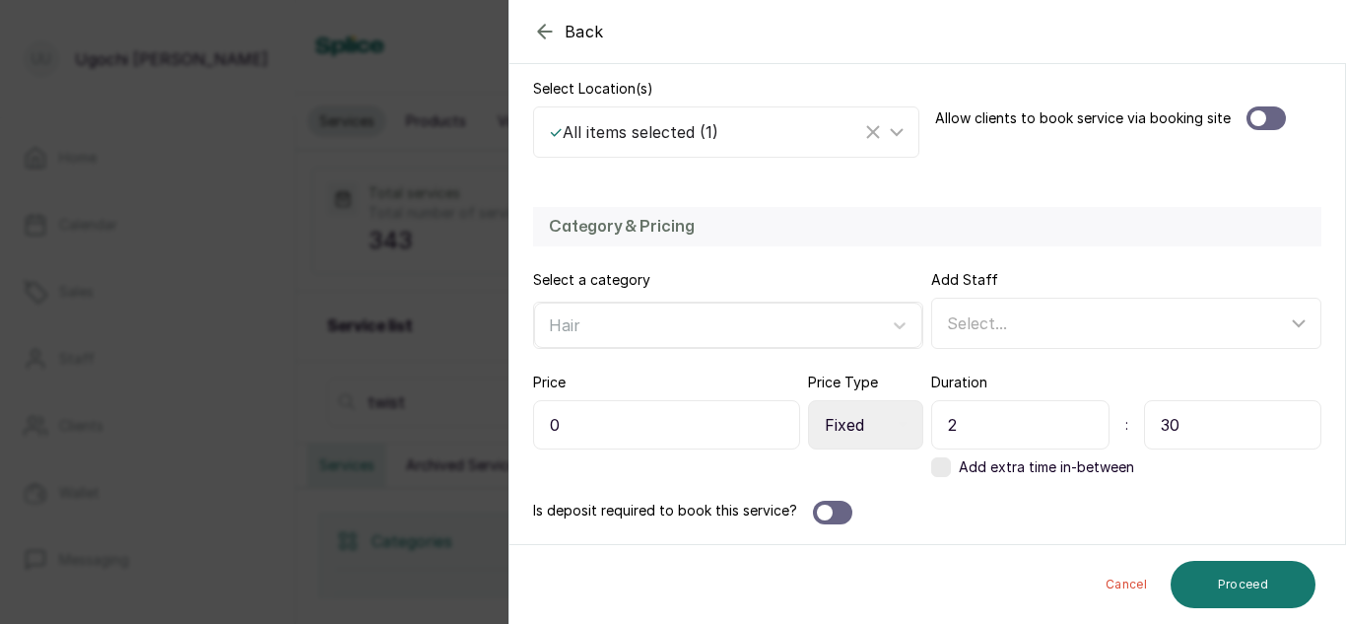
click at [539, 421] on input "0" at bounding box center [666, 424] width 267 height 49
click at [858, 411] on select "Select Price Type Fixed From" at bounding box center [865, 424] width 115 height 49
select select "starting_at"
click at [808, 400] on select "Select Price Type Fixed From" at bounding box center [865, 424] width 115 height 49
click at [554, 428] on input "0" at bounding box center [666, 424] width 267 height 49
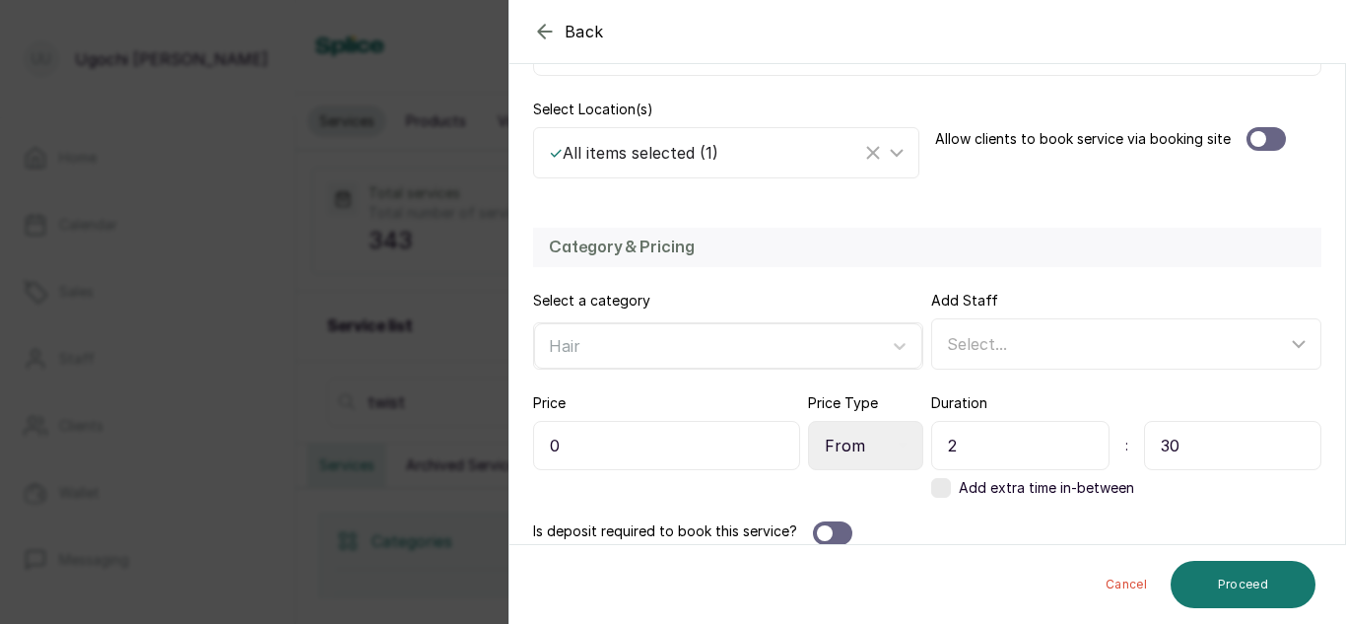
scroll to position [430, 0]
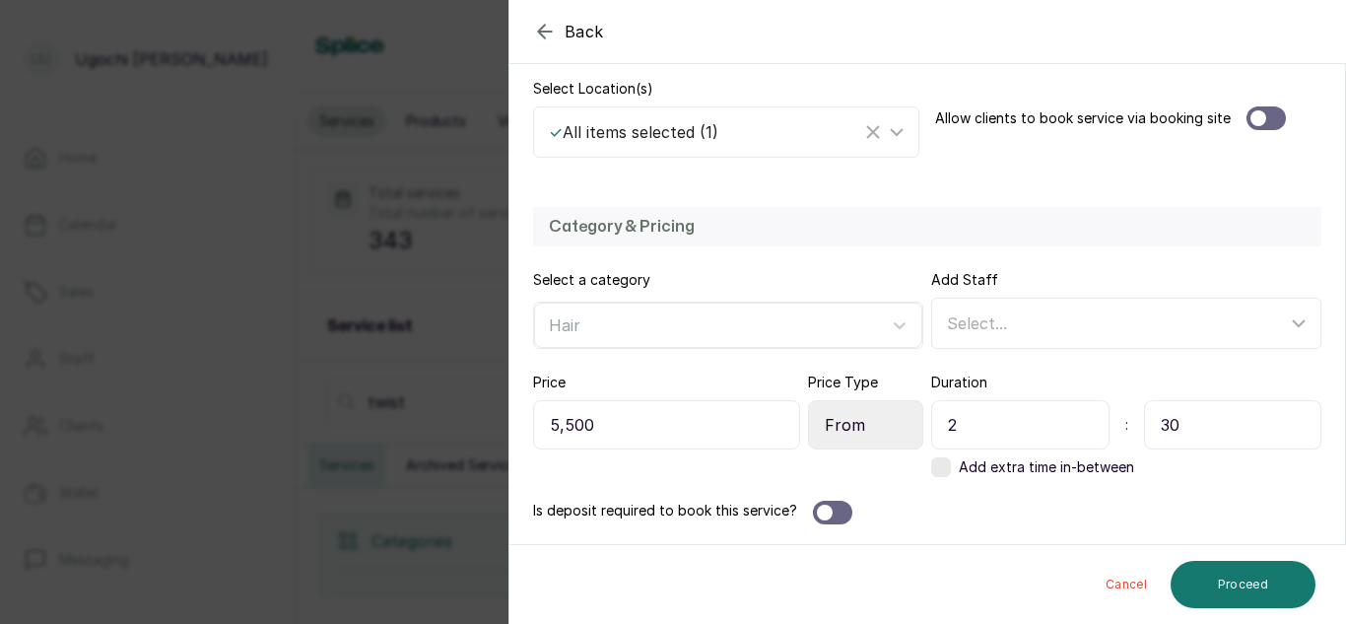
type input "55,000"
click at [1257, 584] on button "Proceed" at bounding box center [1242, 584] width 145 height 47
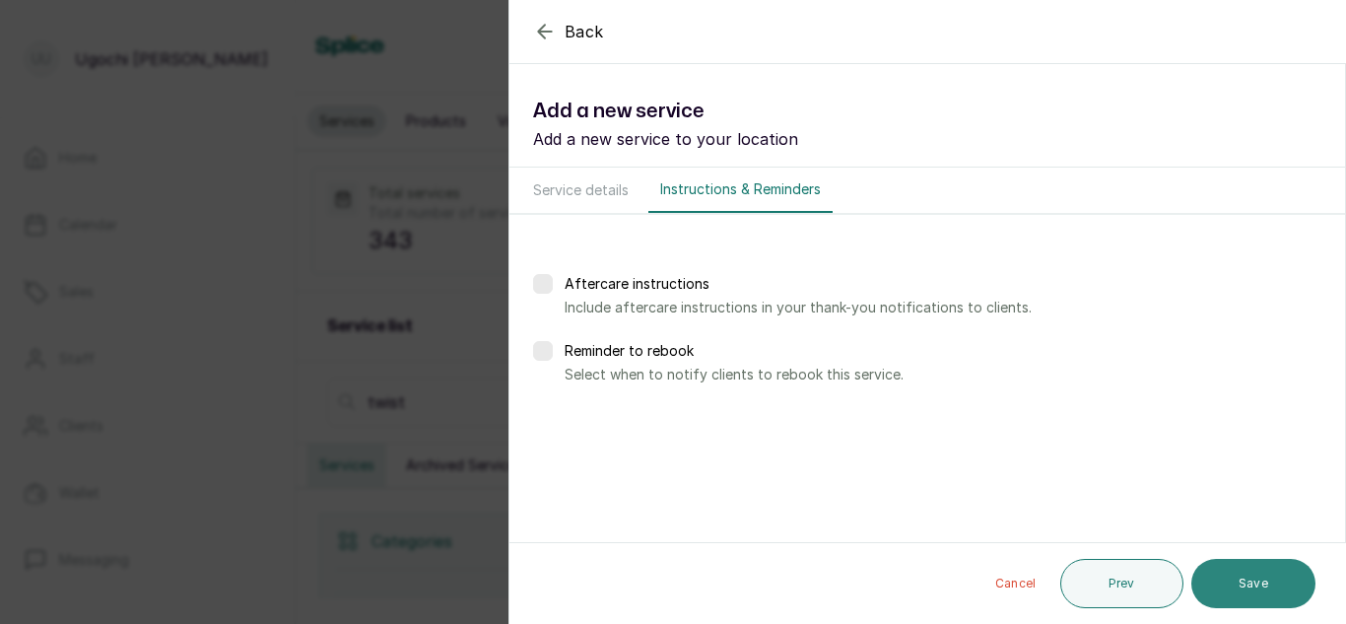
click at [1266, 581] on button "Save" at bounding box center [1253, 583] width 124 height 49
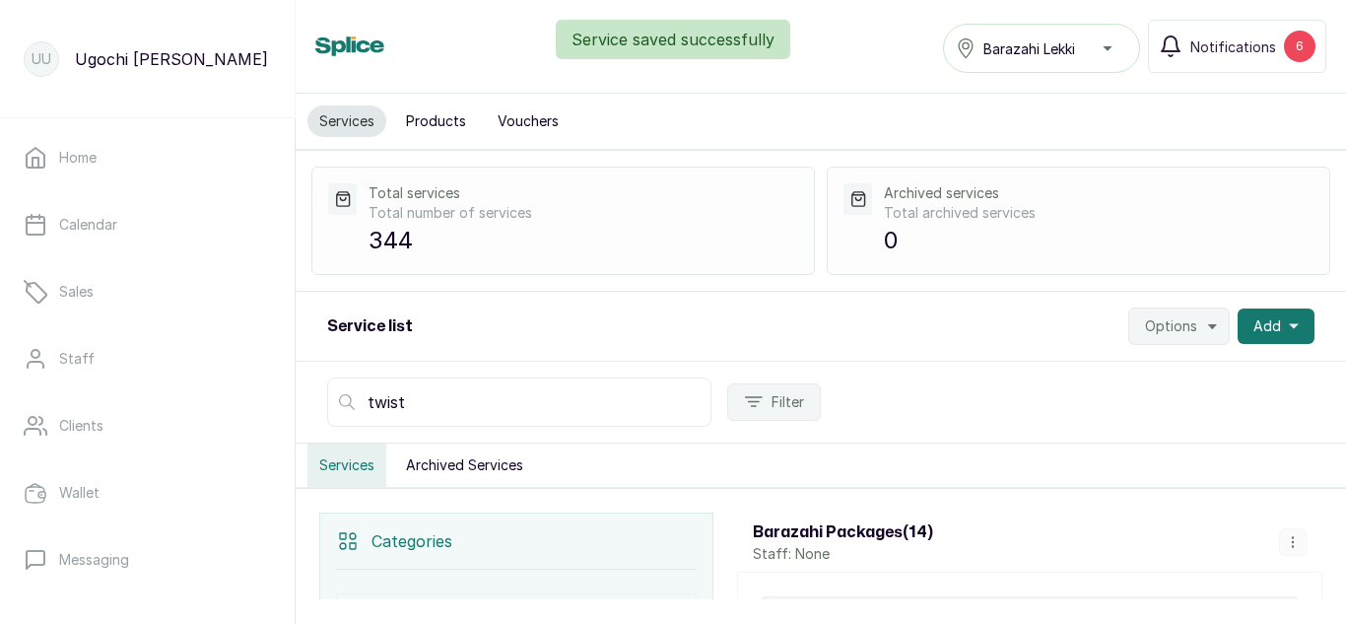
click at [526, 404] on input "twist" at bounding box center [519, 401] width 384 height 49
type input "t"
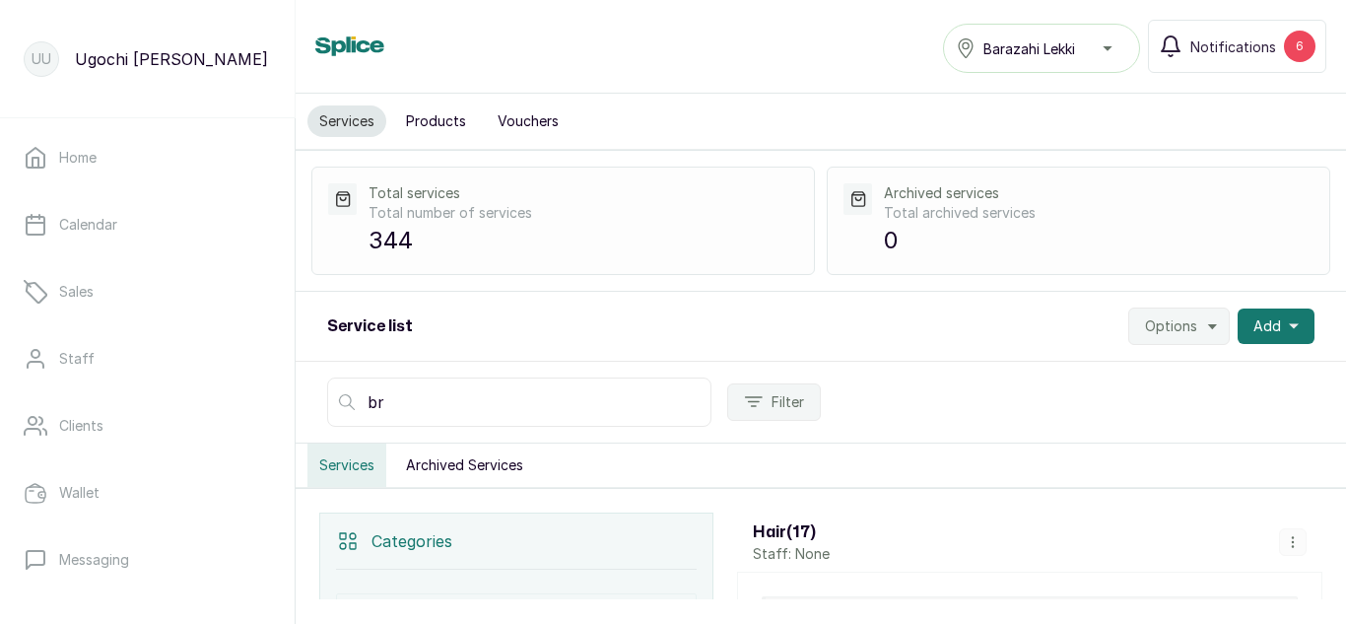
type input "b"
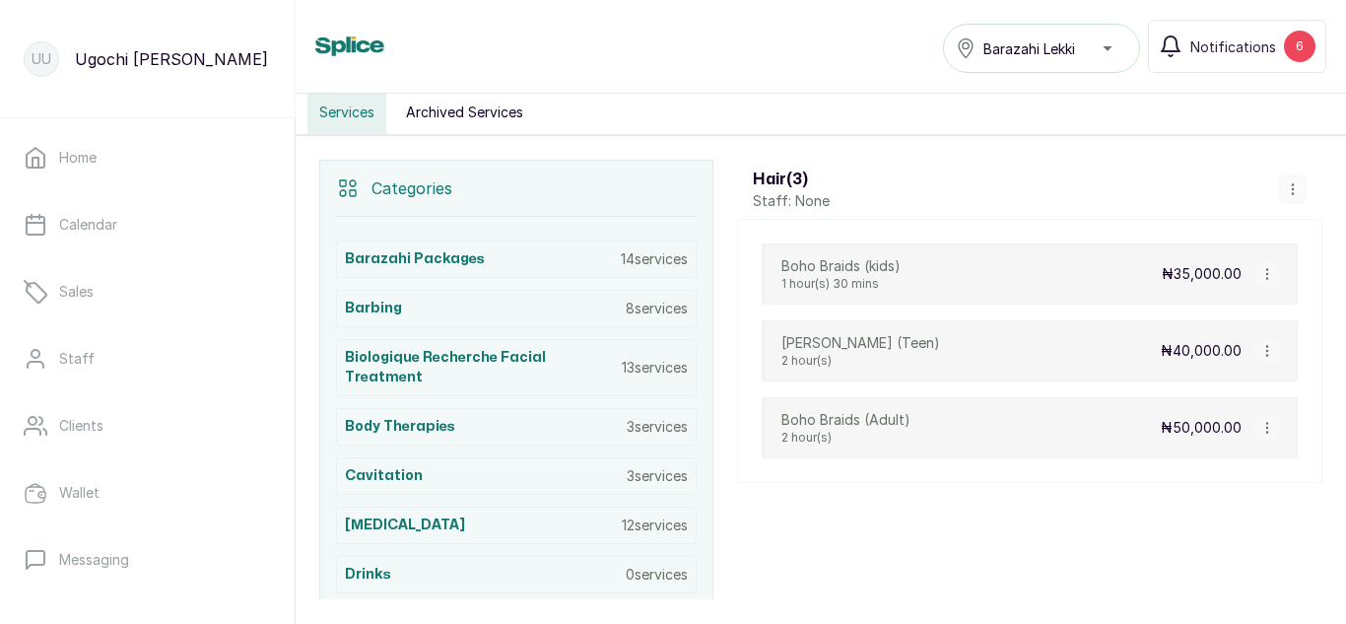
scroll to position [354, 0]
type input "boho"
click at [1266, 427] on icon "button" at bounding box center [1266, 427] width 1 height 10
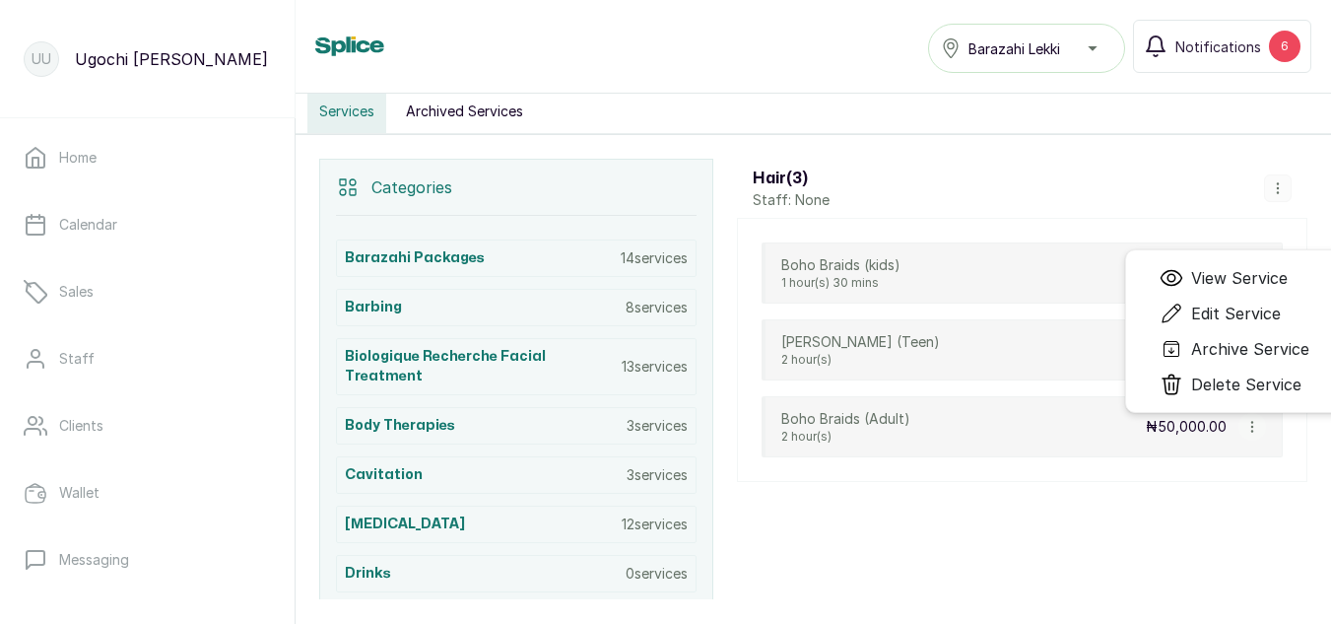
click at [1217, 306] on span "Edit Service" at bounding box center [1236, 313] width 90 height 24
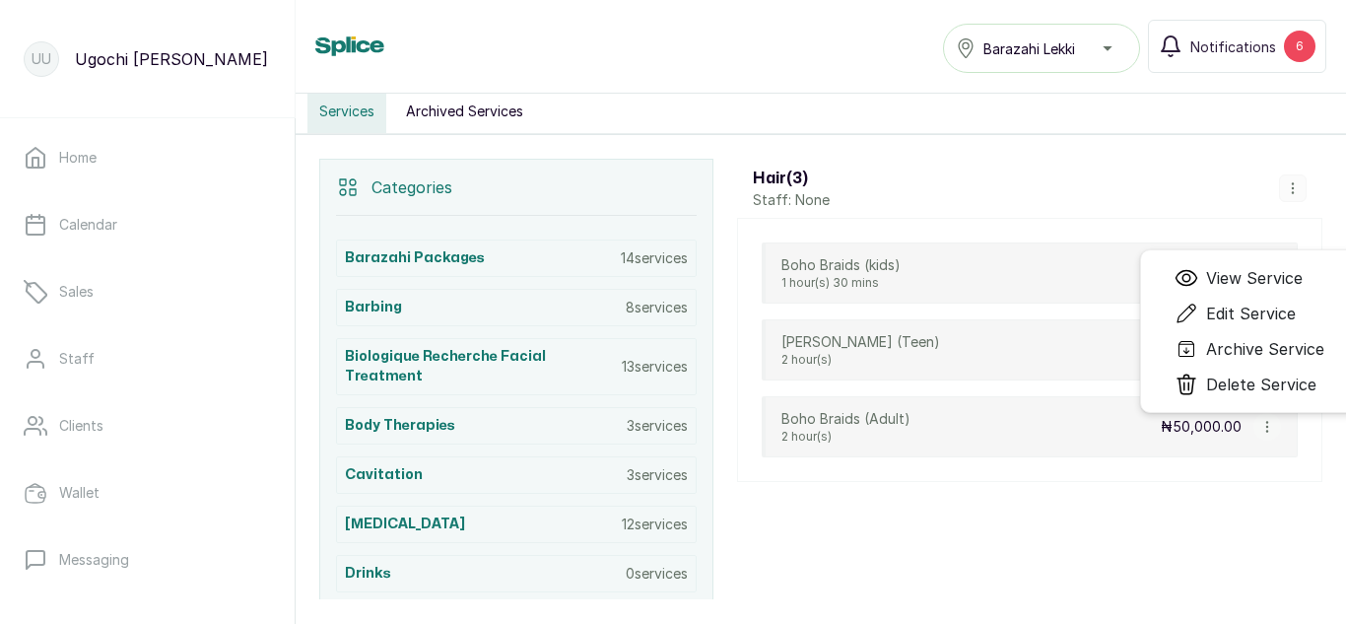
select select "fixed"
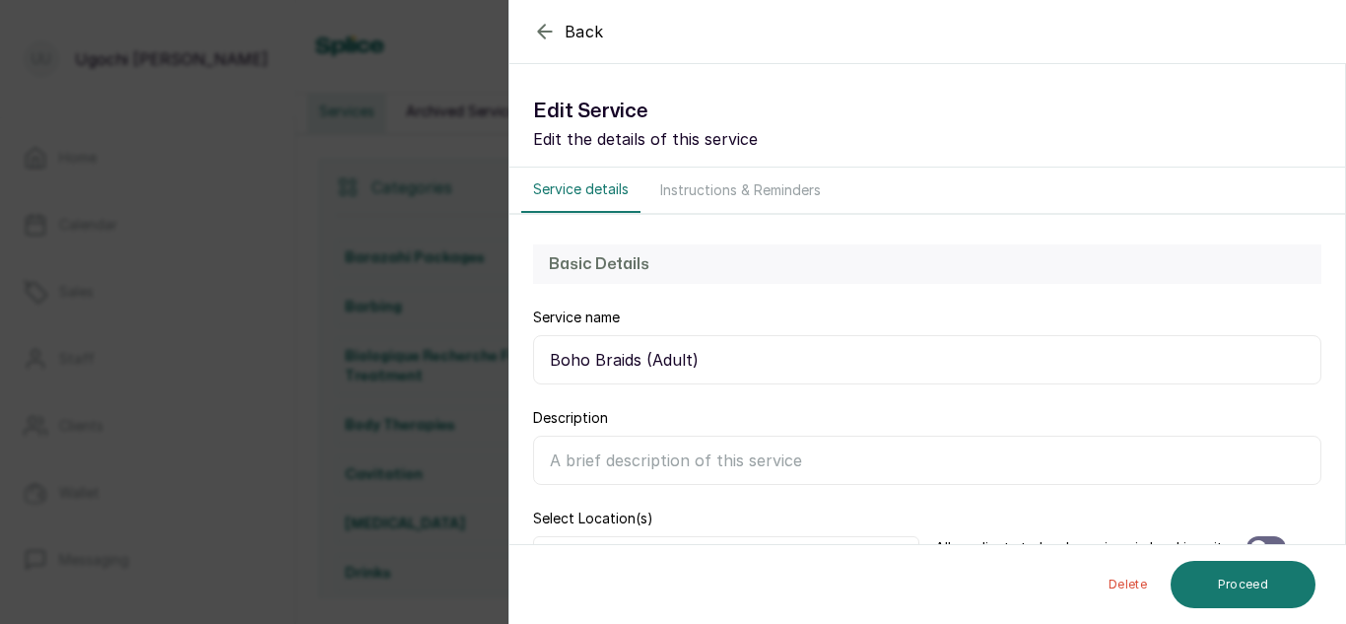
click at [629, 352] on input "Boho Braids (Adult)" at bounding box center [927, 359] width 788 height 49
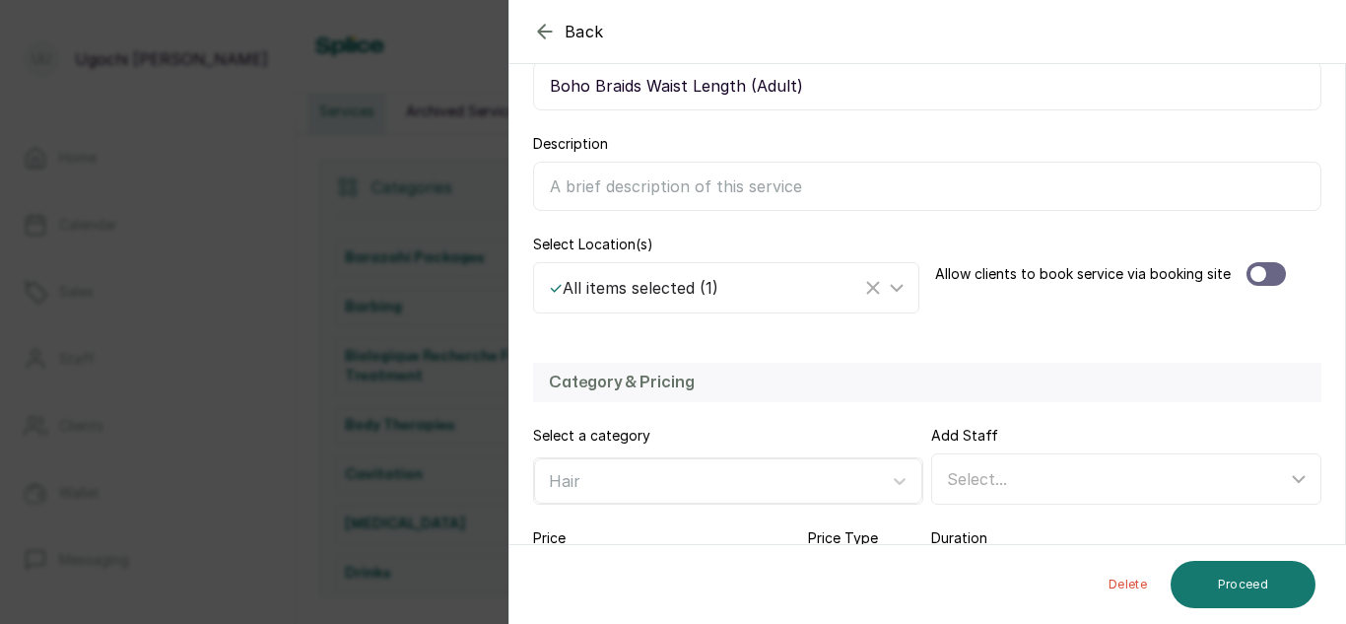
scroll to position [430, 0]
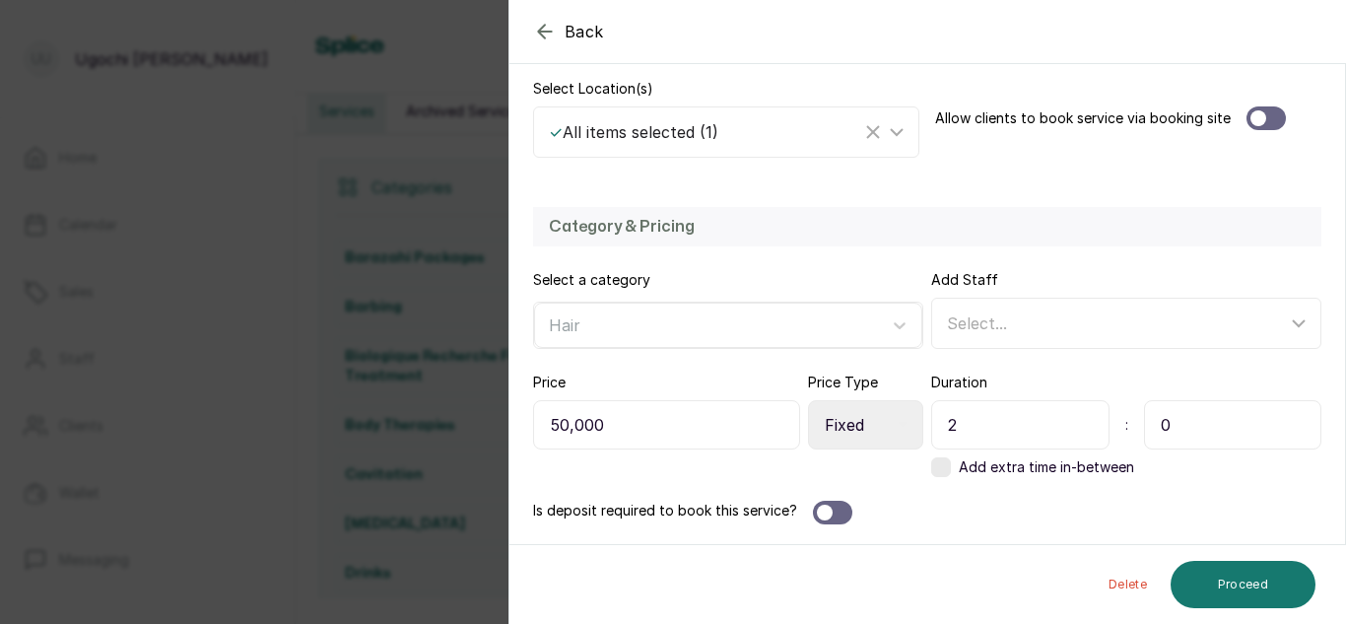
type input "Boho Braids Waist Length (Adult)"
click at [1270, 501] on div "Is deposit required to book this service?" at bounding box center [927, 512] width 788 height 24
click at [834, 505] on div at bounding box center [840, 512] width 16 height 16
click at [1257, 593] on button "Proceed" at bounding box center [1242, 584] width 145 height 47
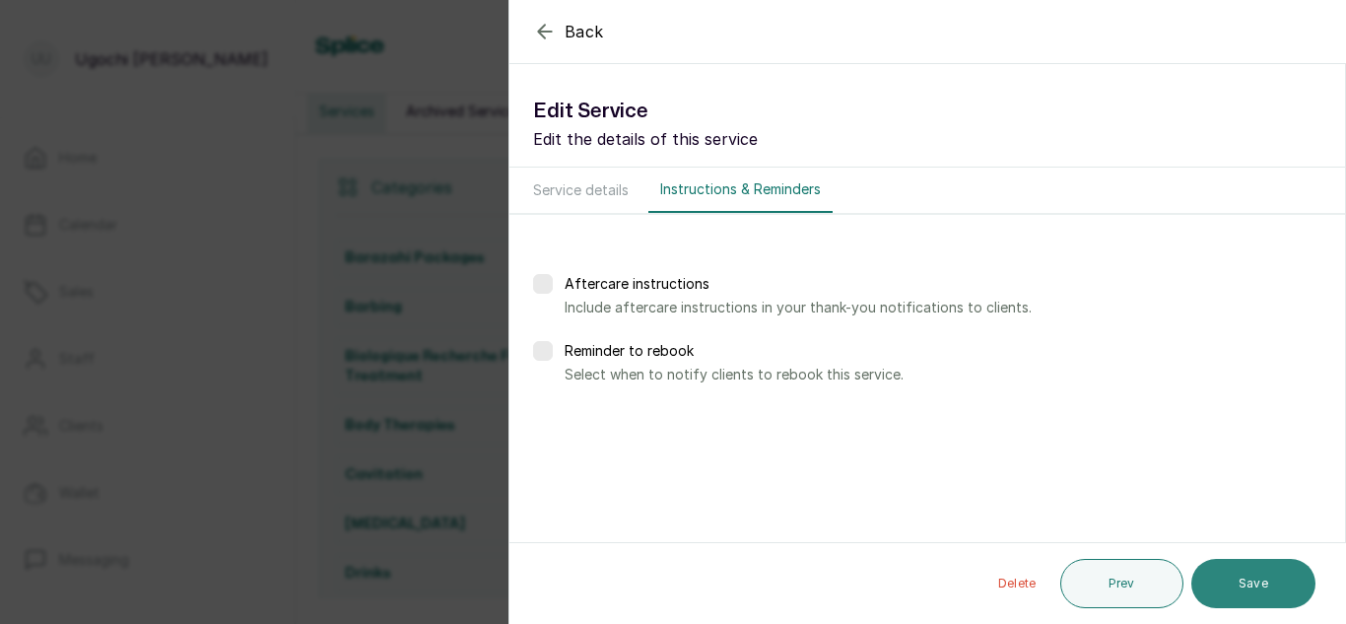
click at [1272, 582] on button "Save" at bounding box center [1253, 583] width 124 height 49
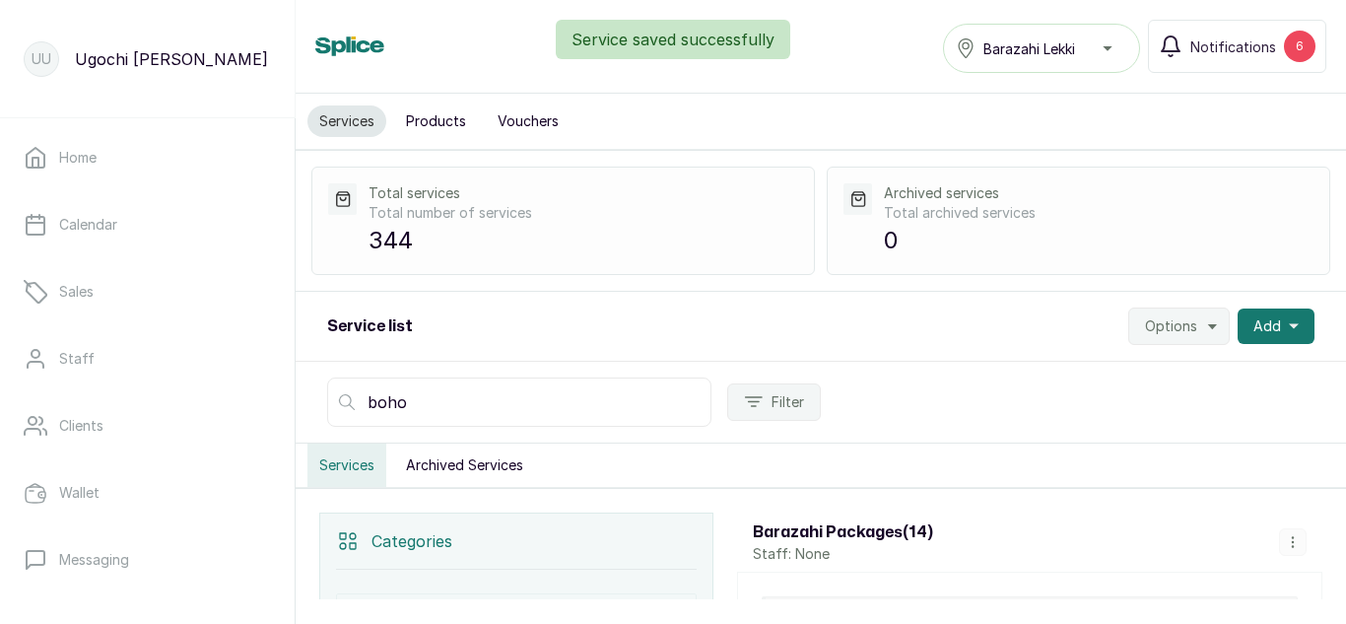
click at [587, 400] on input "boho" at bounding box center [519, 401] width 384 height 49
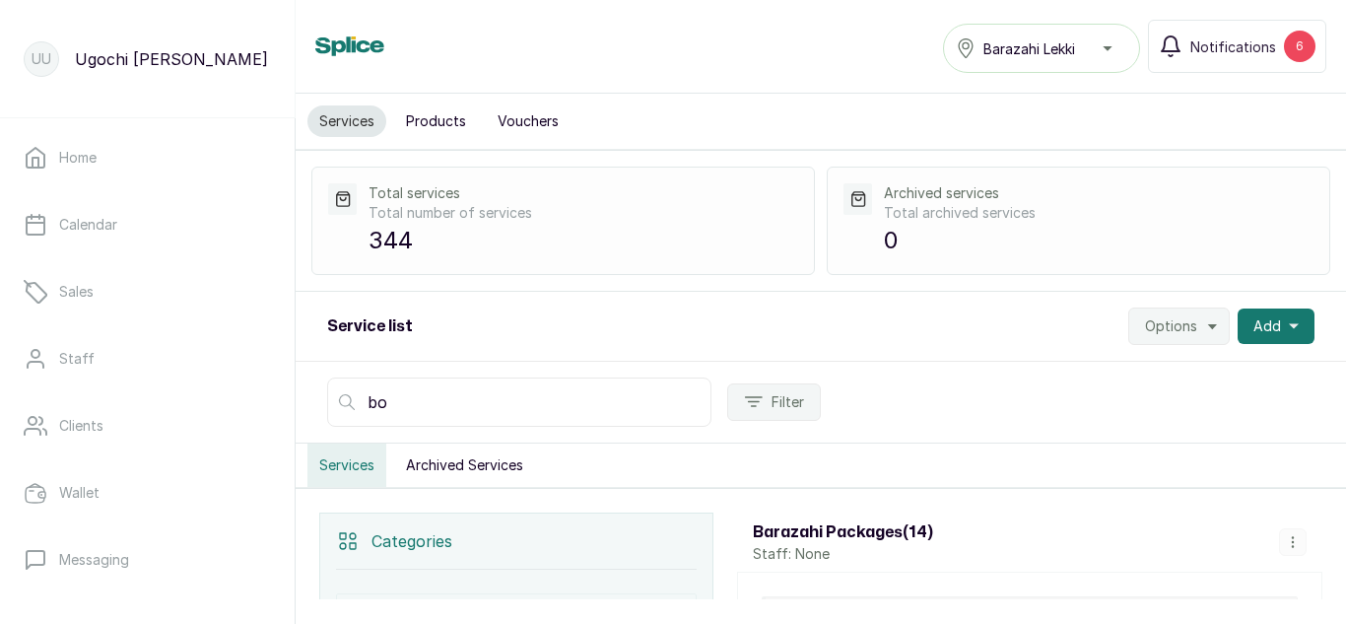
type input "b"
type input "boho"
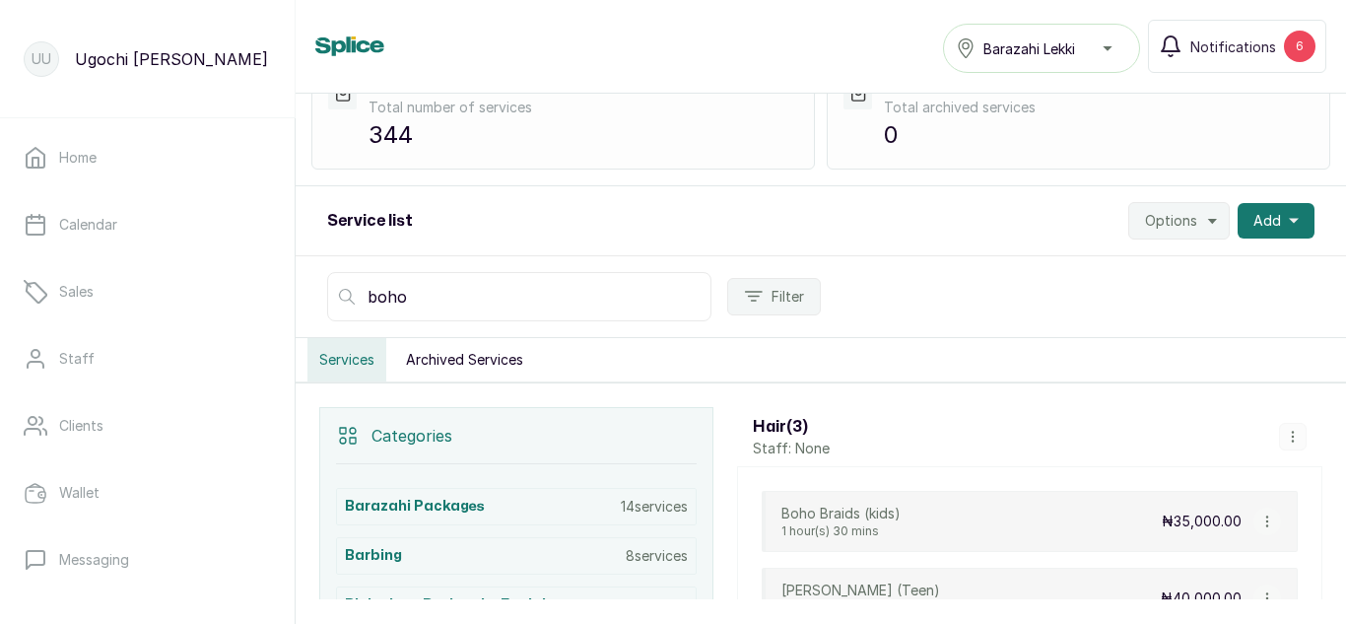
scroll to position [88, 0]
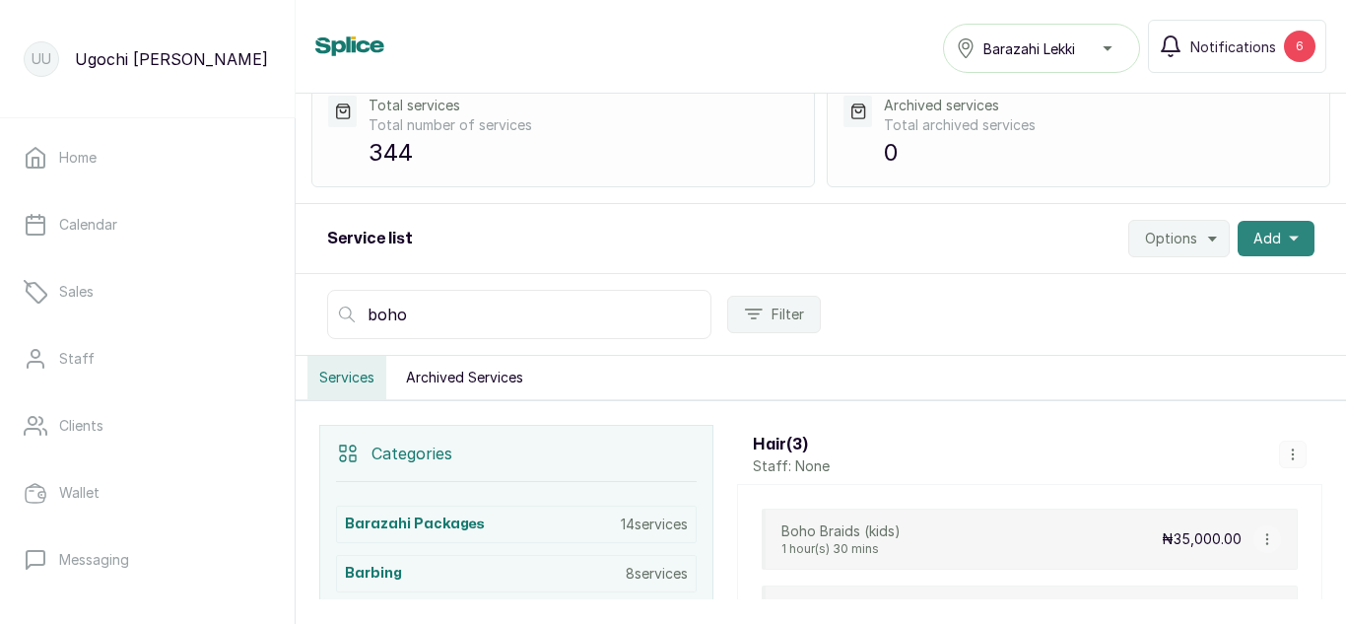
click at [1265, 225] on button "Add" at bounding box center [1275, 238] width 77 height 35
click at [1176, 285] on span "Add Service" at bounding box center [1203, 292] width 189 height 24
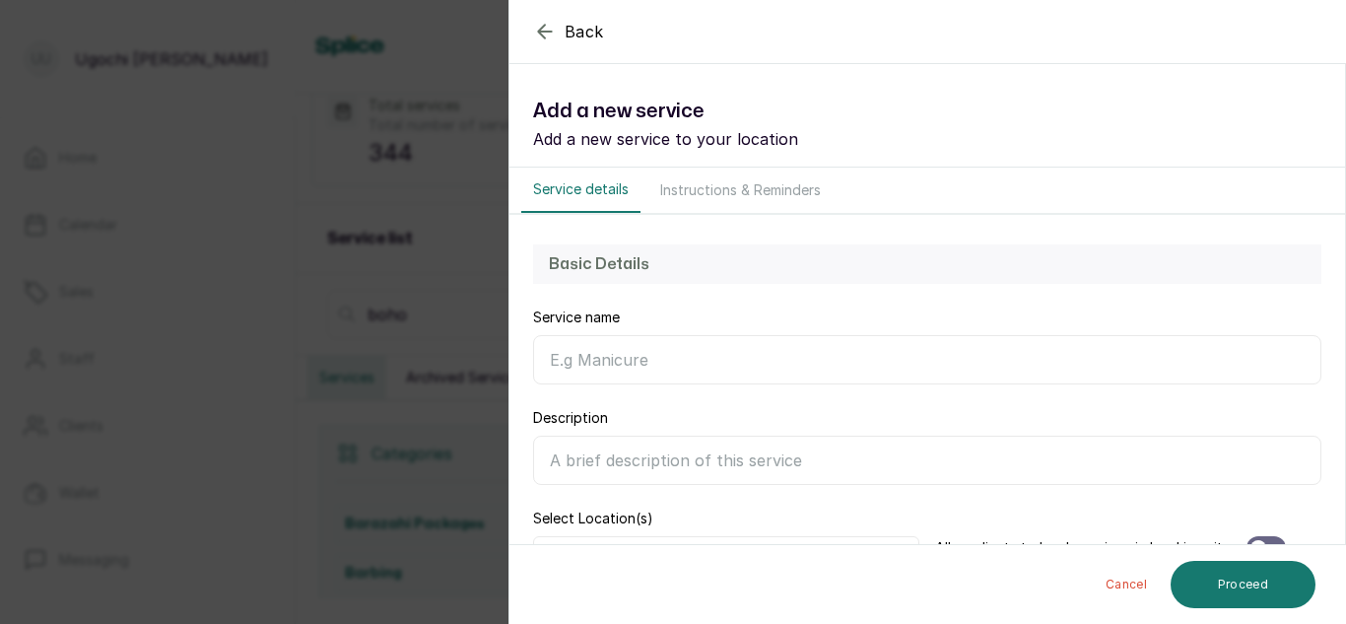
click at [672, 349] on input "Service name" at bounding box center [927, 359] width 788 height 49
paste input "Boho Braids Waist Length (Adult)"
click at [675, 350] on input "Boho Braids Waist Length (Adult)" at bounding box center [927, 359] width 788 height 49
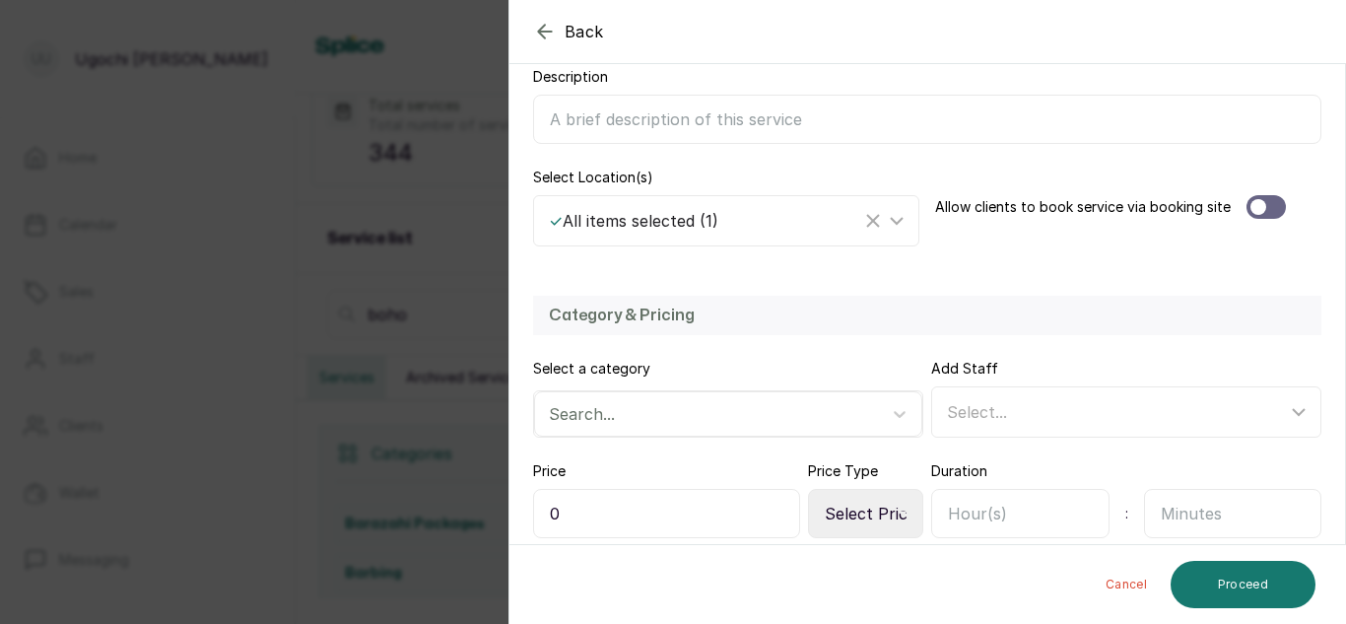
scroll to position [430, 0]
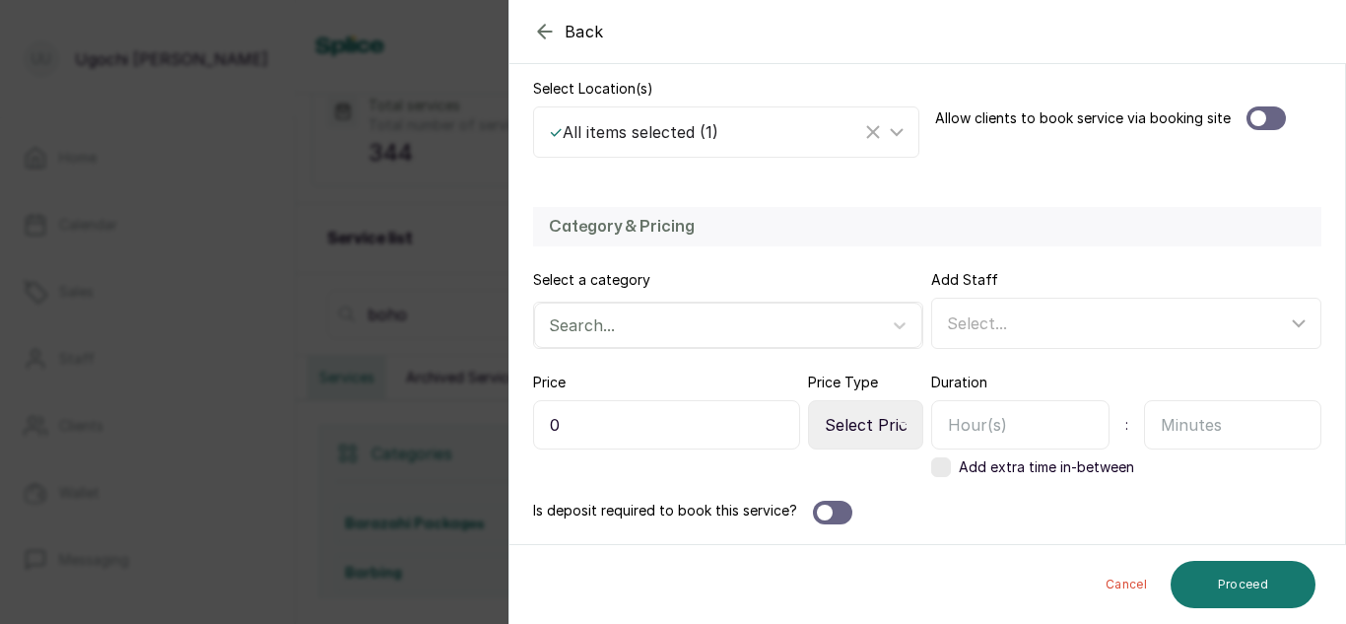
type input "Boho Braids Bra Length (Adult)"
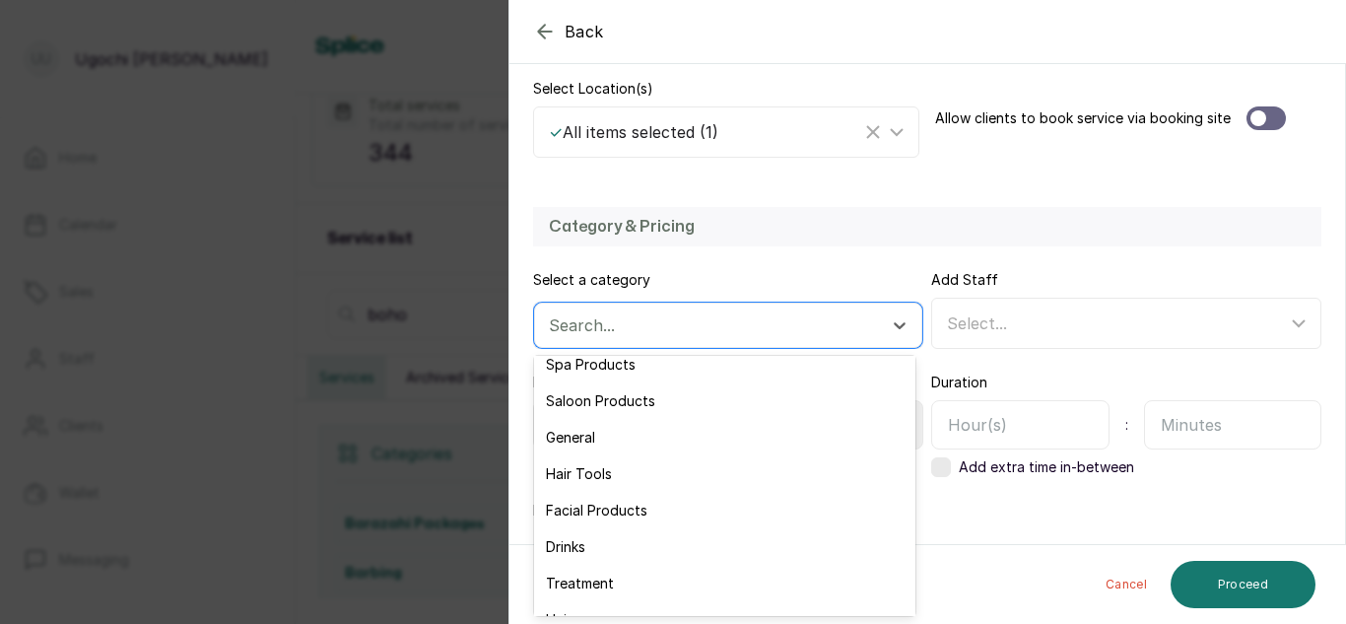
scroll to position [152, 0]
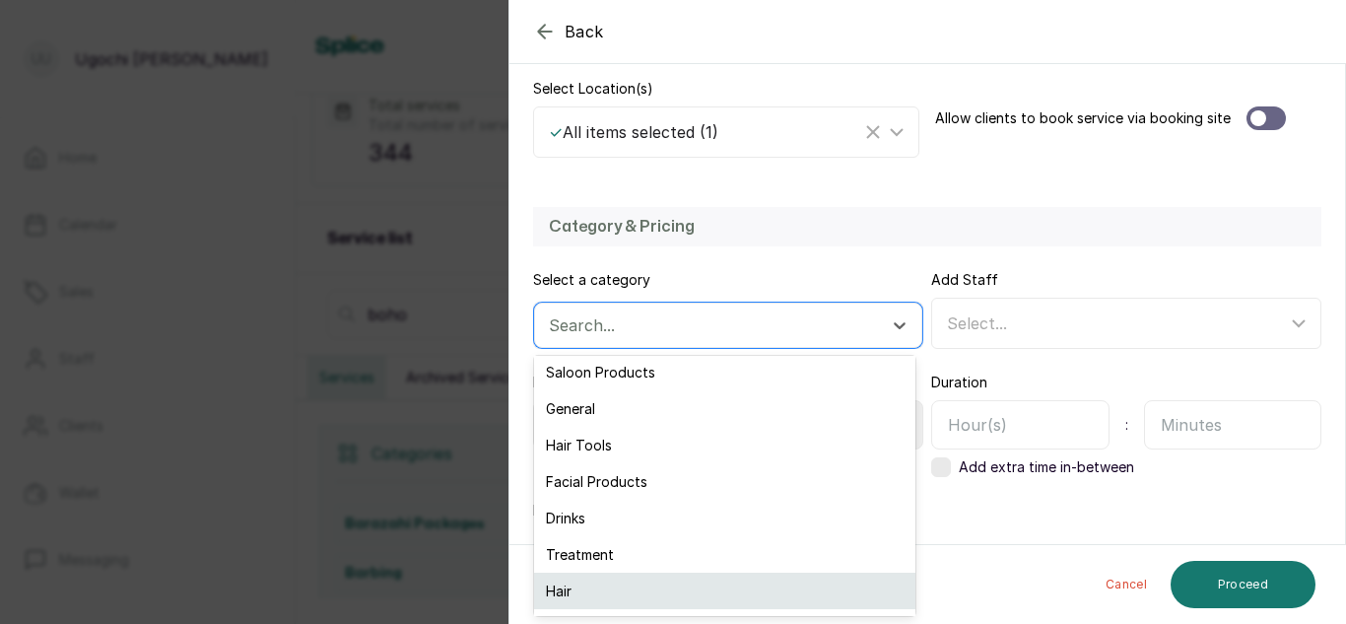
click at [579, 588] on div "Hair" at bounding box center [724, 590] width 381 height 36
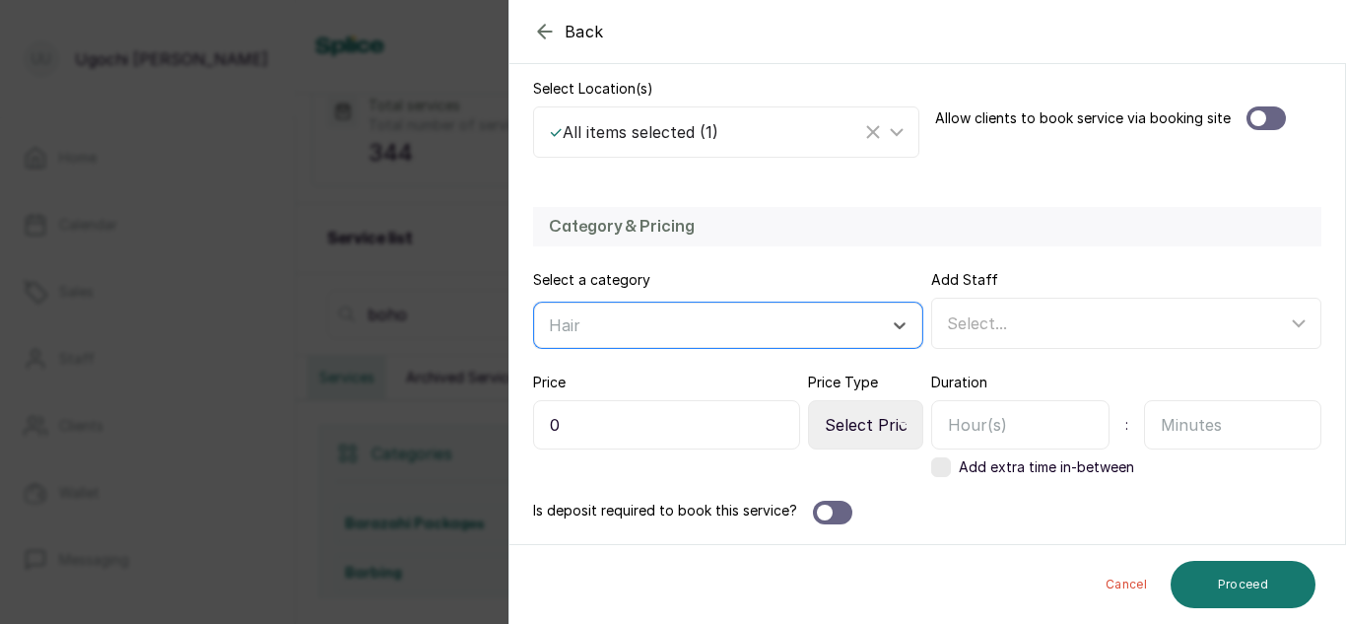
click at [540, 424] on input "0" at bounding box center [666, 424] width 267 height 49
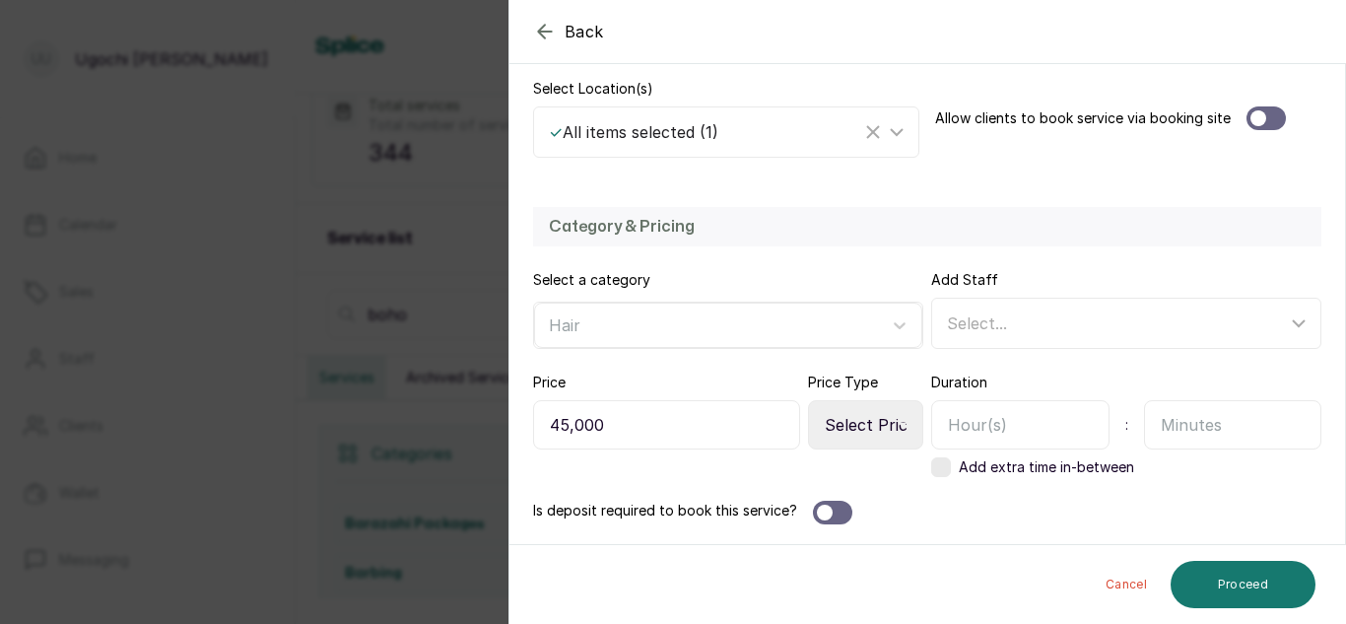
type input "45,000"
click at [1024, 434] on input "text" at bounding box center [1020, 424] width 178 height 49
type input "2"
click at [1207, 432] on input "text" at bounding box center [1233, 424] width 178 height 49
type input "30"
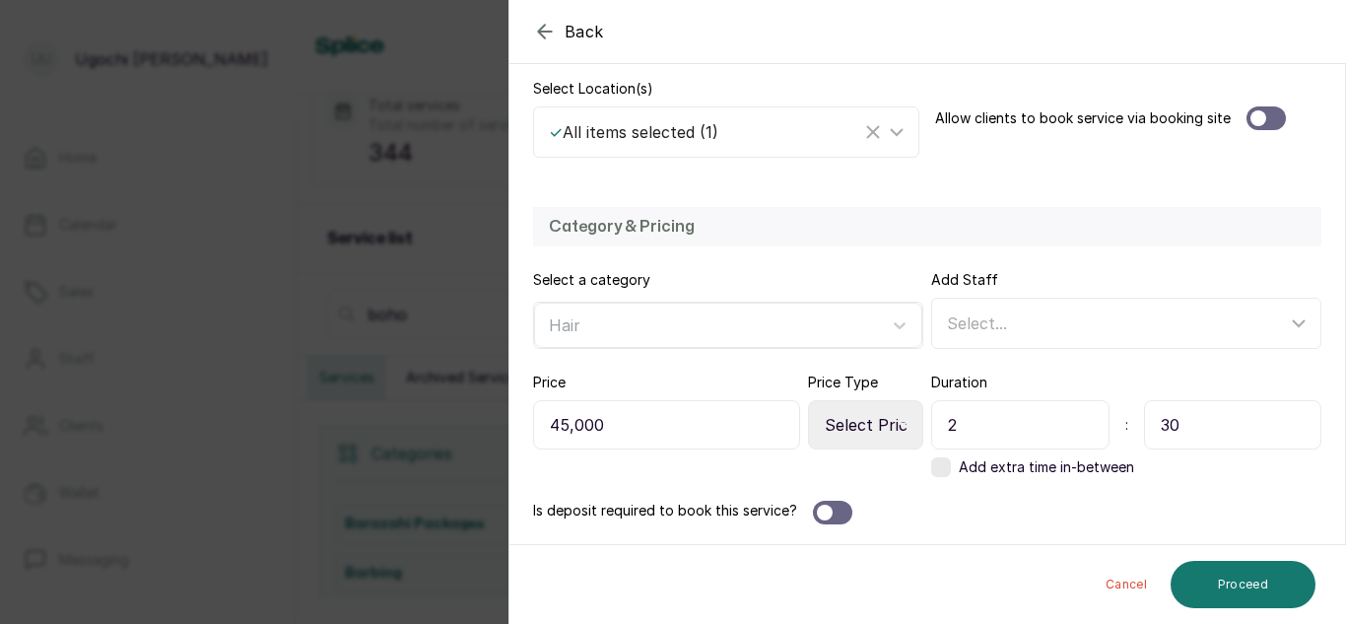
click at [871, 423] on select "Select Price Type Fixed From" at bounding box center [865, 424] width 115 height 49
select select "fixed"
click at [808, 400] on select "Select Price Type Fixed From" at bounding box center [865, 424] width 115 height 49
click at [1239, 576] on button "Proceed" at bounding box center [1242, 584] width 145 height 47
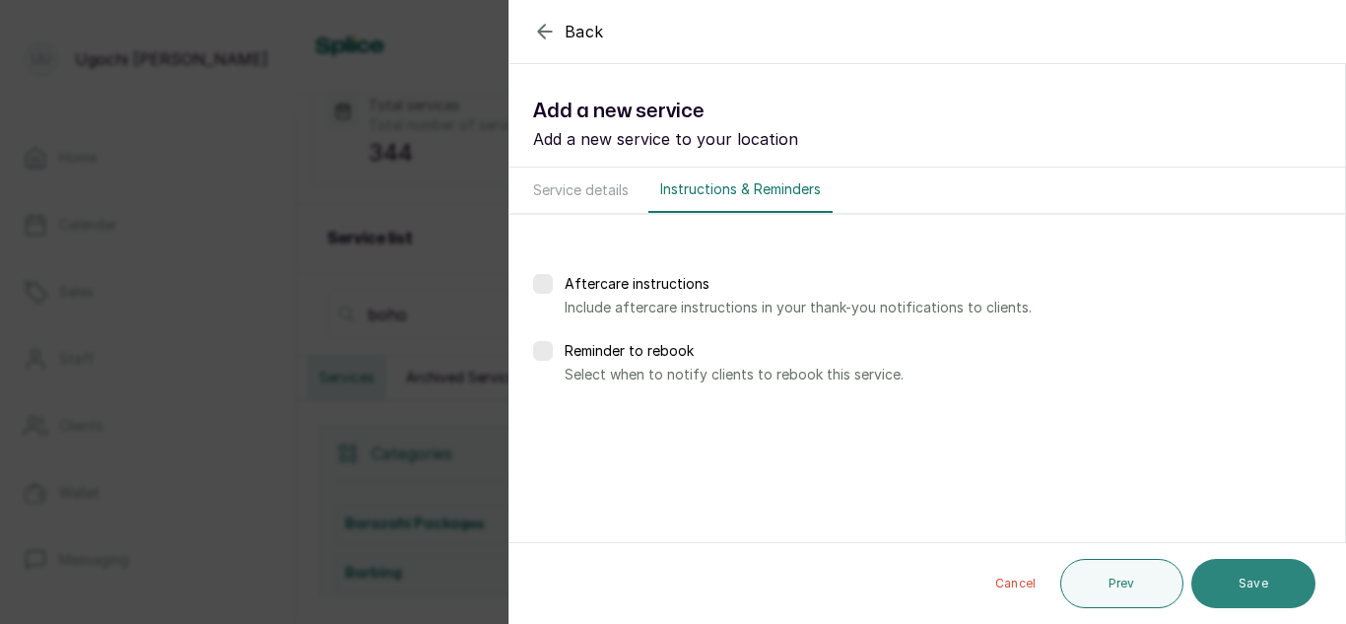
click at [1244, 576] on button "Save" at bounding box center [1253, 583] width 124 height 49
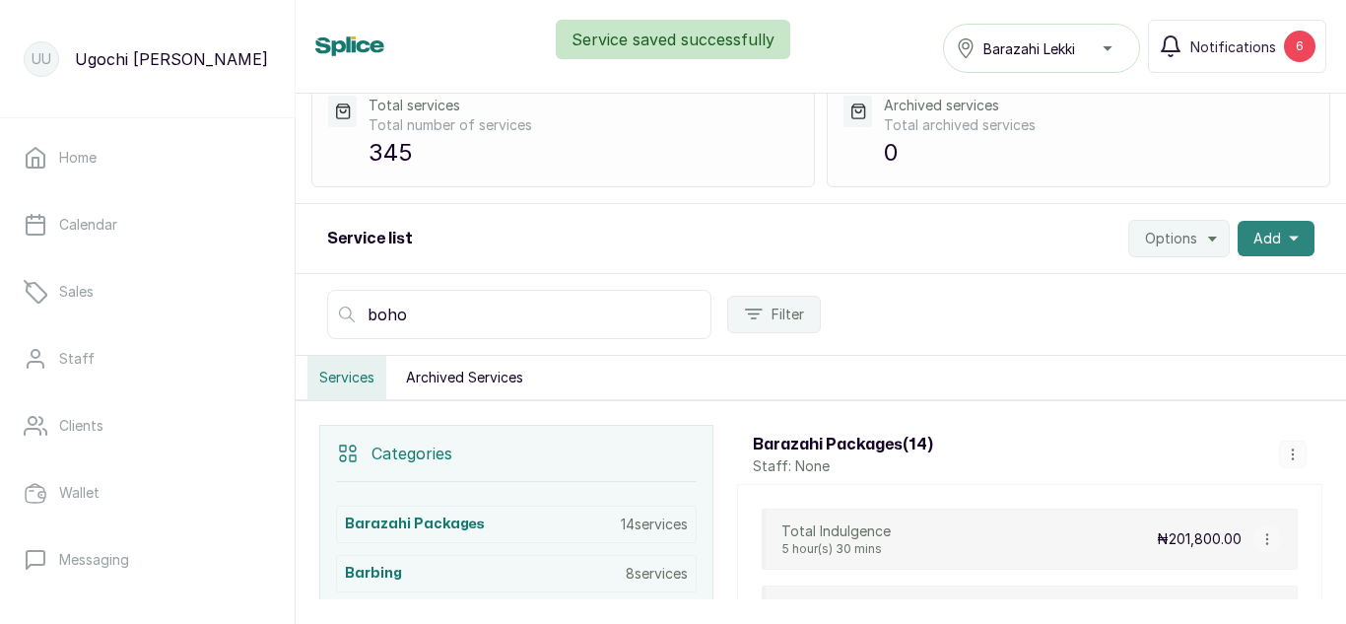
click at [1265, 225] on button "Add" at bounding box center [1275, 238] width 77 height 35
click at [1168, 286] on span "Add Service" at bounding box center [1203, 292] width 189 height 24
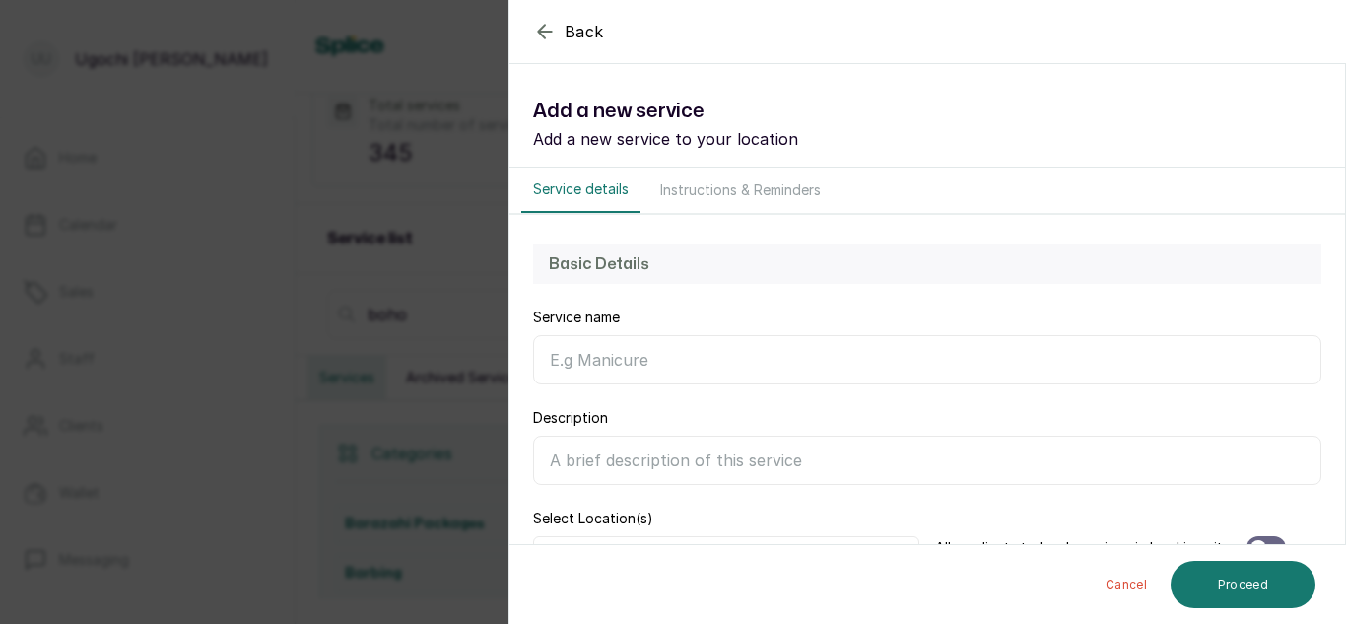
click at [870, 364] on input "Service name" at bounding box center [927, 359] width 788 height 49
paste input "Boho Braids Waist Length (Adult)"
click at [688, 361] on input "Boho Braids Waist Length (Adult)" at bounding box center [927, 359] width 788 height 49
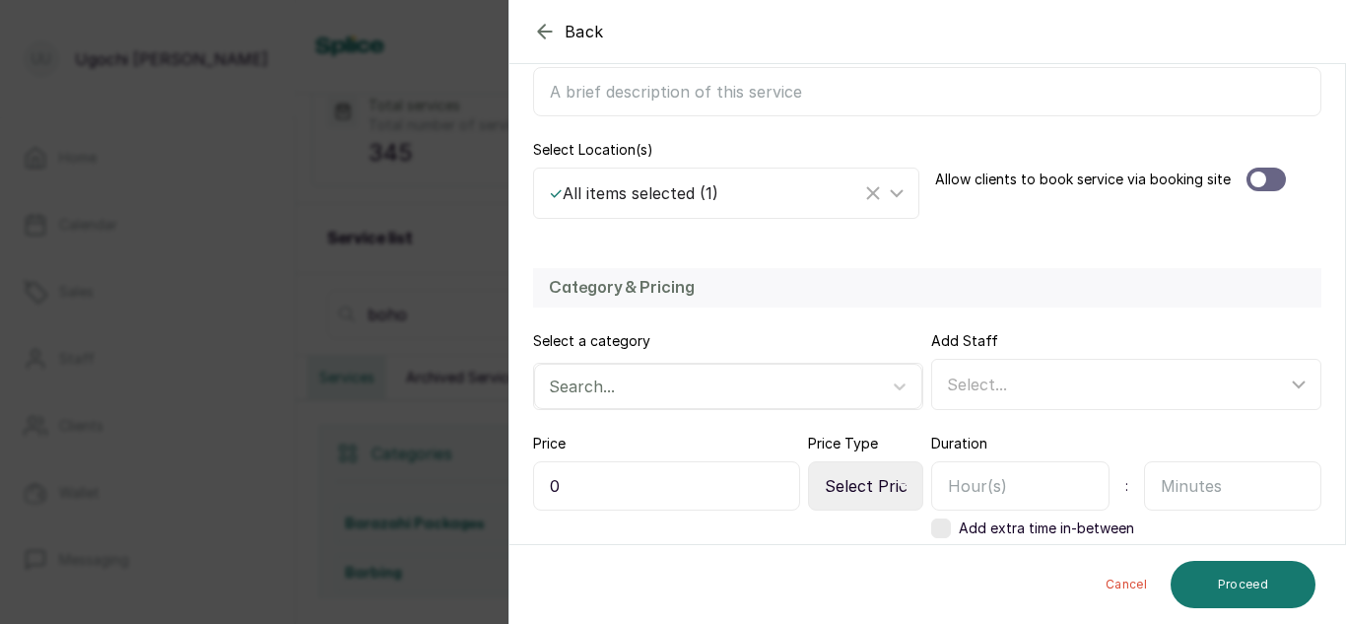
scroll to position [430, 0]
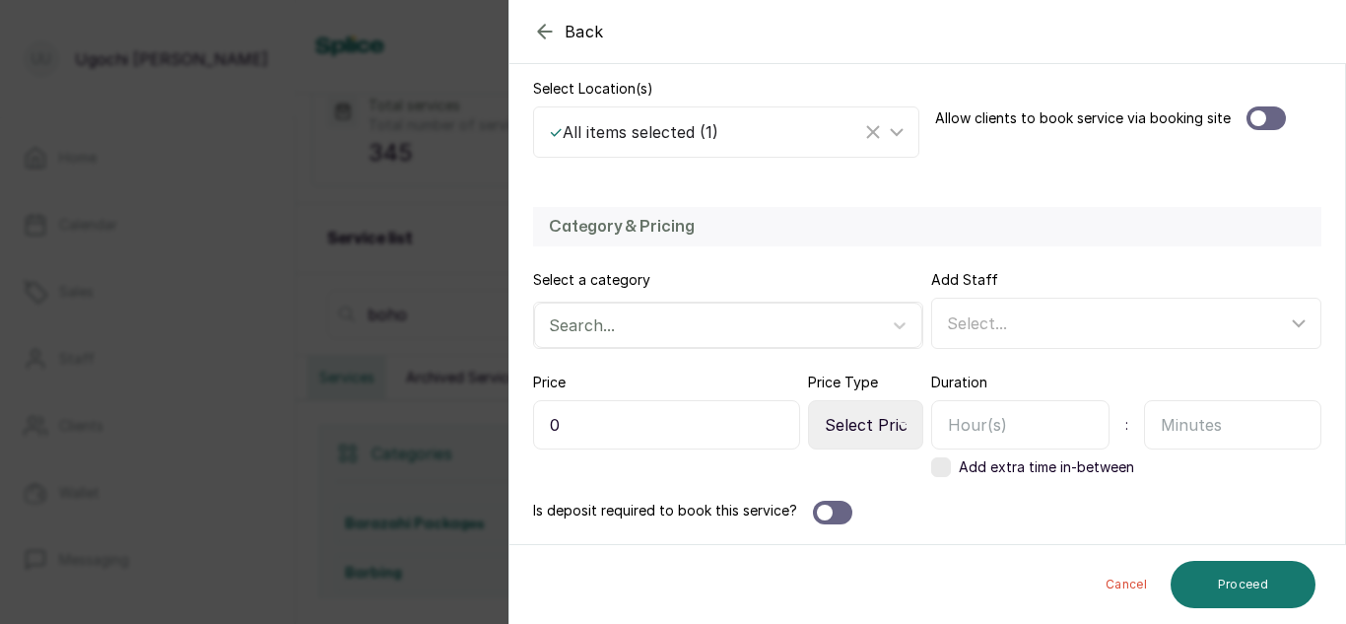
type input "Boho Braids Long/Bum Length (Adult)"
click at [551, 427] on input "0" at bounding box center [666, 424] width 267 height 49
type input "60,000"
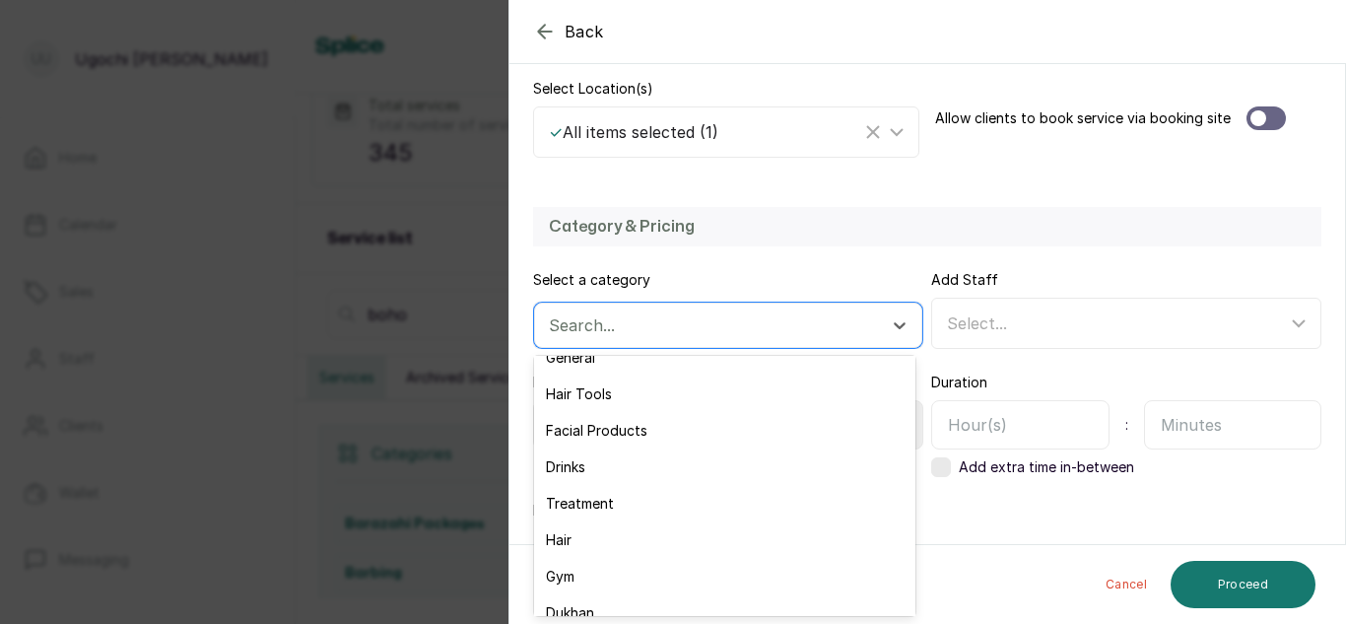
scroll to position [231, 0]
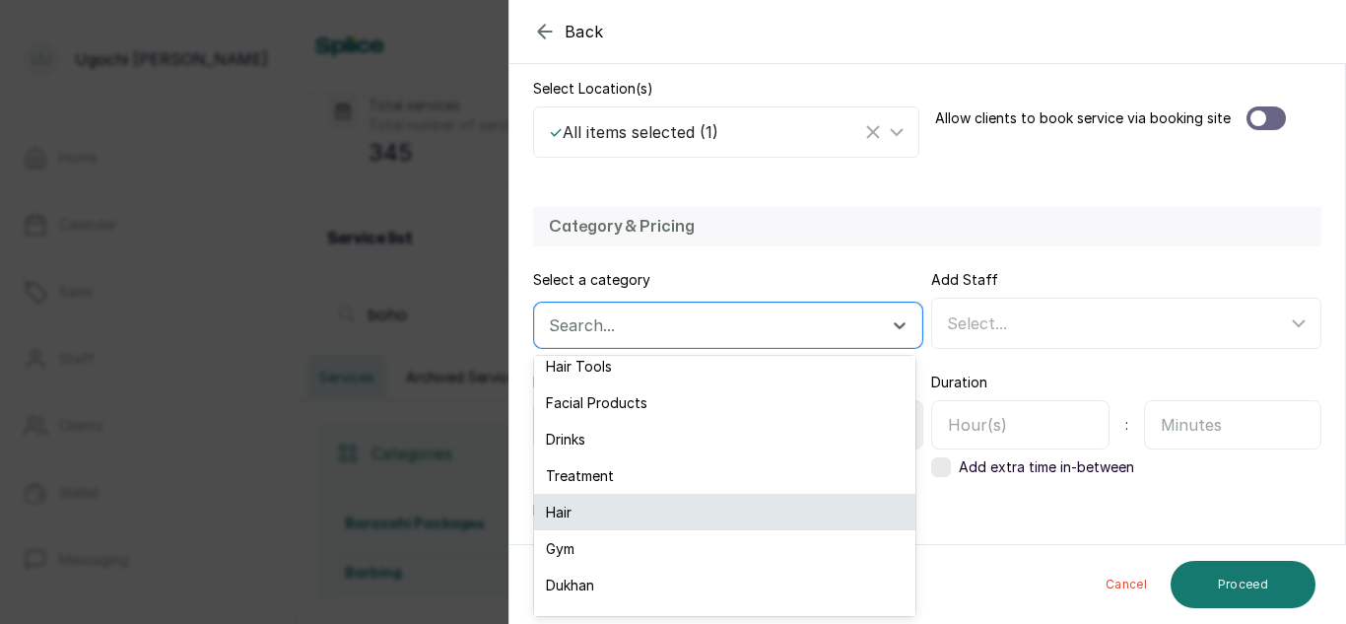
click at [570, 518] on div "Hair" at bounding box center [724, 512] width 381 height 36
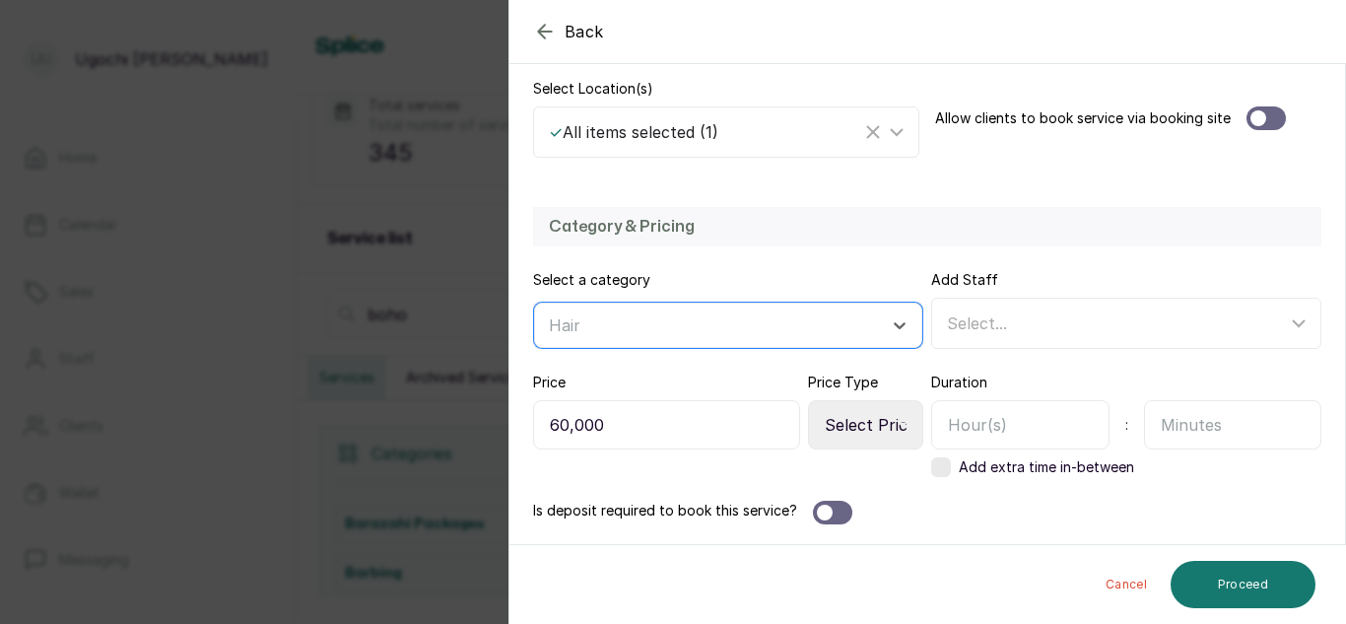
click at [871, 432] on select "Select Price Type Fixed From" at bounding box center [865, 424] width 115 height 49
select select "fixed"
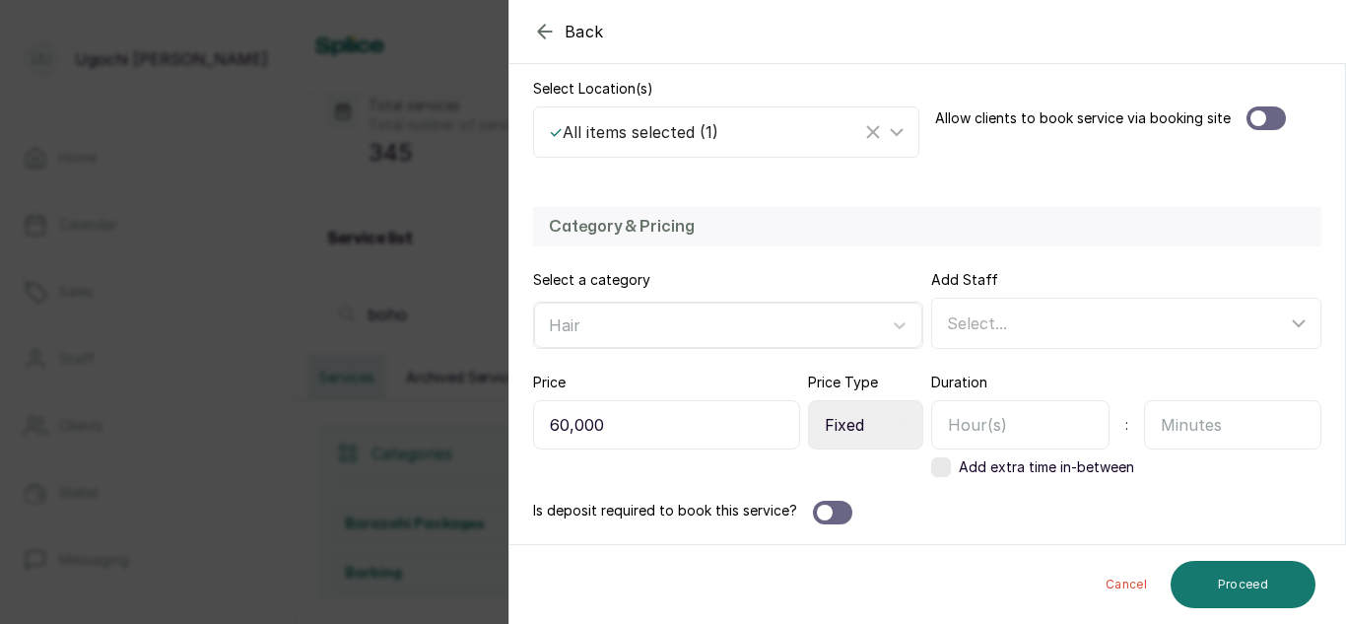
click at [808, 400] on select "Select Price Type Fixed From" at bounding box center [865, 424] width 115 height 49
click at [984, 427] on input "text" at bounding box center [1020, 424] width 178 height 49
type input "3"
click at [1199, 433] on input "text" at bounding box center [1233, 424] width 178 height 49
type input "0"
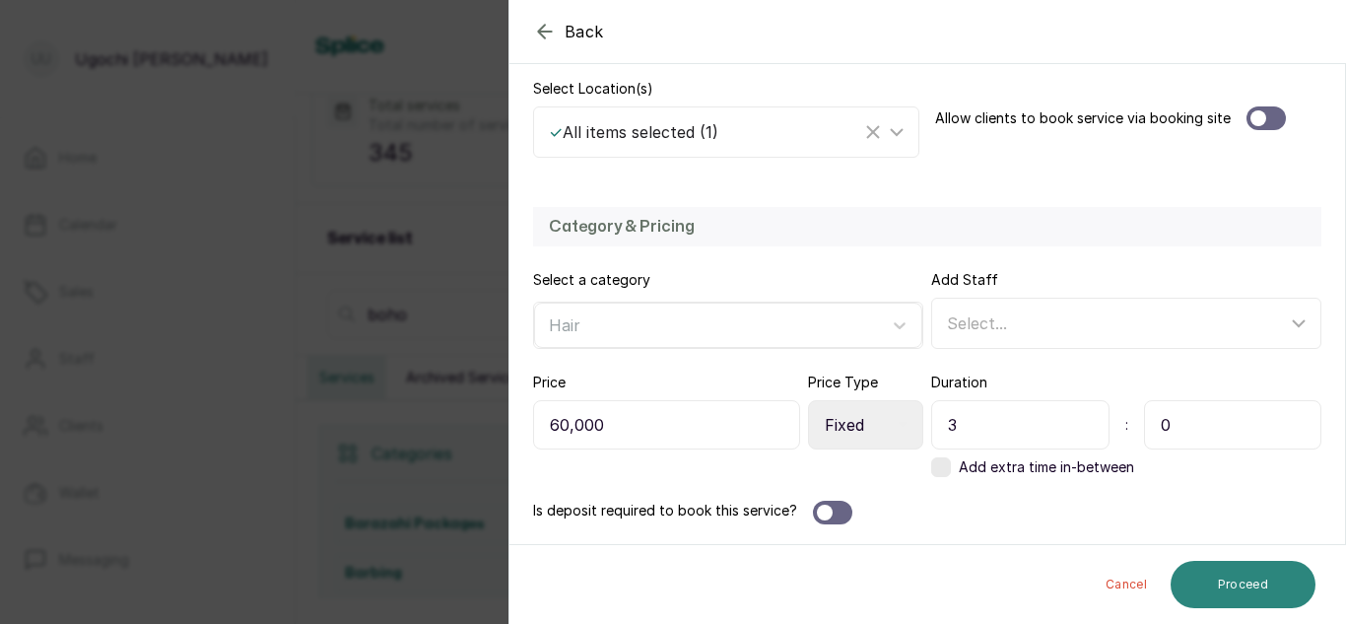
click at [1242, 585] on button "Proceed" at bounding box center [1242, 584] width 145 height 47
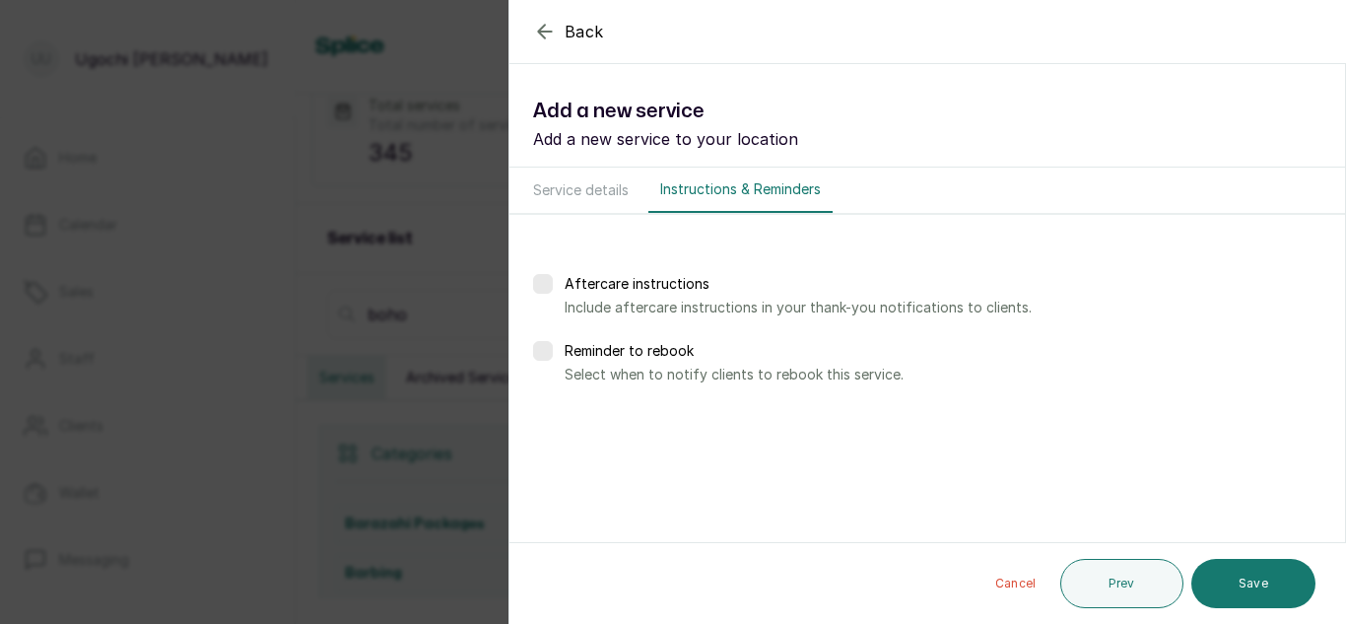
scroll to position [0, 0]
click at [1250, 593] on button "Save" at bounding box center [1253, 583] width 124 height 49
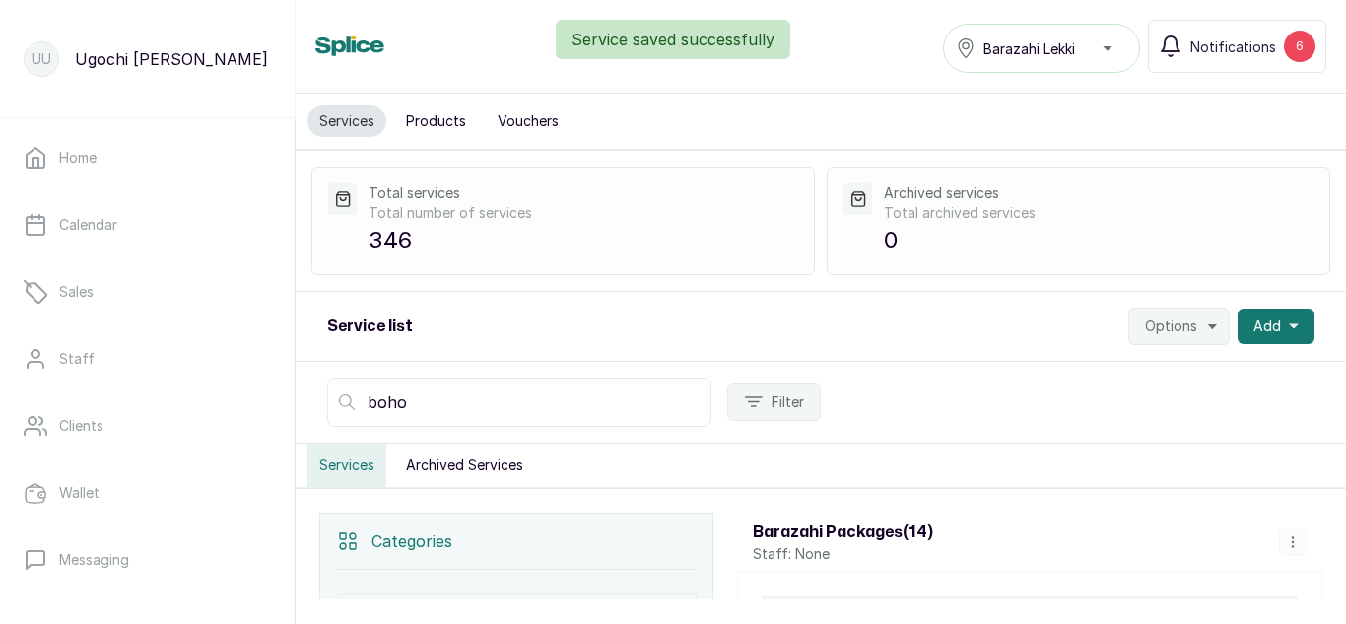
click at [514, 393] on input "boho" at bounding box center [519, 401] width 384 height 49
type input "b"
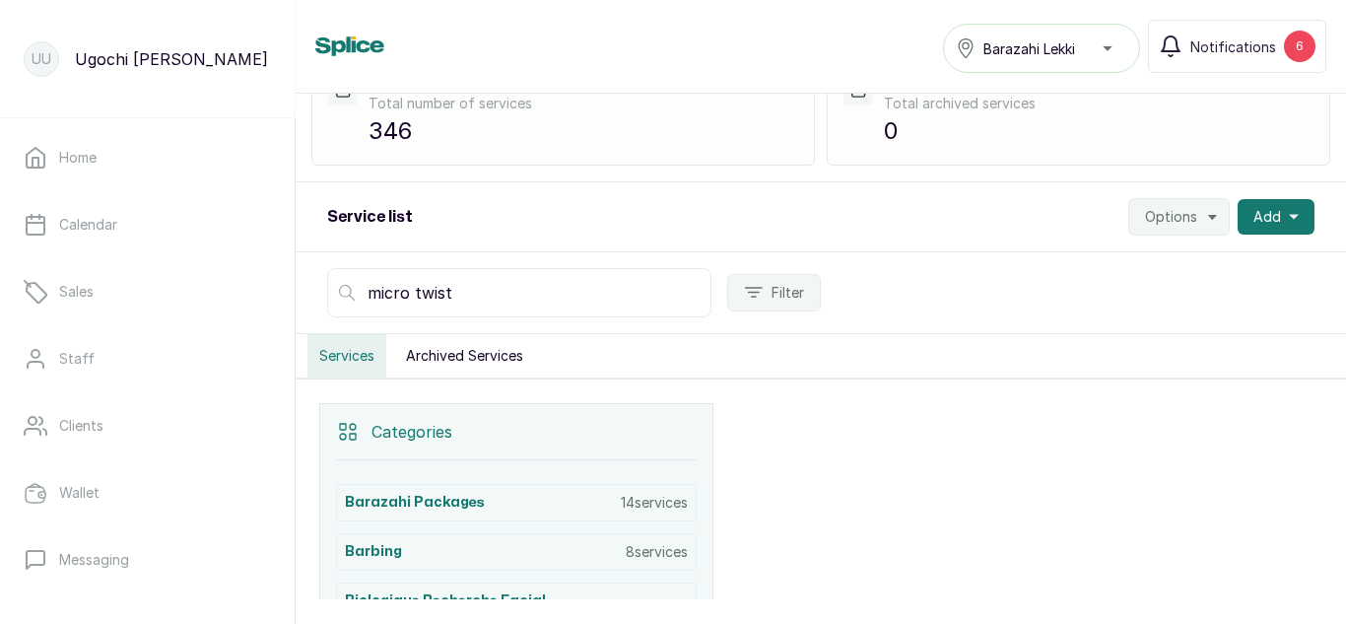
scroll to position [74, 0]
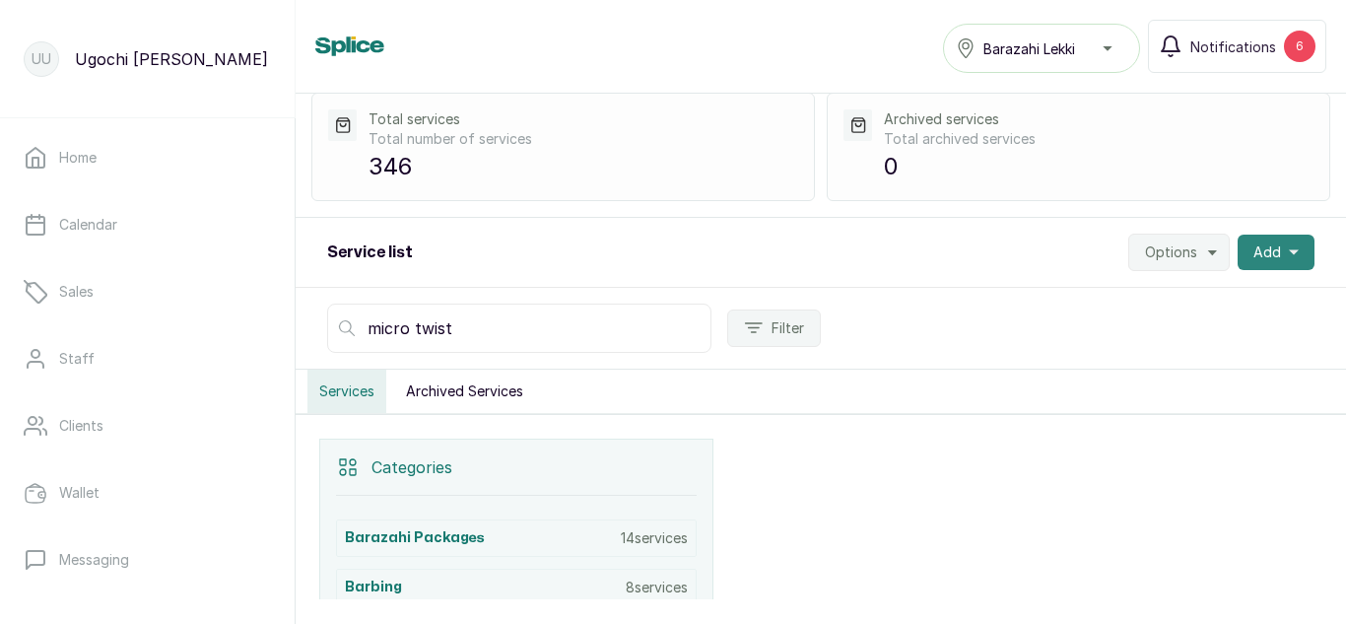
type input "micro twist"
click at [1258, 248] on span "Add" at bounding box center [1267, 252] width 28 height 20
click at [1143, 307] on span "Add Service" at bounding box center [1203, 306] width 189 height 24
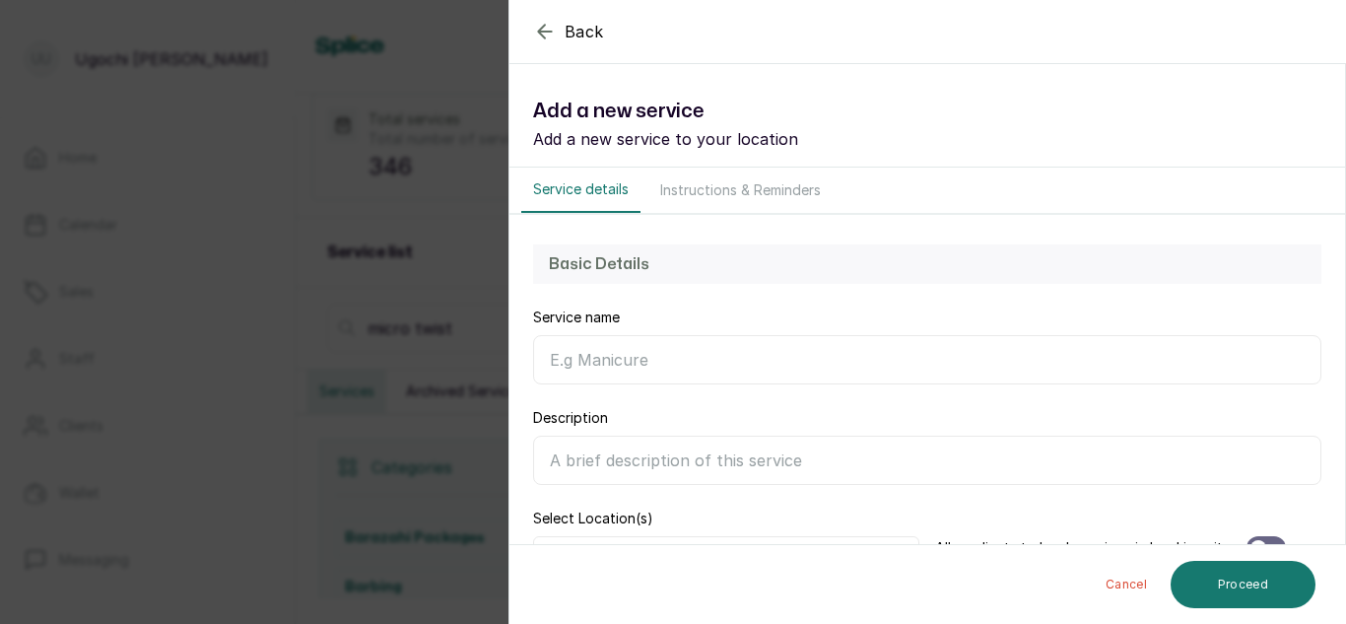
click at [700, 363] on input "Service name" at bounding box center [927, 359] width 788 height 49
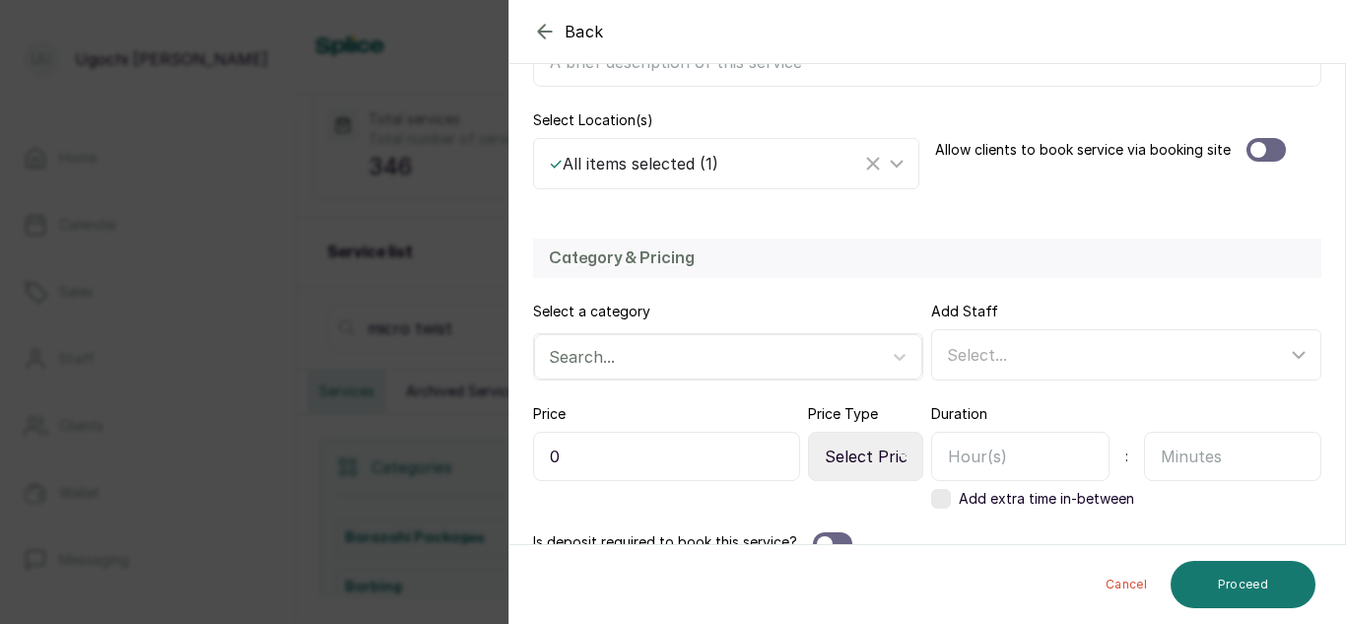
scroll to position [430, 0]
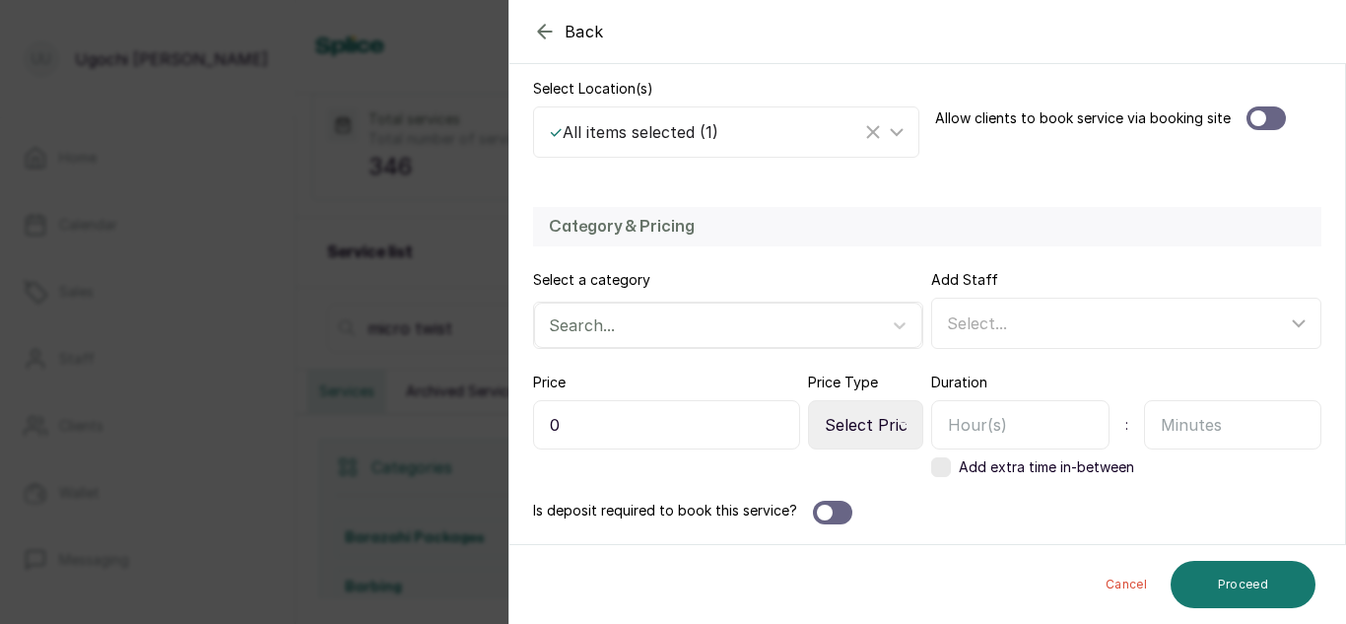
type input "Micro Twist (Big)"
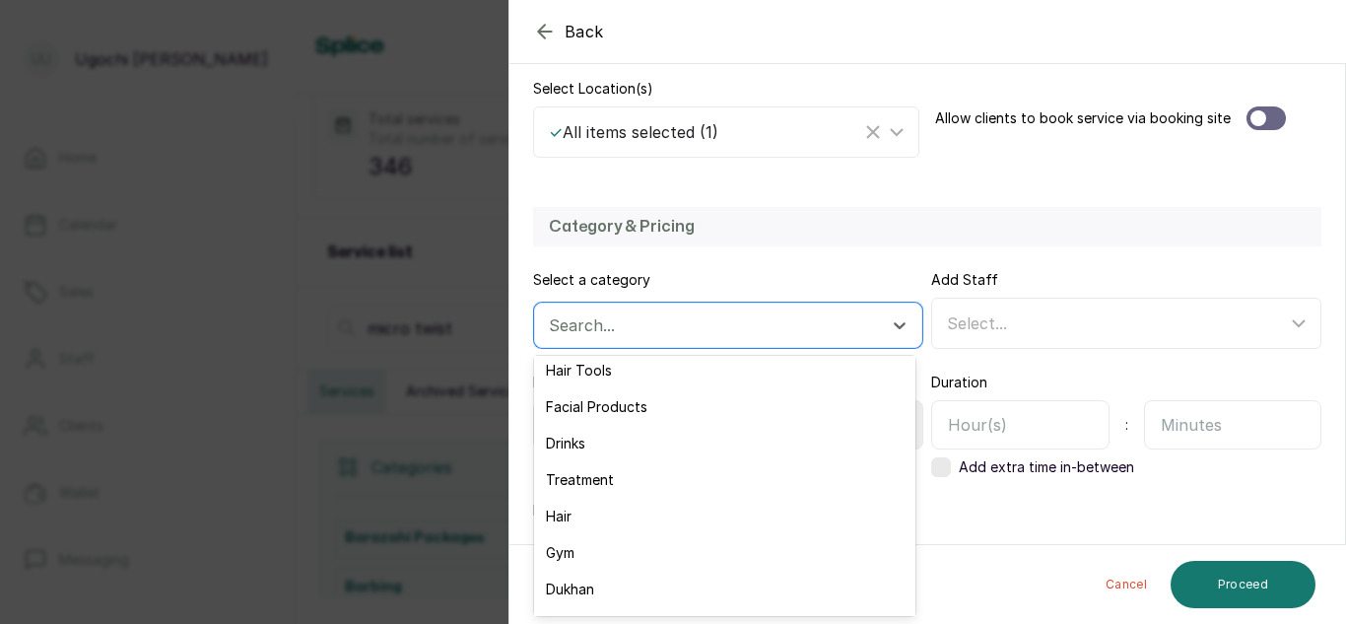
scroll to position [257, 0]
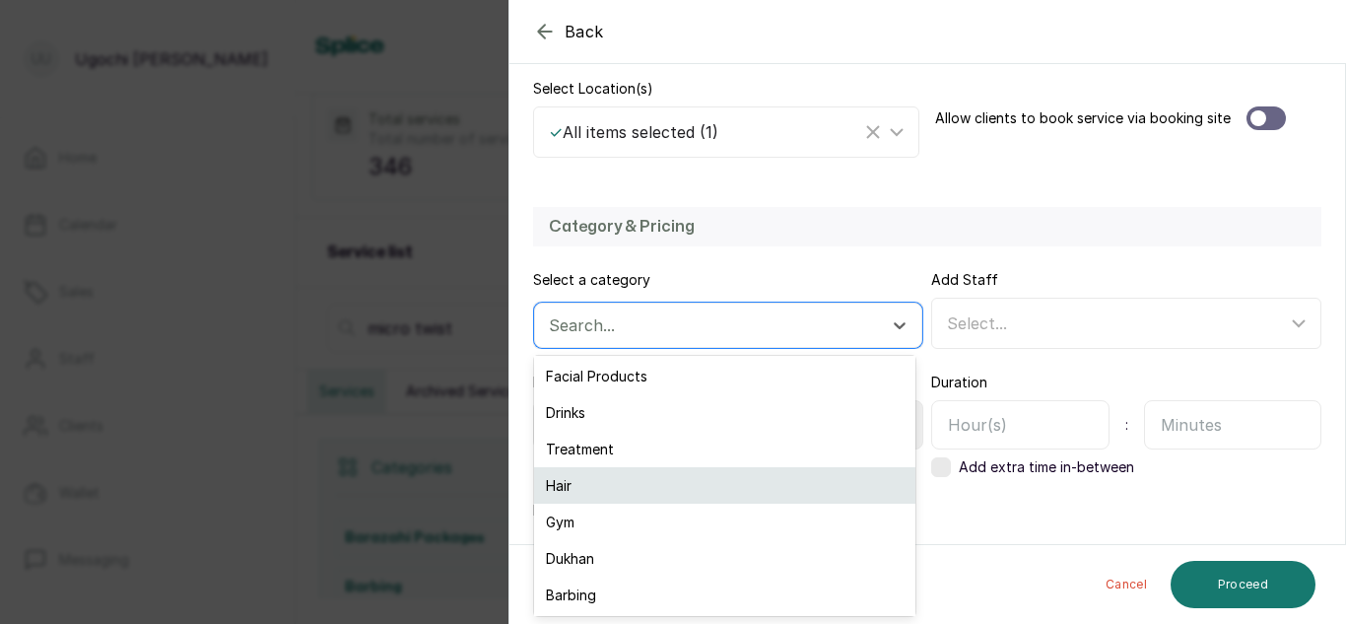
click at [579, 488] on div "Hair" at bounding box center [724, 485] width 381 height 36
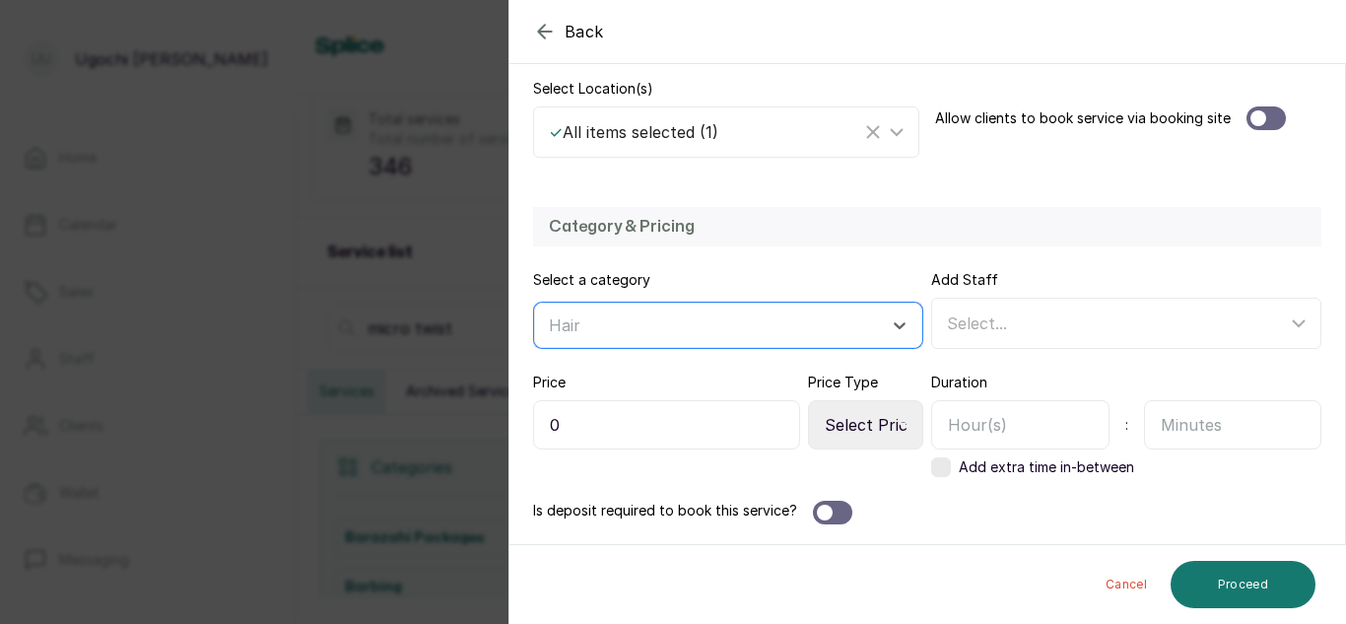
click at [552, 427] on input "0" at bounding box center [666, 424] width 267 height 49
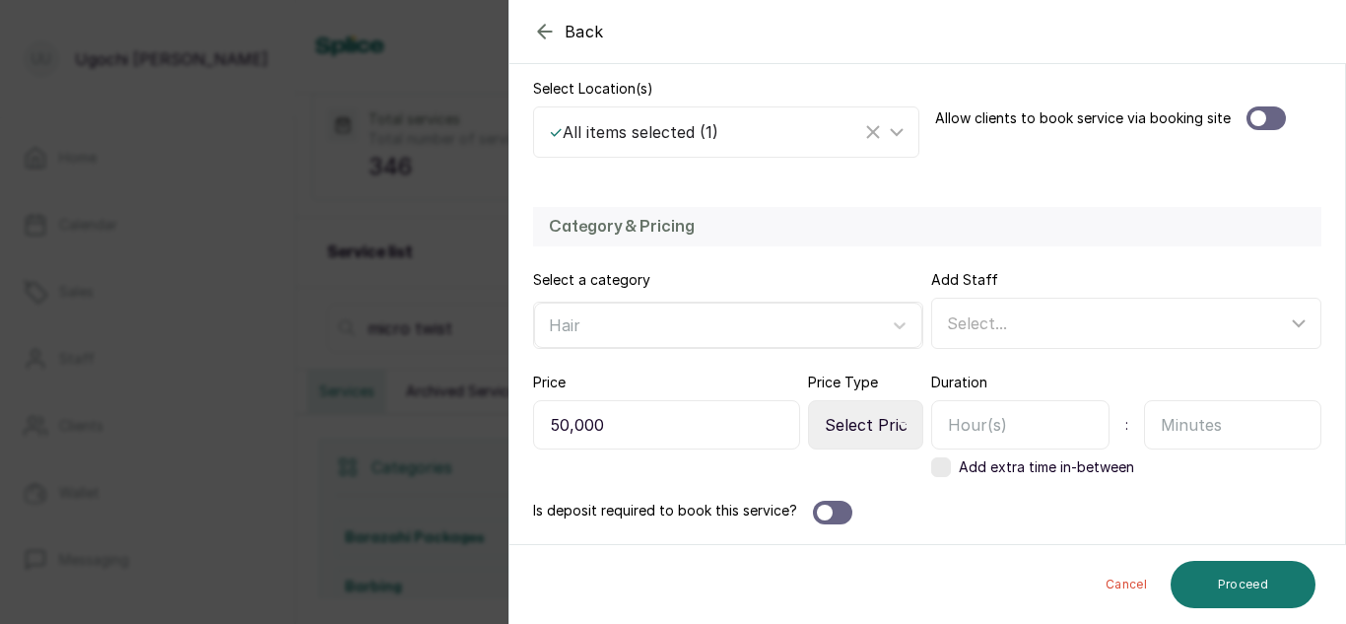
type input "50,000"
click at [852, 410] on select "Select Price Type Fixed From" at bounding box center [865, 424] width 115 height 49
select select "fixed"
click at [808, 400] on select "Select Price Type Fixed From" at bounding box center [865, 424] width 115 height 49
click at [1020, 428] on input "text" at bounding box center [1020, 424] width 178 height 49
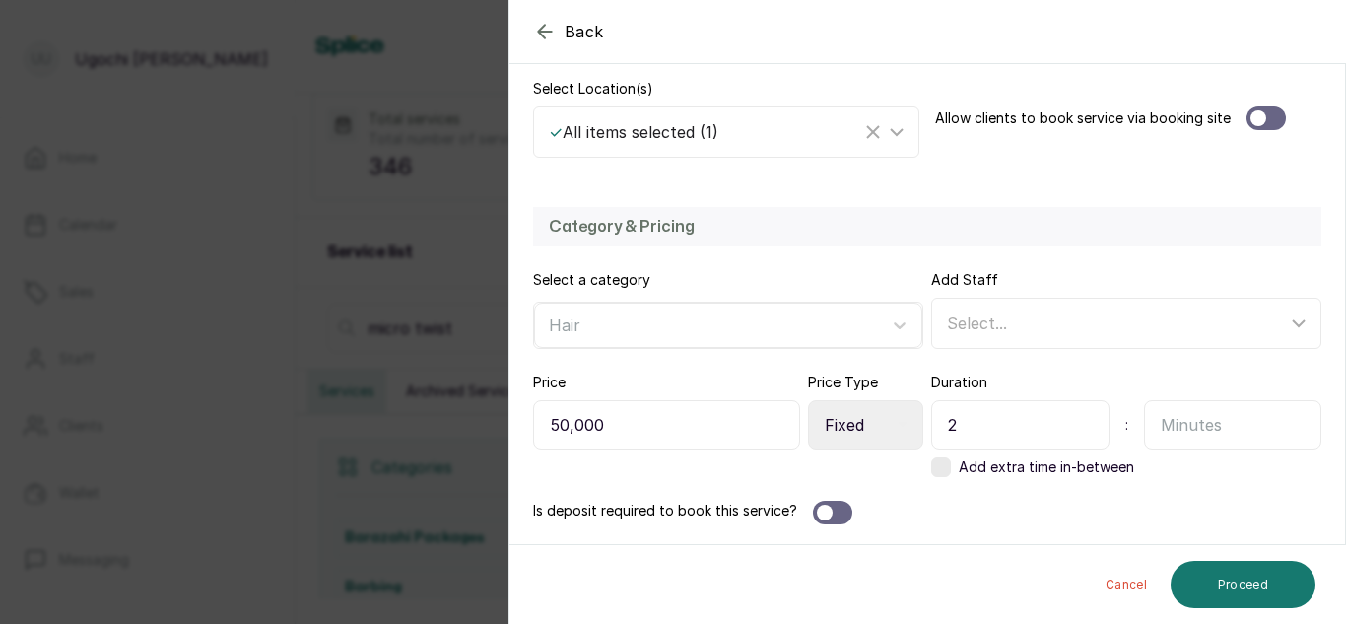
type input "2"
click at [1179, 417] on input "text" at bounding box center [1233, 424] width 178 height 49
type input "30"
click at [1278, 561] on button "Proceed" at bounding box center [1242, 584] width 145 height 47
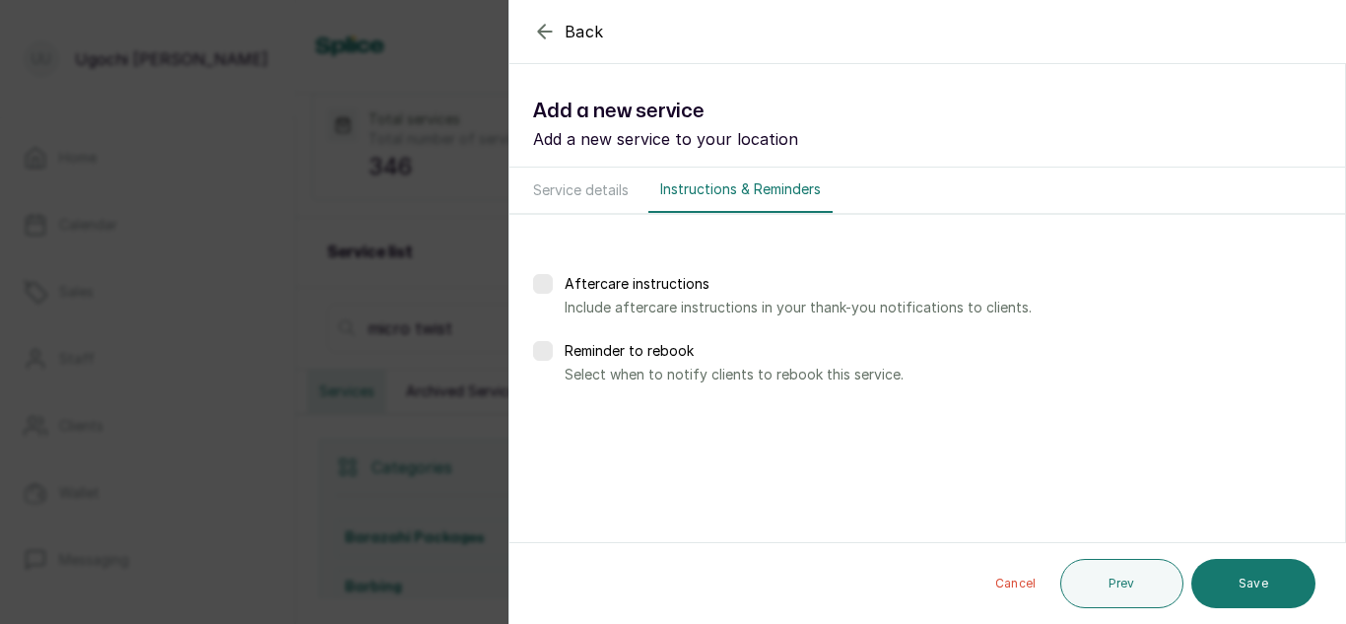
scroll to position [0, 0]
click at [1269, 588] on button "Save" at bounding box center [1253, 583] width 124 height 49
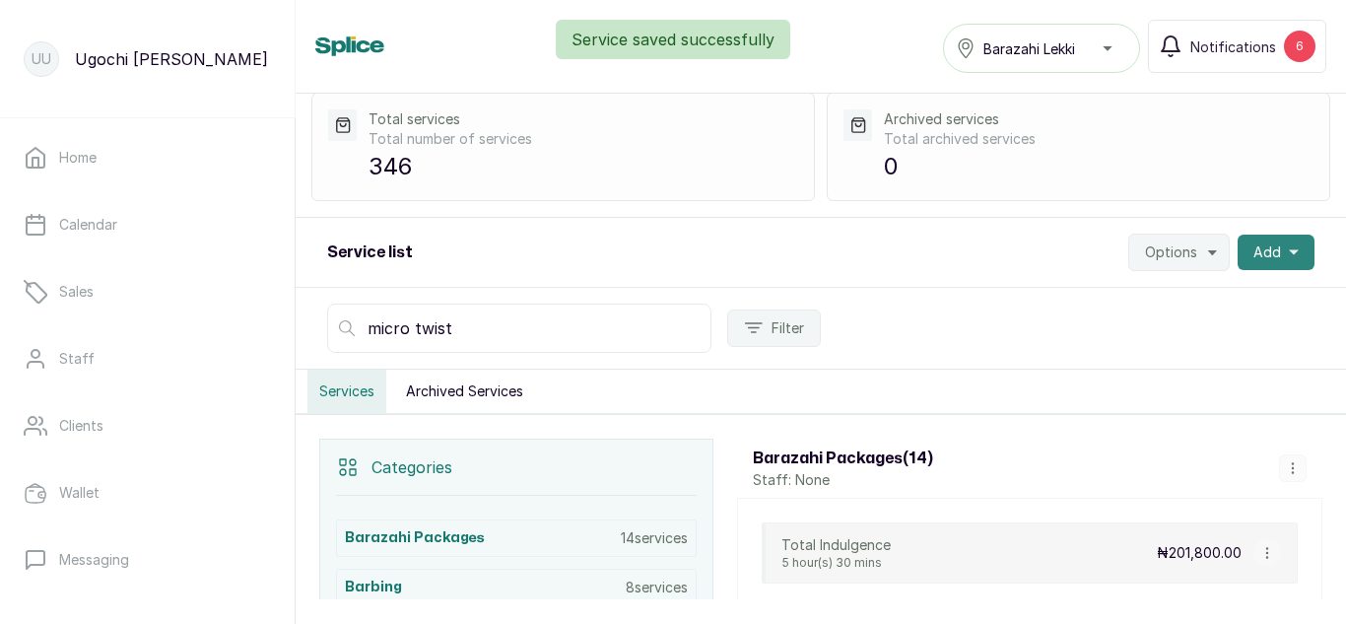
click at [1260, 244] on span "Add" at bounding box center [1267, 252] width 28 height 20
click at [1126, 306] on span "Add Service" at bounding box center [1203, 306] width 189 height 24
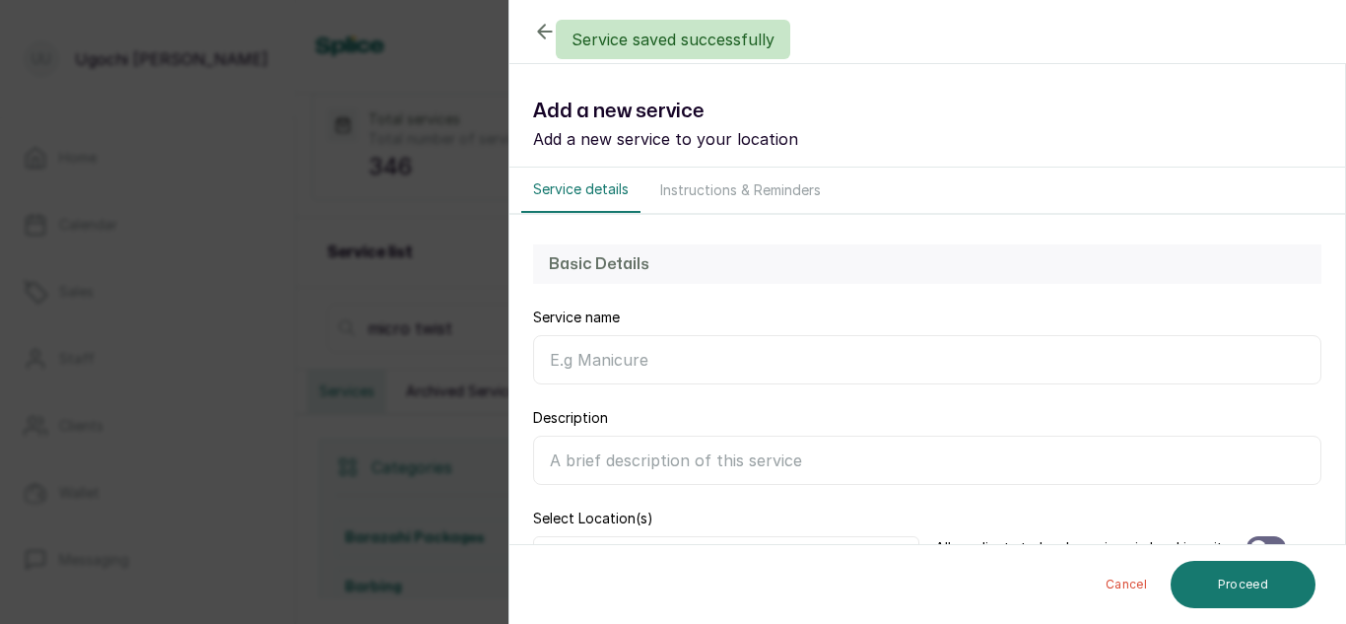
click at [677, 367] on input "Service name" at bounding box center [927, 359] width 788 height 49
paste input "Micro Twist (Big)"
click at [657, 360] on input "Micro Twist (Big)" at bounding box center [927, 359] width 788 height 49
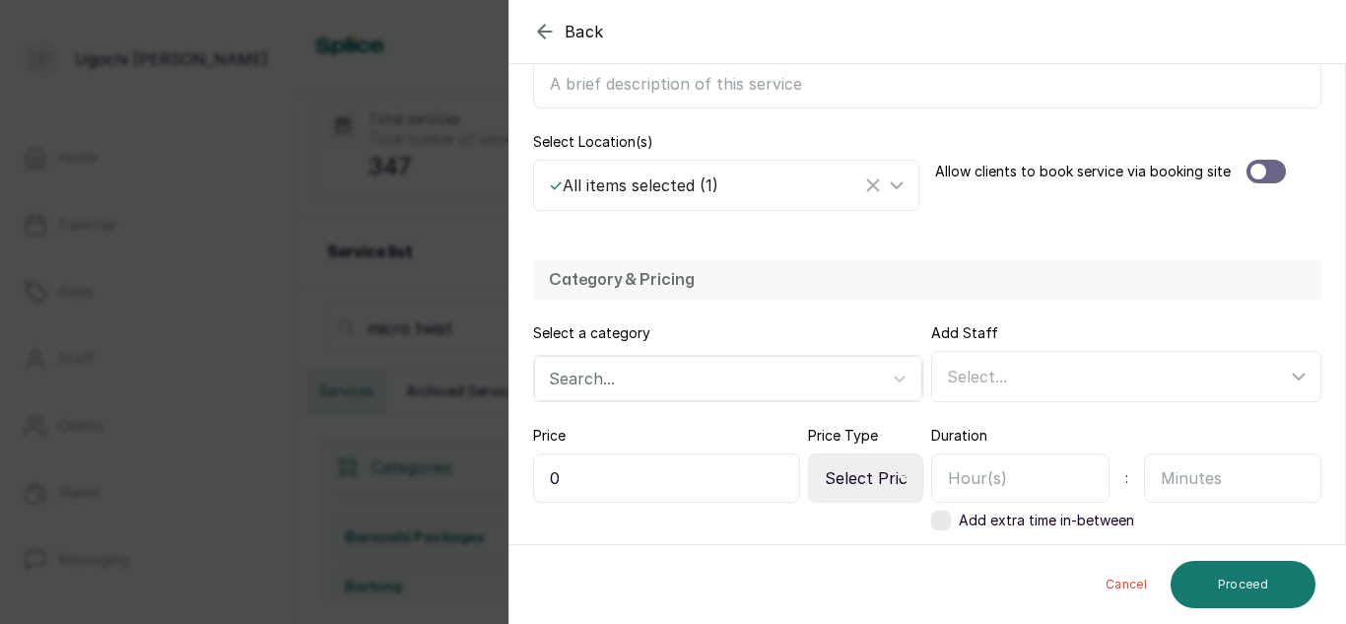
scroll to position [430, 0]
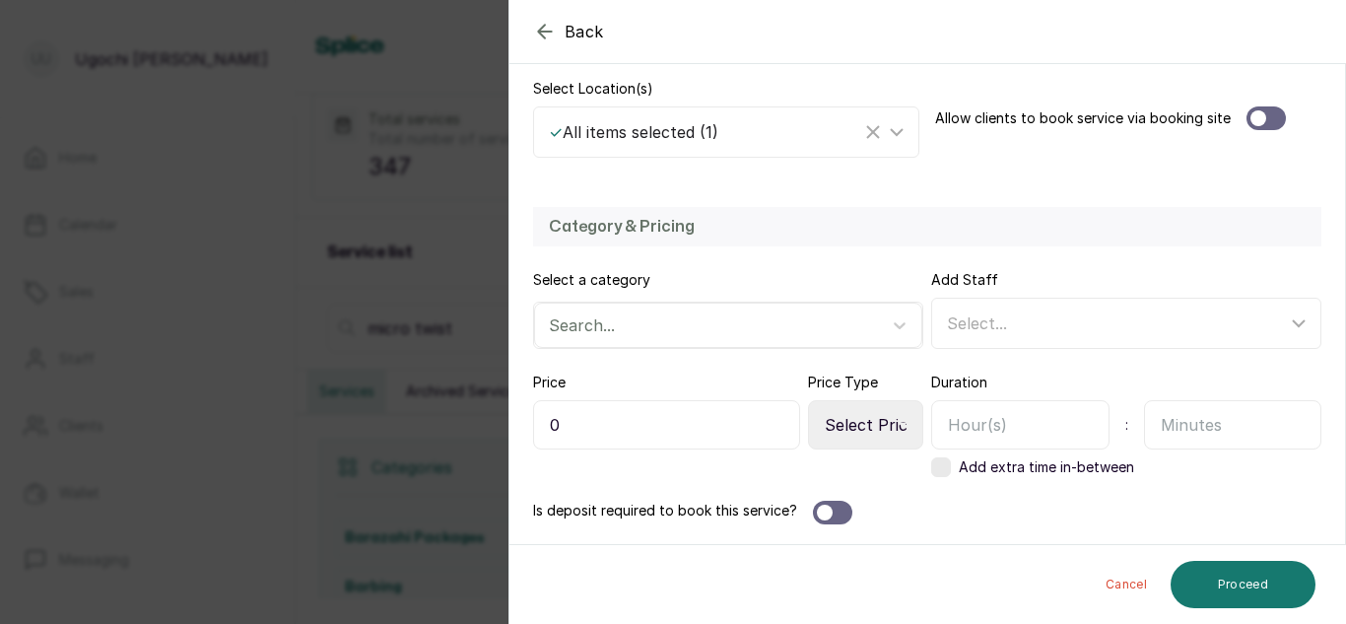
type input "Micro Twist (Small)"
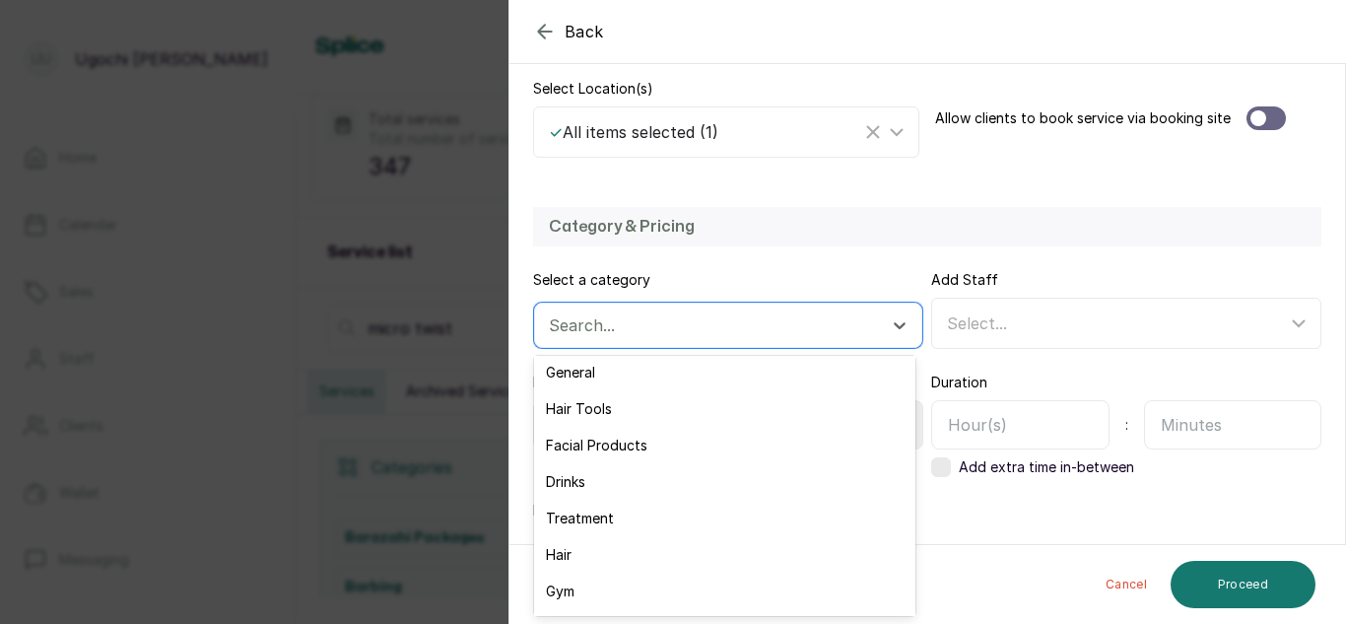
scroll to position [195, 0]
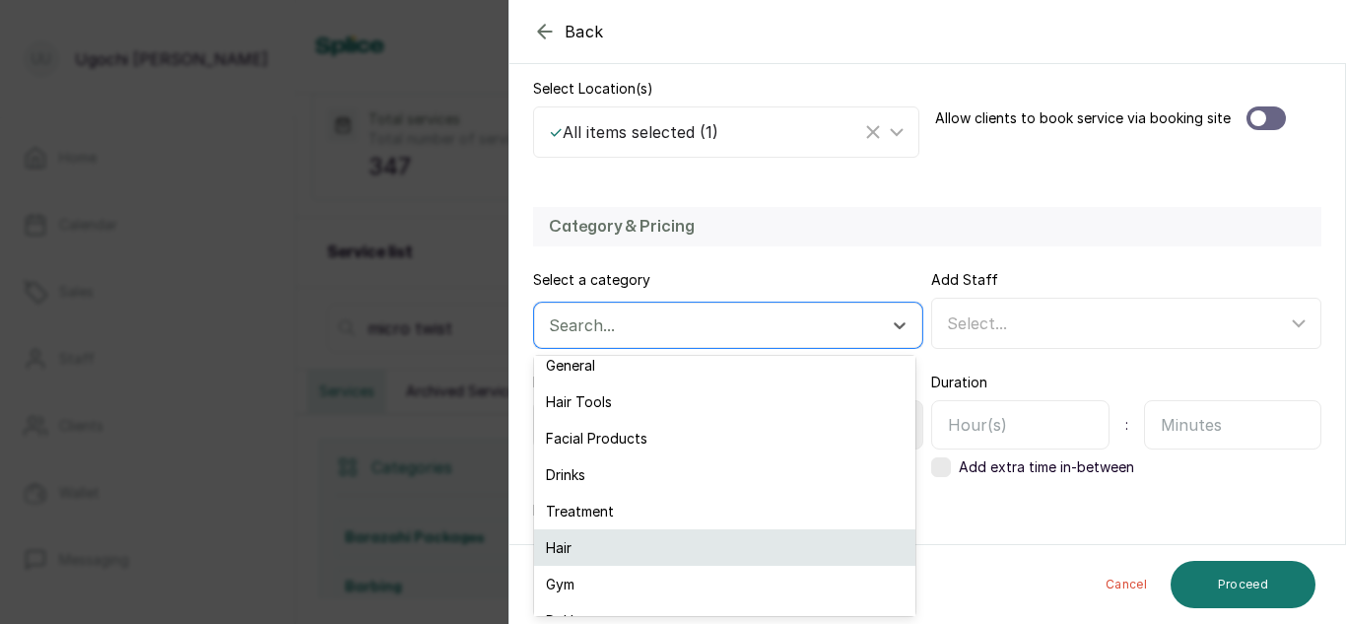
click at [569, 551] on div "Hair" at bounding box center [724, 547] width 381 height 36
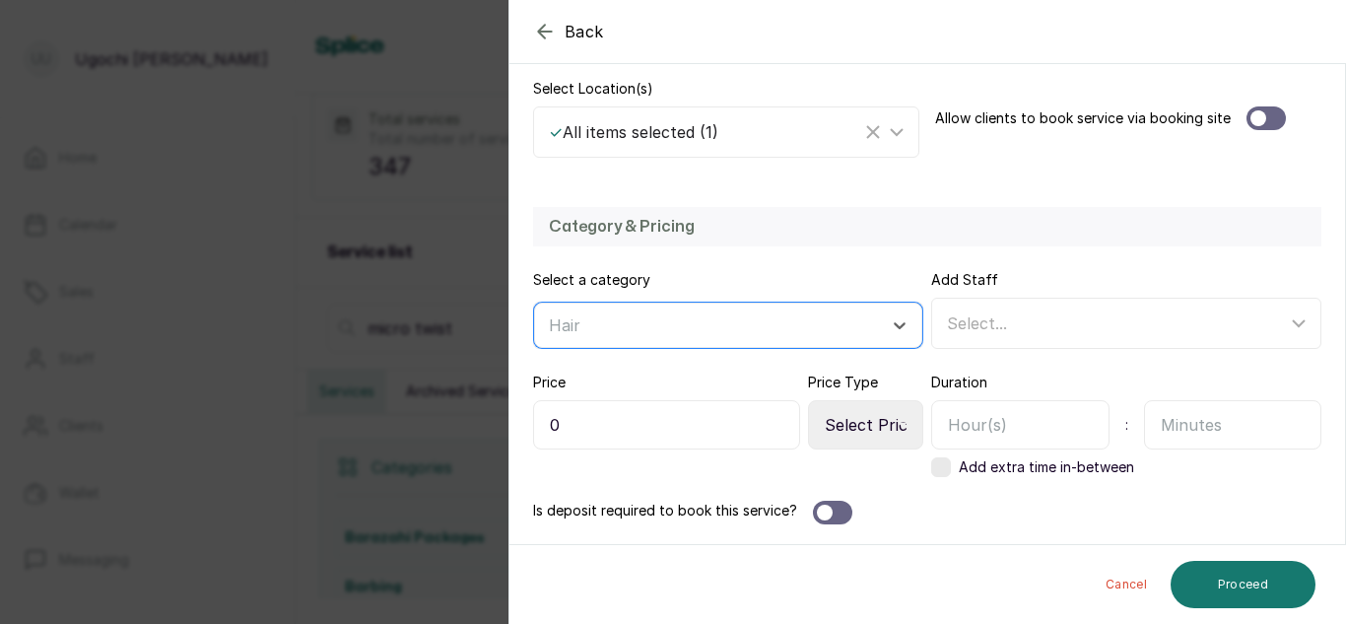
click at [550, 420] on input "0" at bounding box center [666, 424] width 267 height 49
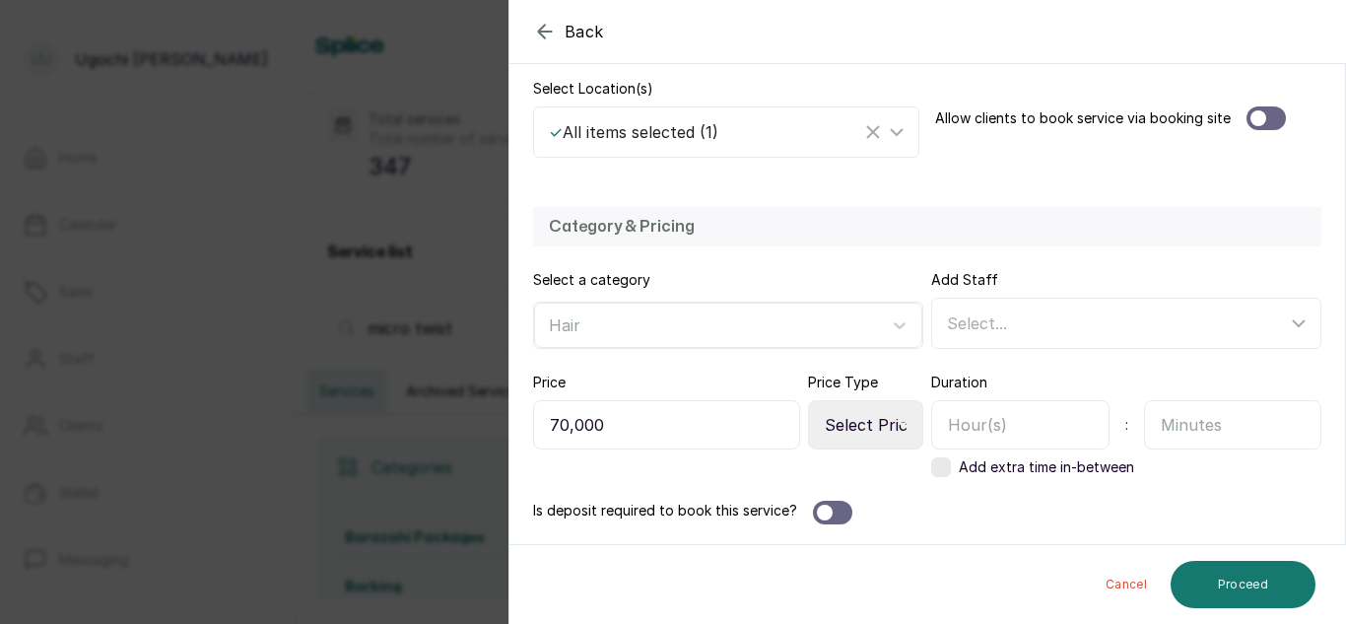
type input "70,000"
click at [860, 419] on select "Select Price Type Fixed From" at bounding box center [865, 424] width 115 height 49
select select "fixed"
click at [808, 400] on select "Select Price Type Fixed From" at bounding box center [865, 424] width 115 height 49
click at [999, 425] on input "text" at bounding box center [1020, 424] width 178 height 49
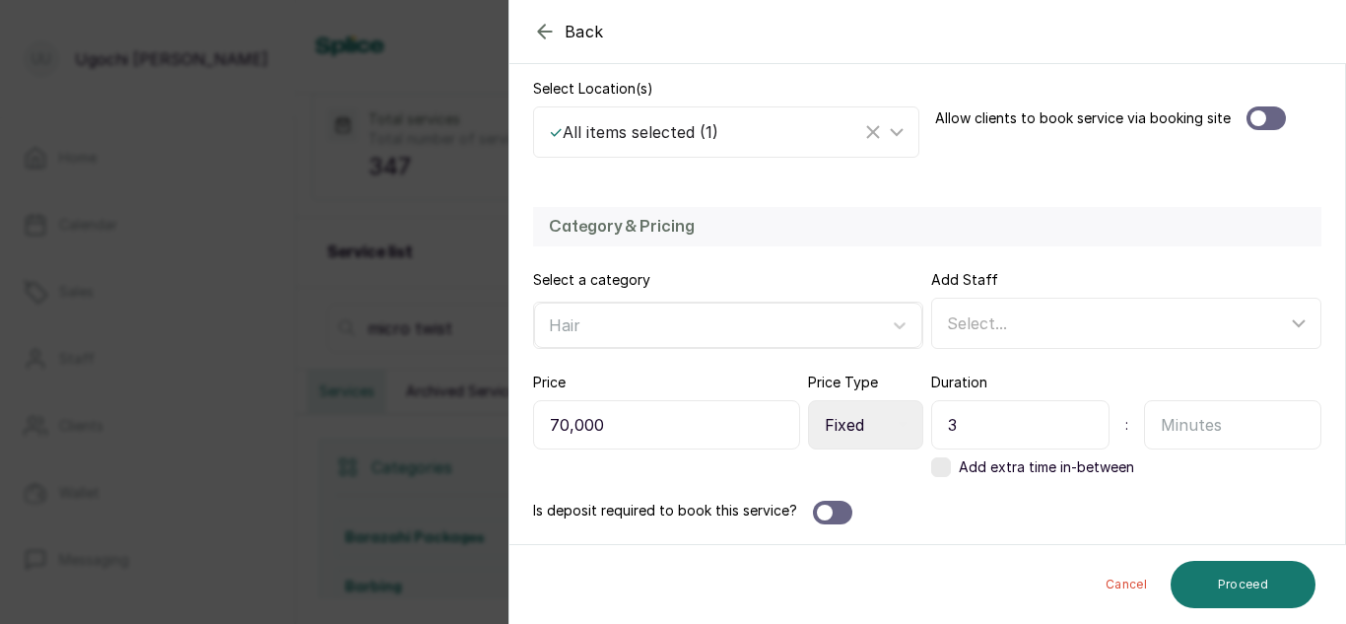
type input "3"
click at [1189, 423] on input "text" at bounding box center [1233, 424] width 178 height 49
type input "0"
click at [1246, 583] on button "Proceed" at bounding box center [1242, 584] width 145 height 47
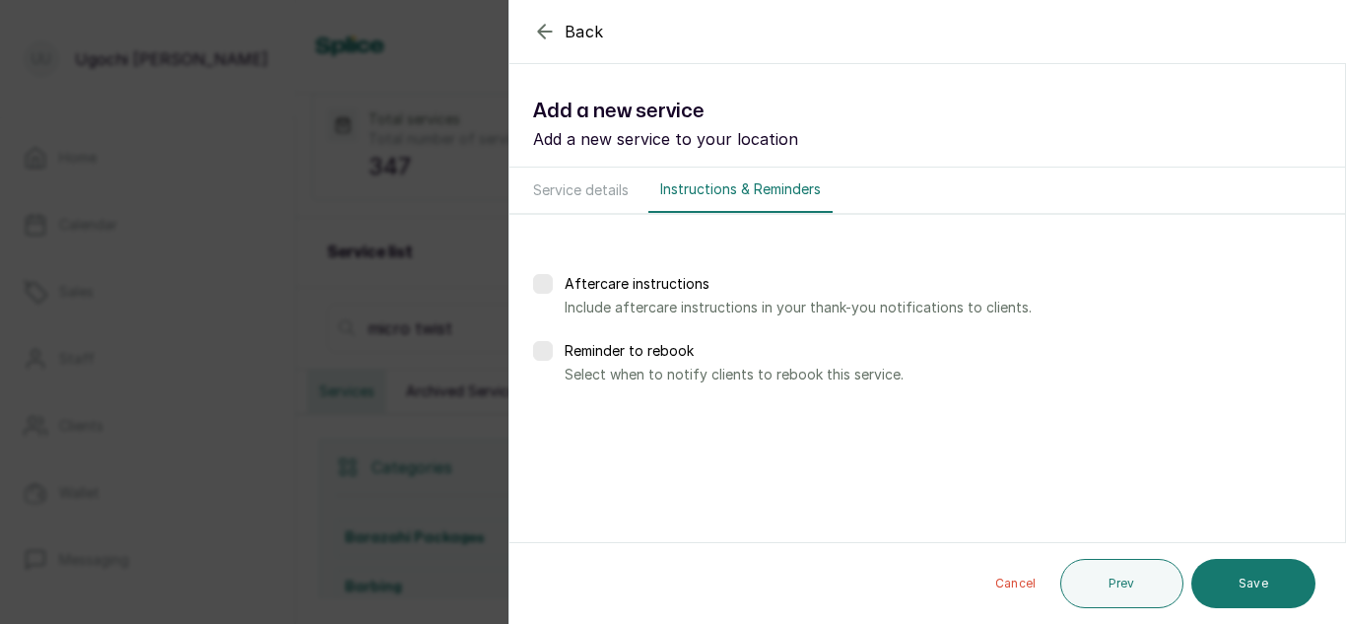
scroll to position [0, 0]
click at [1243, 594] on button "Save" at bounding box center [1253, 583] width 124 height 49
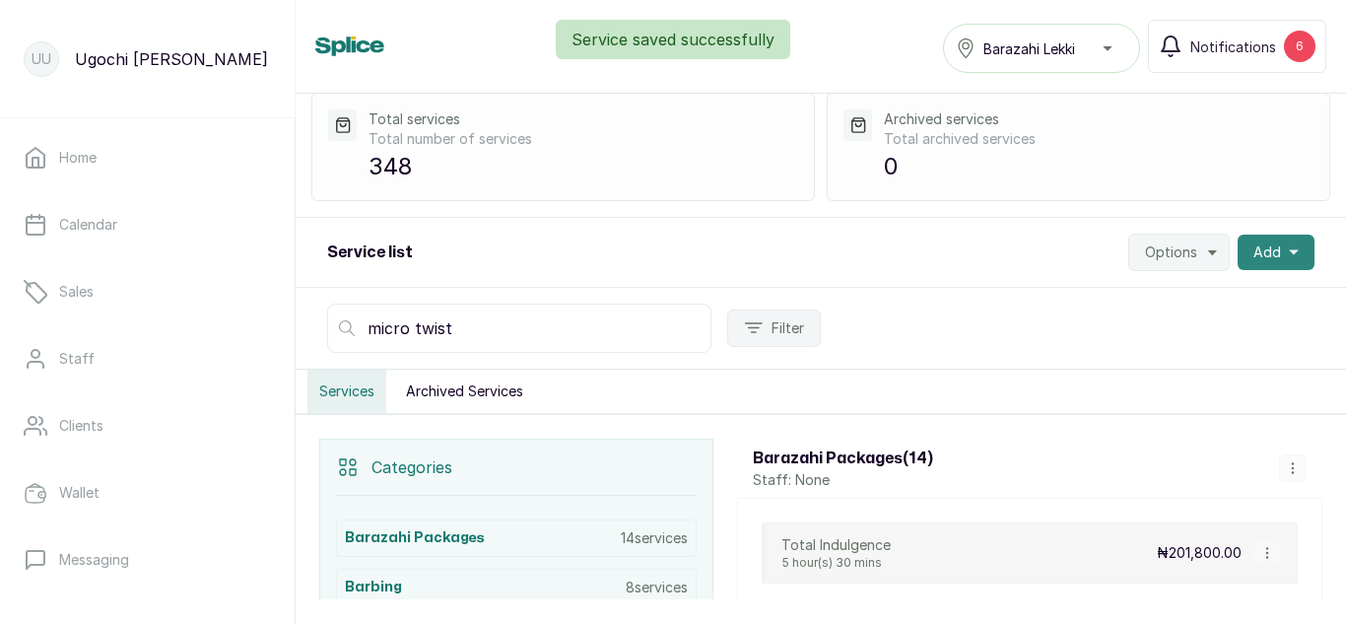
click at [1282, 235] on button "Add" at bounding box center [1275, 251] width 77 height 35
click at [1151, 299] on span "Add Service" at bounding box center [1203, 306] width 189 height 24
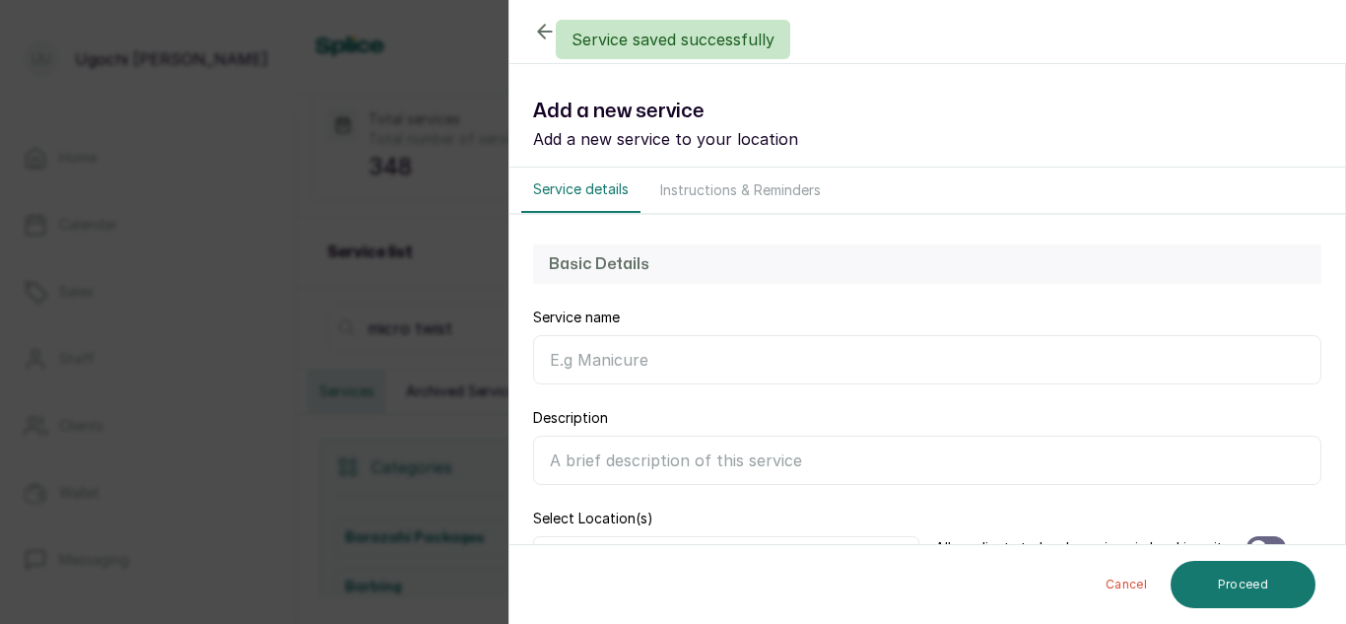
click at [708, 365] on input "Service name" at bounding box center [927, 359] width 788 height 49
paste input "Micro Twist (Big)"
click at [671, 357] on input "Micro Twist (Big)" at bounding box center [927, 359] width 788 height 49
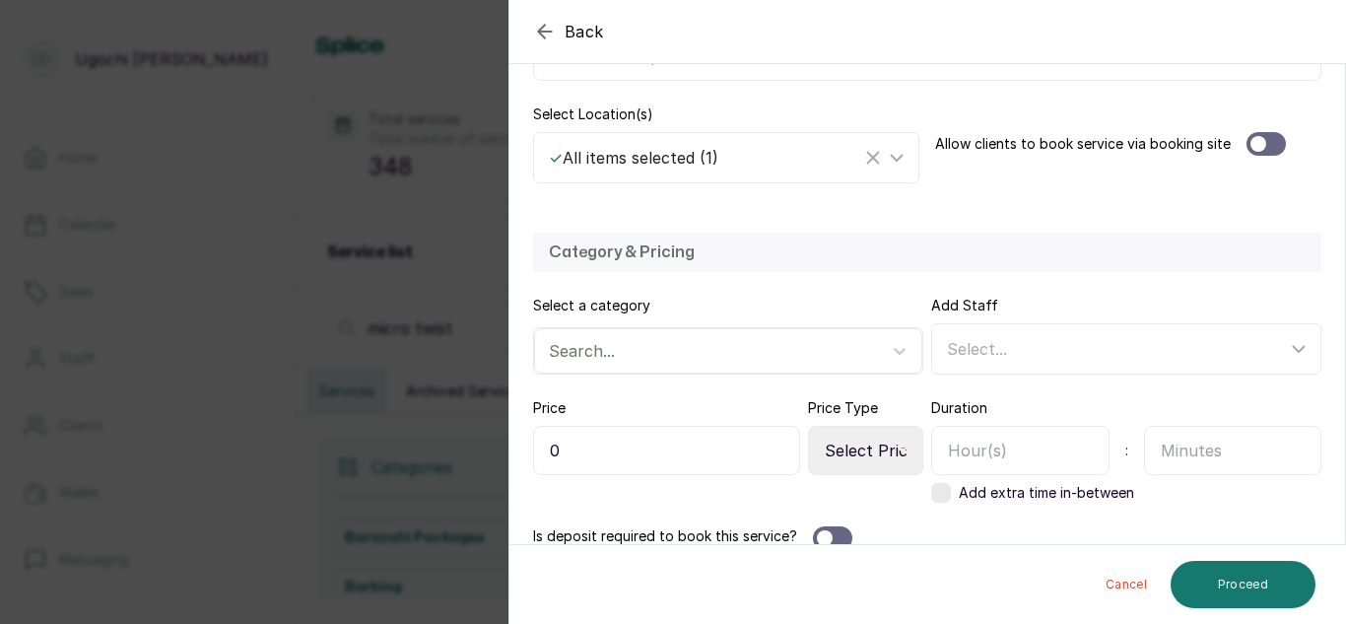
scroll to position [430, 0]
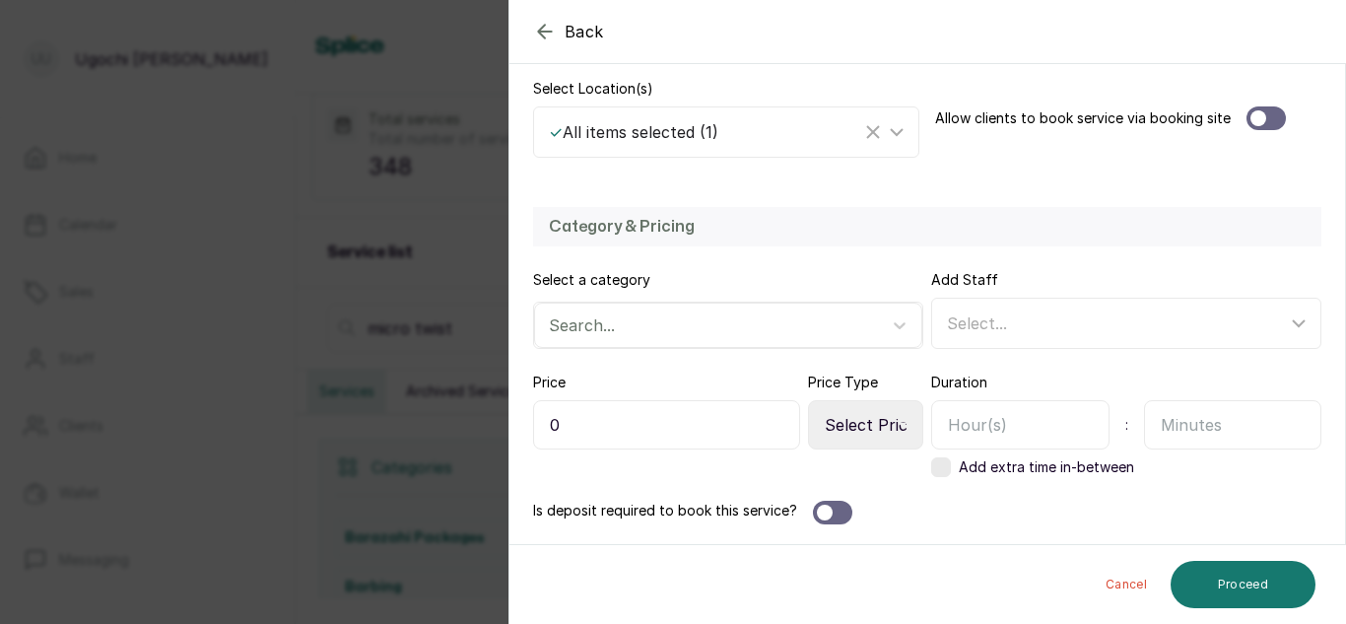
type input "Micro Twist (Medium)"
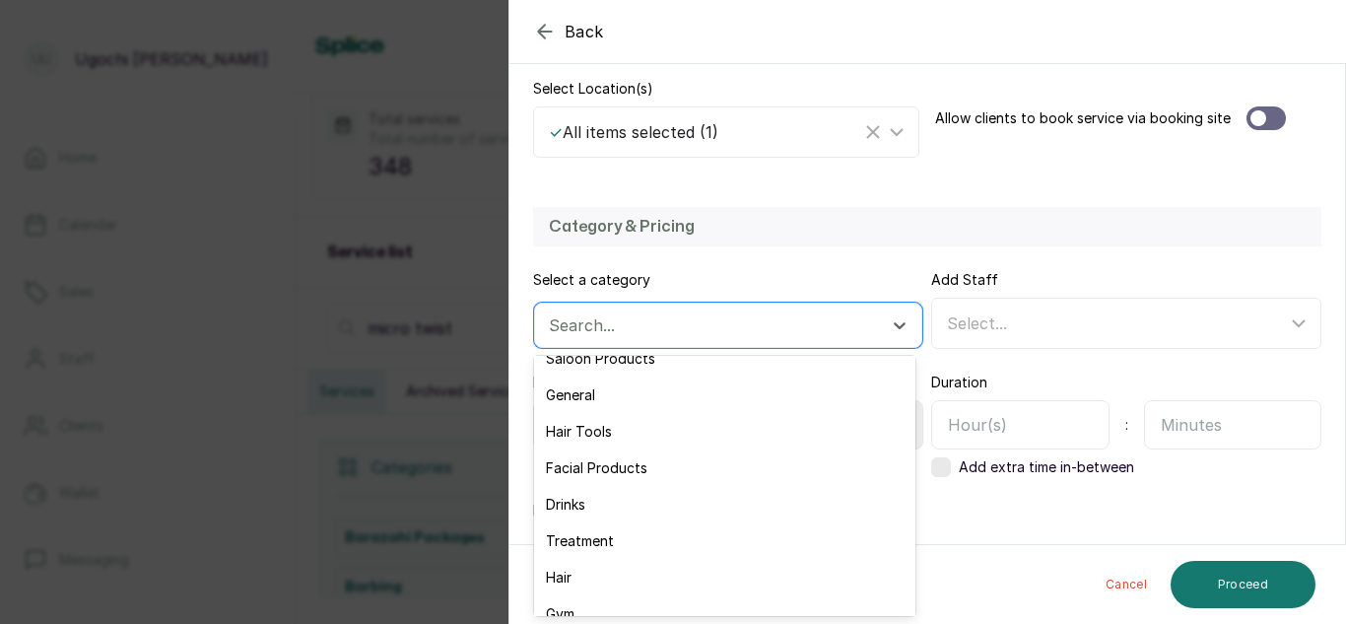
scroll to position [183, 0]
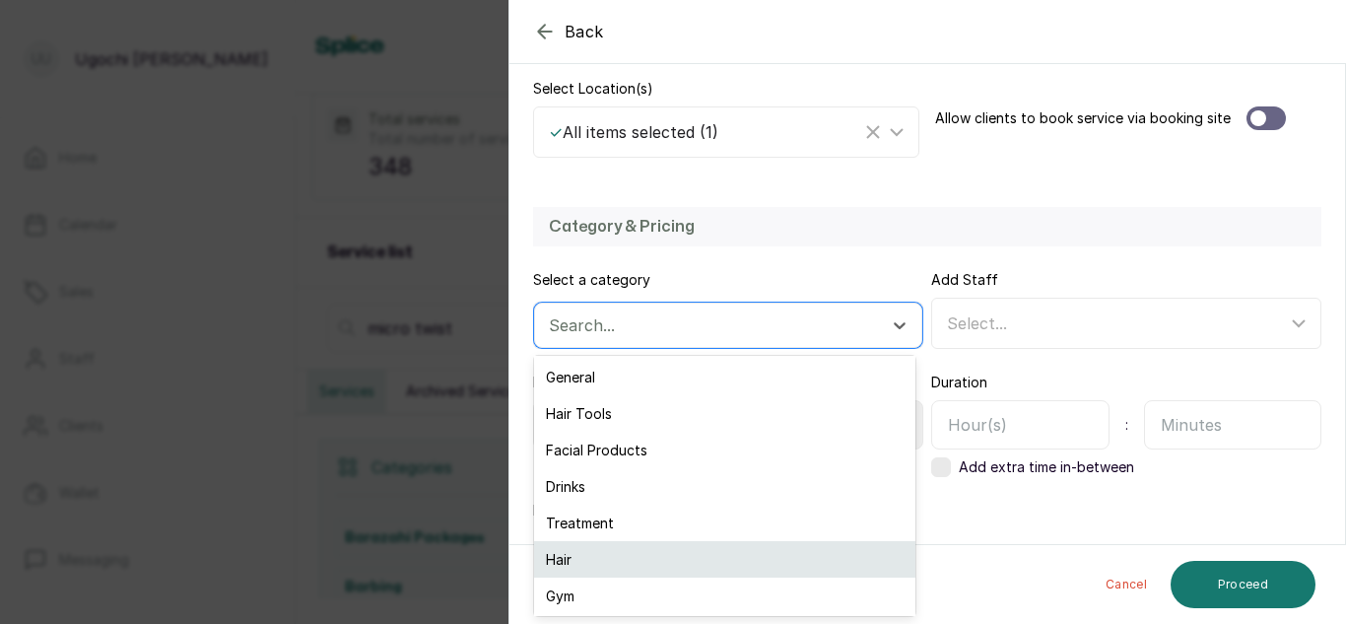
click at [603, 563] on div "Hair" at bounding box center [724, 559] width 381 height 36
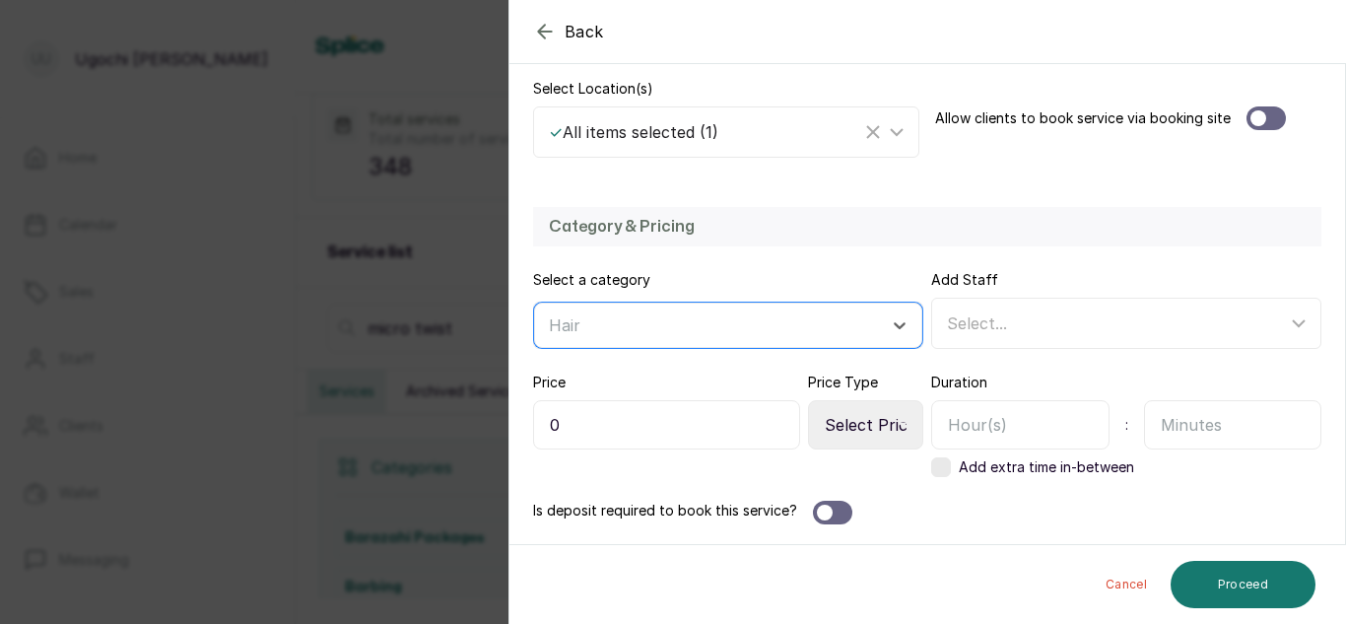
click at [555, 428] on input "0" at bounding box center [666, 424] width 267 height 49
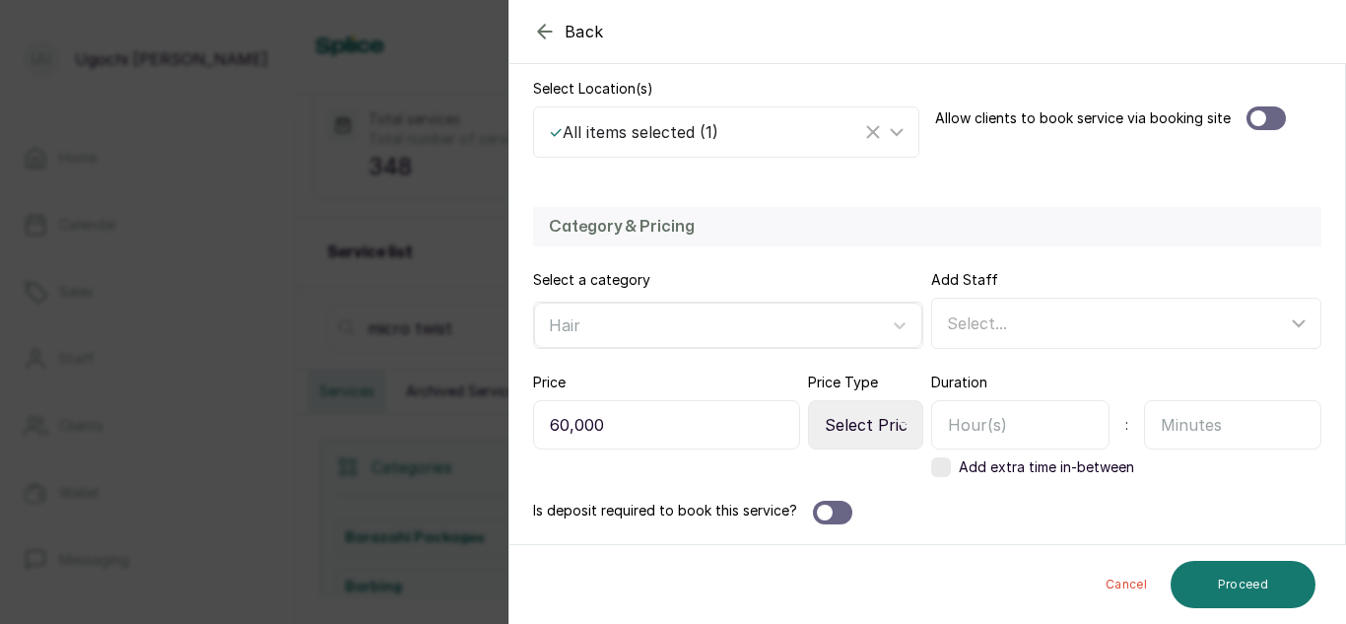
type input "60,000"
click at [899, 405] on select "Select Price Type Fixed From" at bounding box center [865, 424] width 115 height 49
select select "fixed"
click at [808, 400] on select "Select Price Type Fixed From" at bounding box center [865, 424] width 115 height 49
click at [1004, 419] on input "text" at bounding box center [1020, 424] width 178 height 49
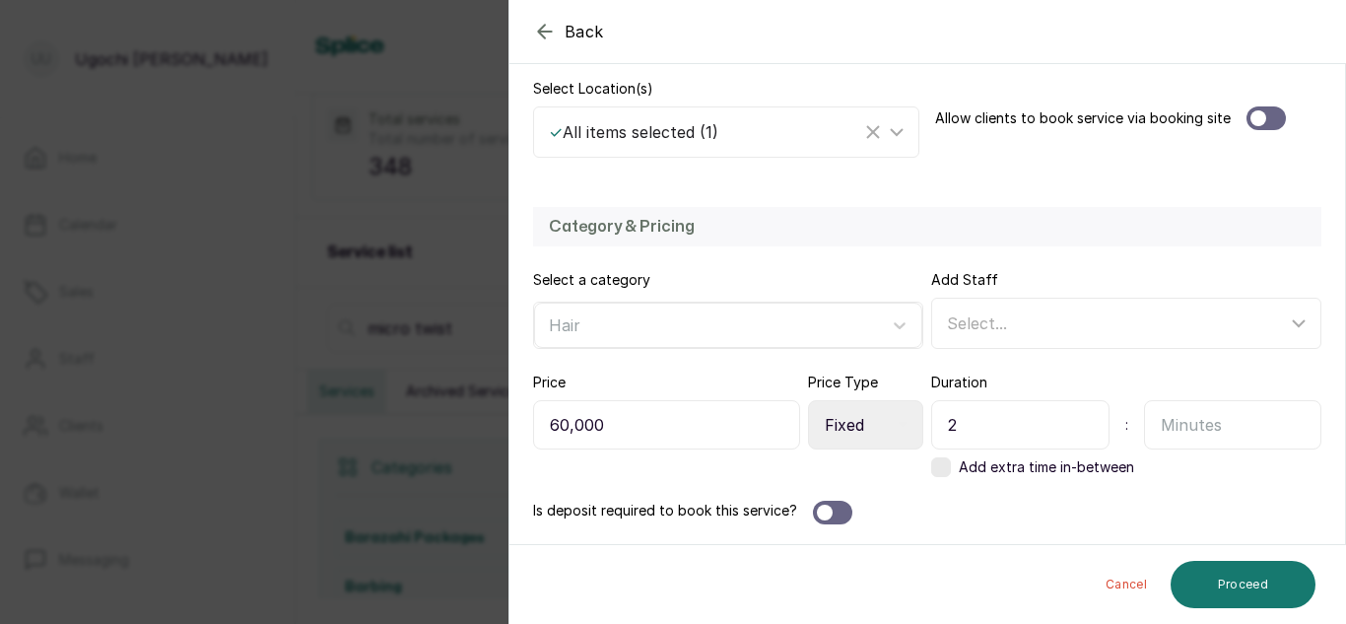
type input "2"
click at [1190, 432] on input "text" at bounding box center [1233, 424] width 178 height 49
type input "45"
click at [1268, 582] on button "Proceed" at bounding box center [1242, 584] width 145 height 47
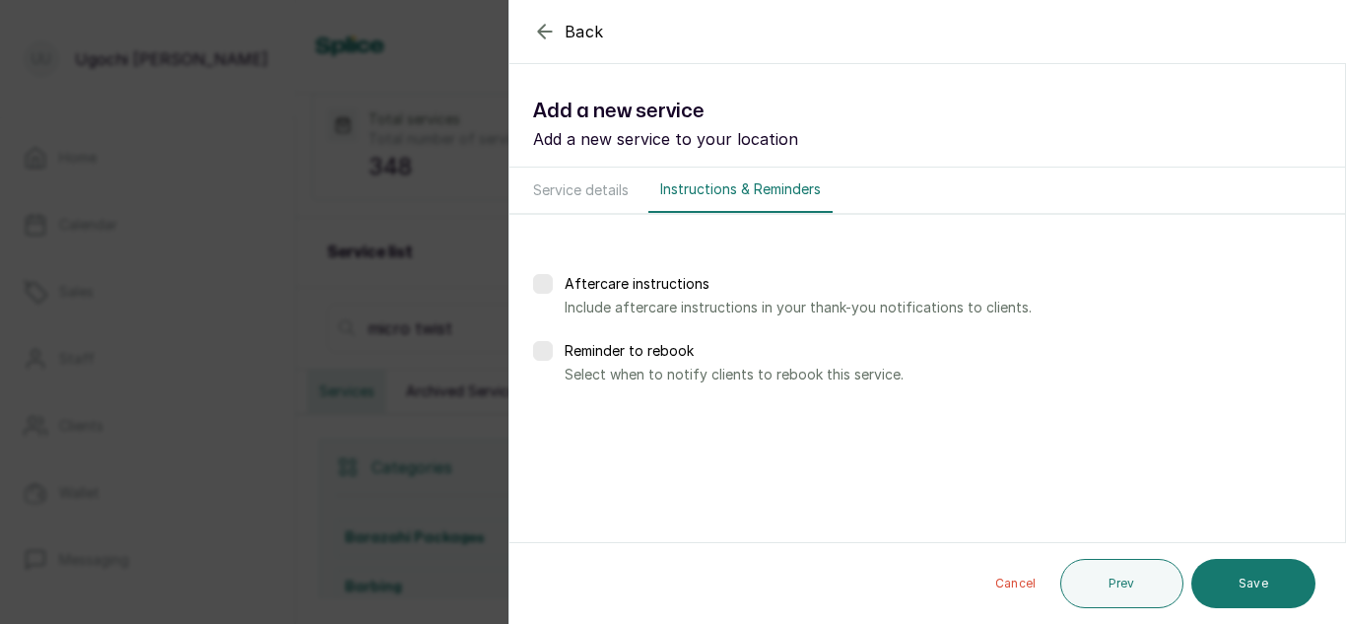
scroll to position [0, 0]
click at [1268, 586] on button "Save" at bounding box center [1253, 583] width 124 height 49
